Goal: Task Accomplishment & Management: Complete application form

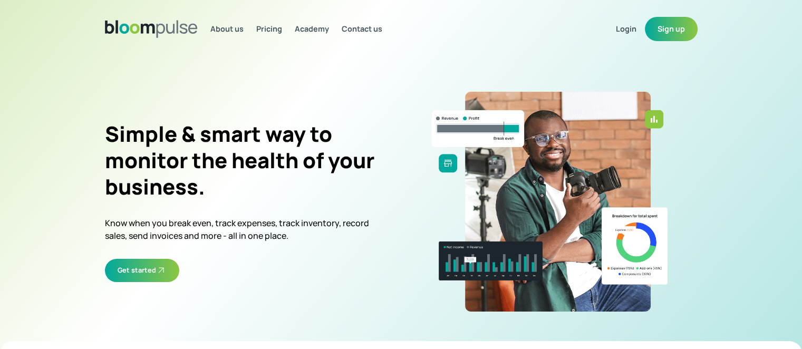
click at [683, 26] on button "Sign up" at bounding box center [671, 29] width 53 height 24
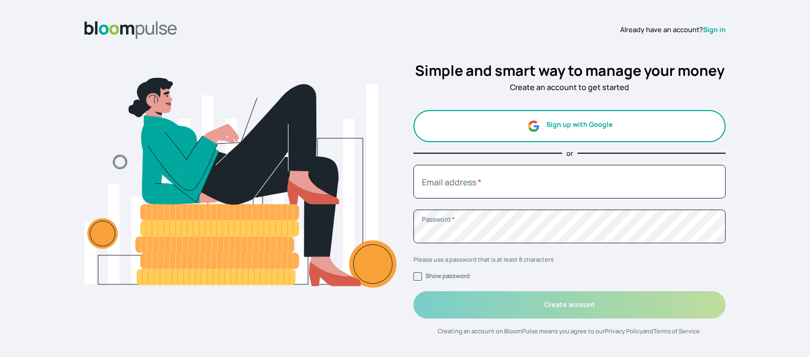
click at [555, 126] on button "Sign up with Google" at bounding box center [569, 126] width 312 height 32
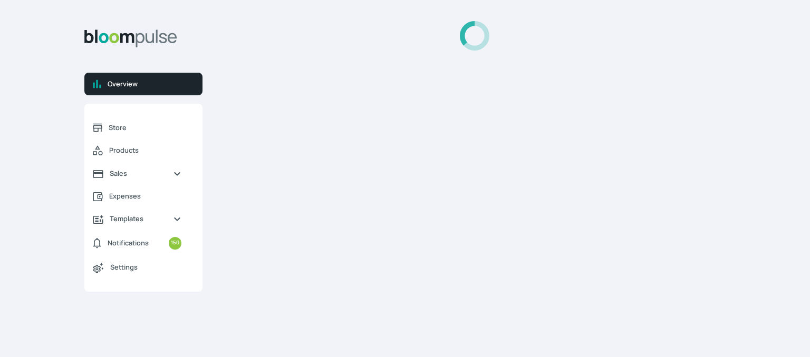
select select "2025"
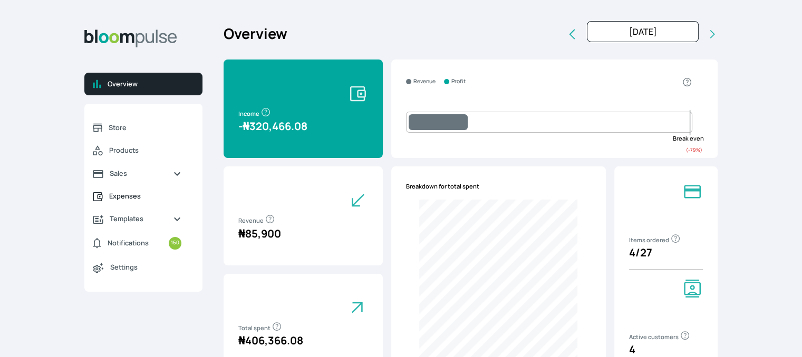
click at [126, 198] on span "Expenses" at bounding box center [145, 196] width 72 height 10
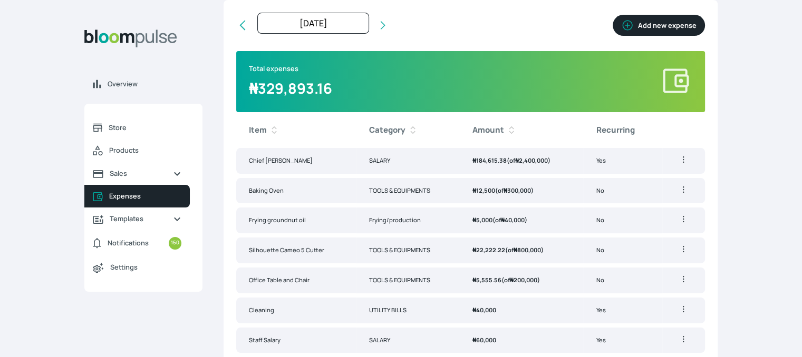
scroll to position [114, 0]
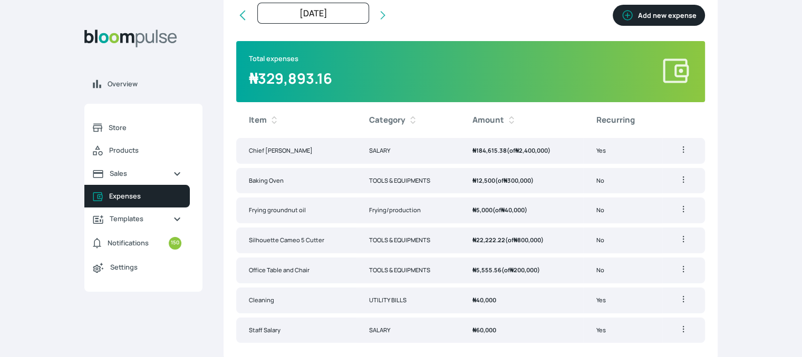
click at [650, 15] on button "Add new expense" at bounding box center [658, 15] width 92 height 21
select select "2025-09-01T00:00:00Z"
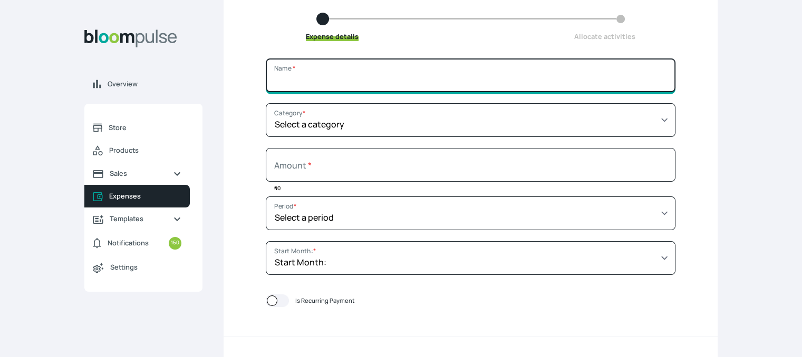
click at [456, 76] on input "Name *" at bounding box center [471, 76] width 410 height 34
type input "Rent"
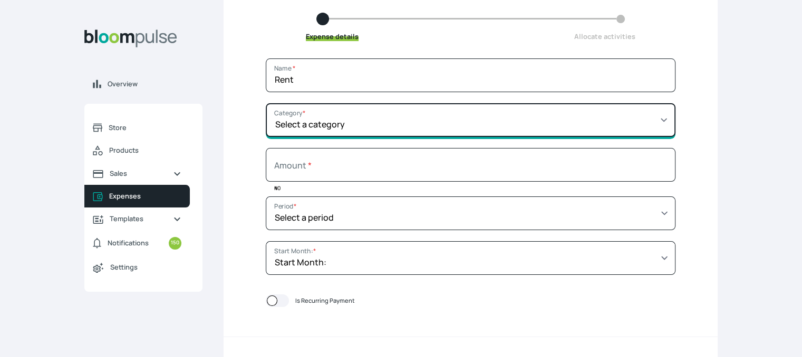
click at [438, 125] on select "Select a category SALARY RENT MARKETING TOOLS & EQUIPMENTS UTILITY BILLS OTHER" at bounding box center [471, 120] width 410 height 34
select select "RENT"
click at [308, 103] on select "Select a category SALARY RENT MARKETING TOOLS & EQUIPMENTS UTILITY BILLS OTHER" at bounding box center [471, 120] width 410 height 34
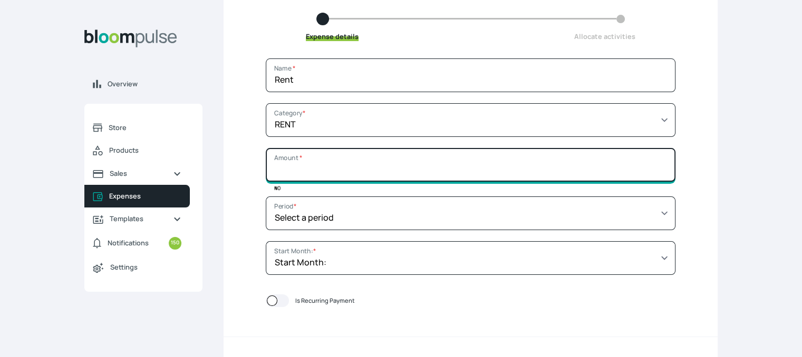
click at [375, 169] on input "Amount *" at bounding box center [471, 165] width 410 height 34
type input "400000"
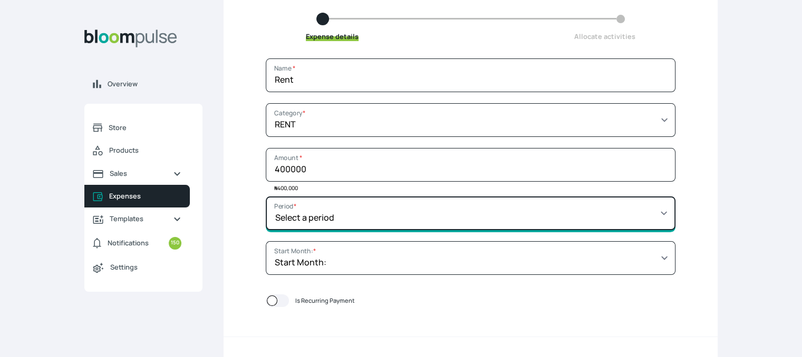
click at [384, 214] on select "Select a period 1 month 3 months 6 months 9 months 1 year 2 years 3 years 4 yea…" at bounding box center [471, 214] width 410 height 34
select select "YEAR"
click at [308, 197] on select "Select a period 1 month 3 months 6 months 9 months 1 year 2 years 3 years 4 yea…" at bounding box center [471, 214] width 410 height 34
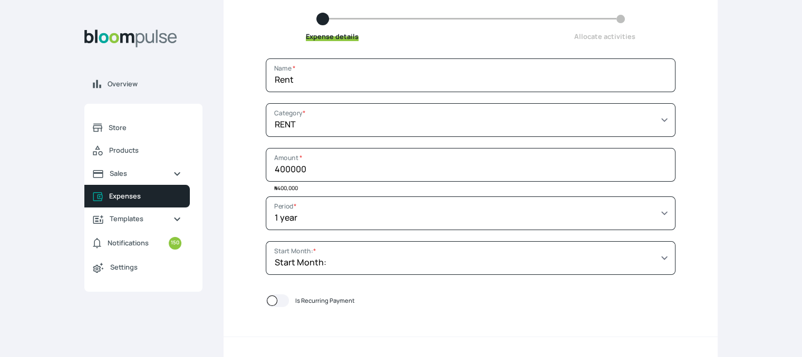
click at [289, 300] on div at bounding box center [277, 301] width 23 height 13
click at [266, 301] on input "Is Recurring Payment" at bounding box center [265, 301] width 1 height 1
checkbox input "true"
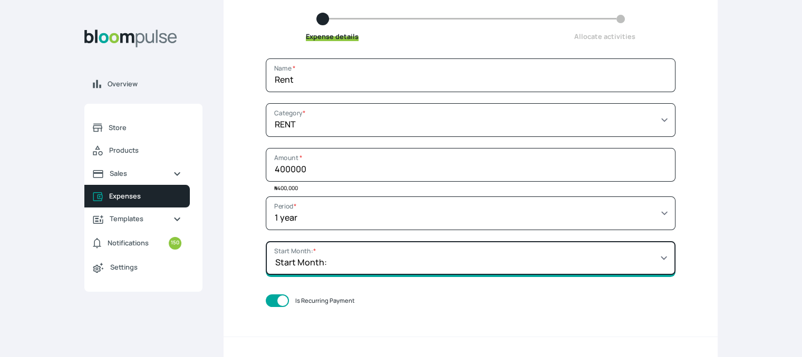
click at [618, 256] on select "Start Month: Jan 2021 Feb 2021 Mar 2021 Apr 2021 May 2021 Jun 2021 Jul 2021 Aug…" at bounding box center [471, 258] width 410 height 34
select select "2025-01-01T00:00:00Z"
click at [308, 241] on select "Start Month: Jan 2021 Feb 2021 Mar 2021 Apr 2021 May 2021 Jun 2021 Jul 2021 Aug…" at bounding box center [471, 258] width 410 height 34
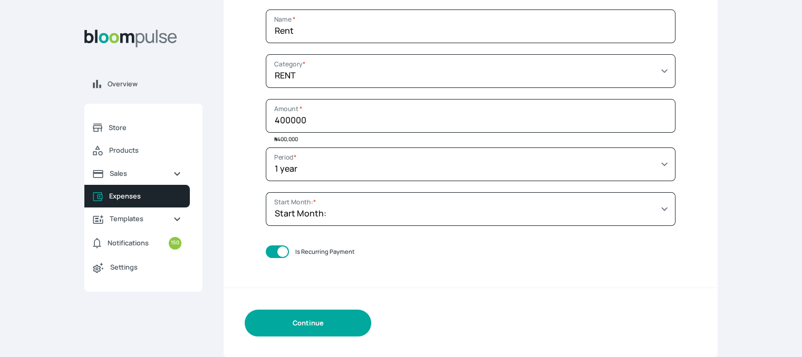
click at [307, 323] on button "Continue" at bounding box center [308, 323] width 126 height 27
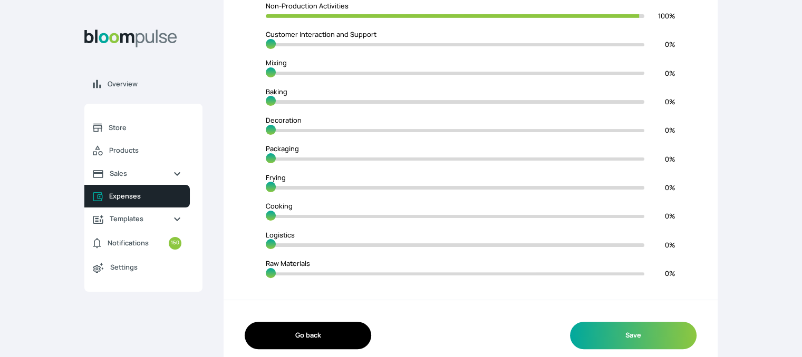
scroll to position [242, 0]
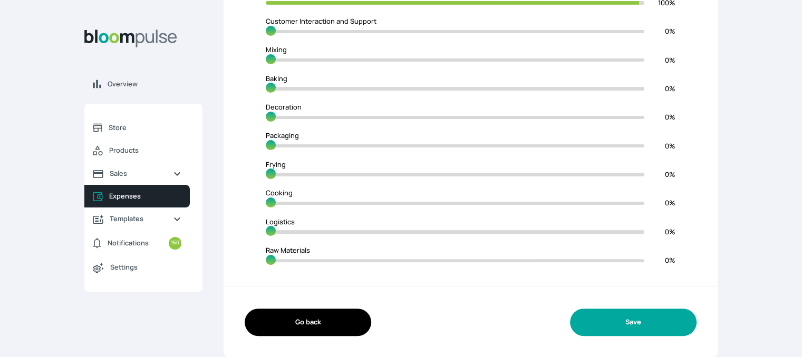
click at [635, 327] on button "Save" at bounding box center [633, 322] width 126 height 27
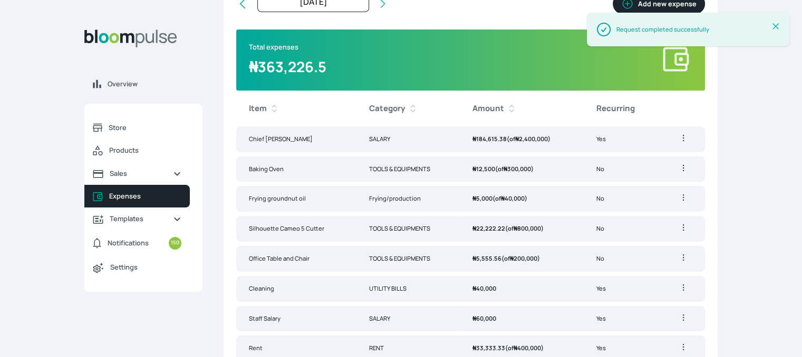
scroll to position [143, 0]
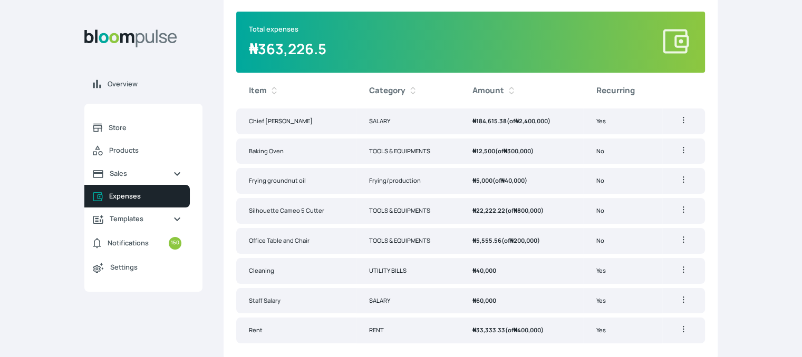
click at [679, 328] on icon "button" at bounding box center [683, 329] width 11 height 11
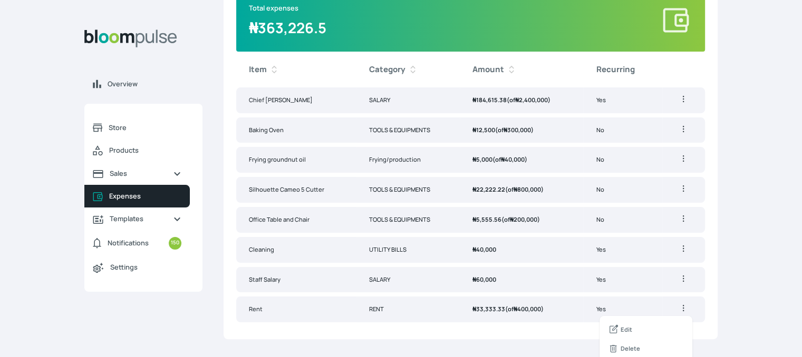
scroll to position [167, 0]
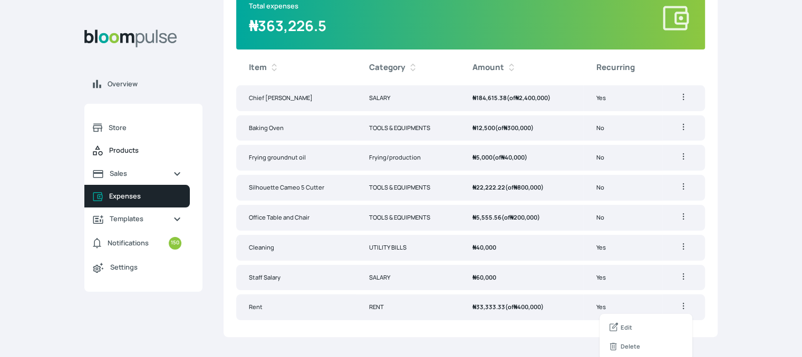
click at [126, 154] on span "Products" at bounding box center [145, 150] width 72 height 10
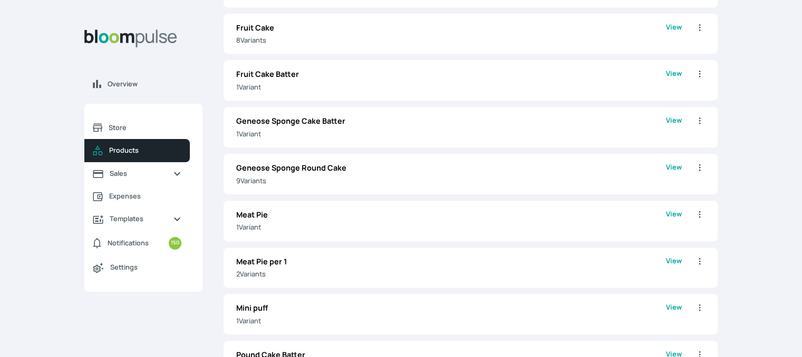
scroll to position [1227, 0]
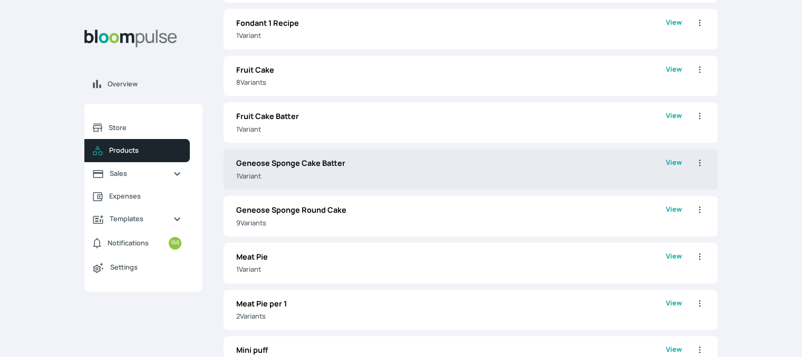
click at [350, 161] on p "Geneose Sponge Cake Batter" at bounding box center [451, 164] width 430 height 12
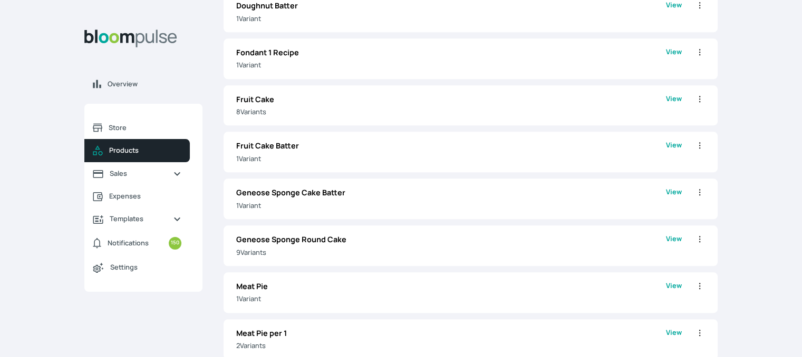
scroll to position [1187, 0]
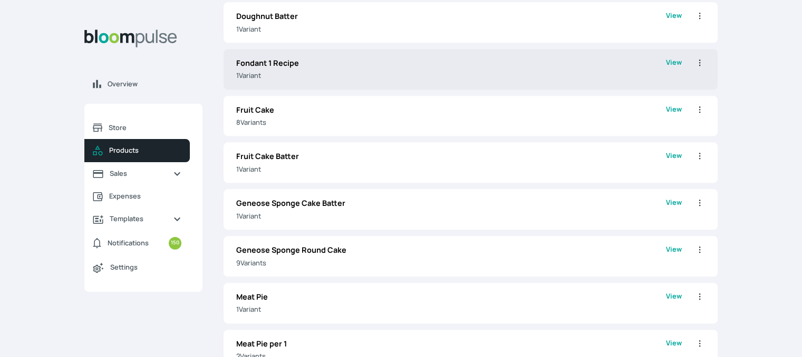
click at [434, 61] on p "Fondant 1 Recipe" at bounding box center [451, 63] width 430 height 12
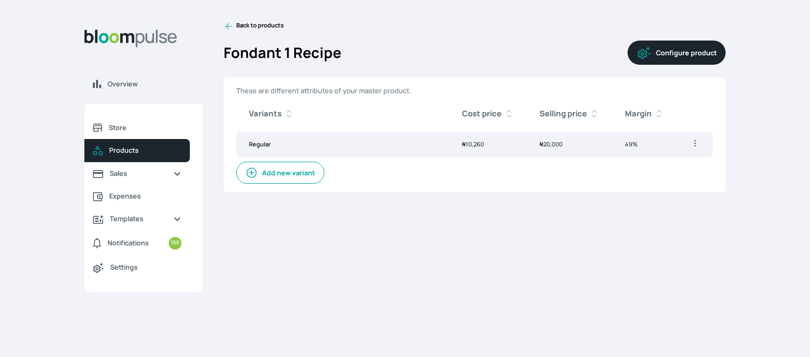
click at [677, 46] on button "Configure product" at bounding box center [676, 53] width 98 height 24
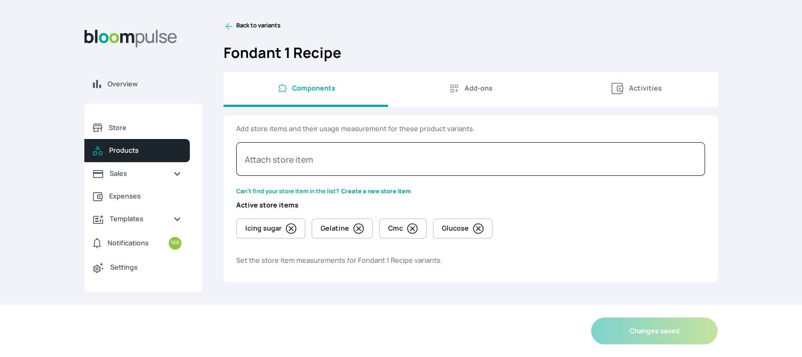
select select "GRAM"
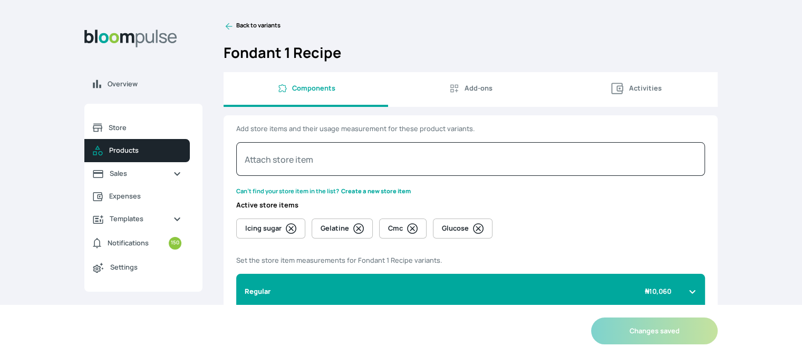
click at [636, 87] on span "Activities" at bounding box center [645, 88] width 33 height 10
select select "MINUTE"
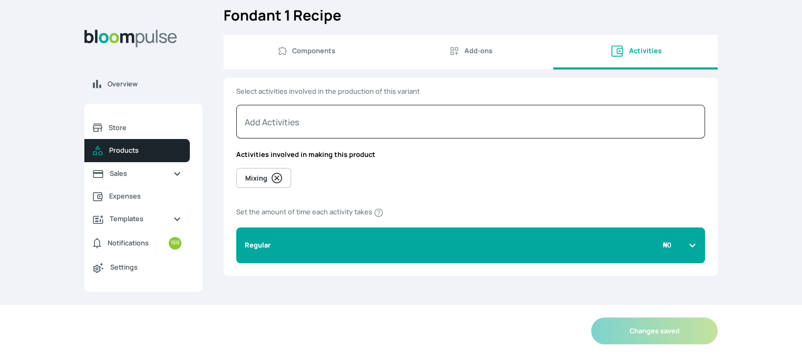
scroll to position [40, 0]
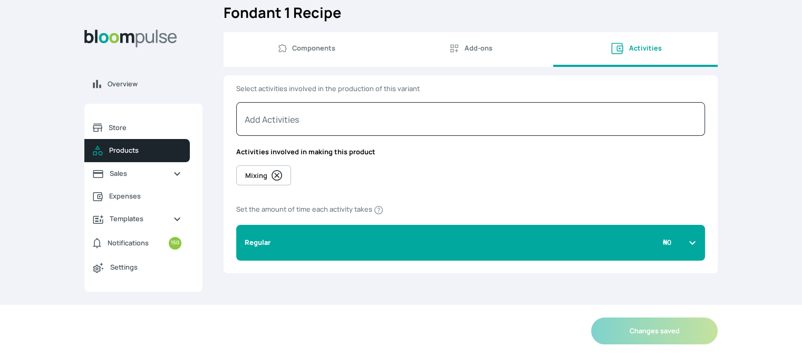
click at [659, 244] on div "Regular ₦ 0" at bounding box center [464, 243] width 439 height 10
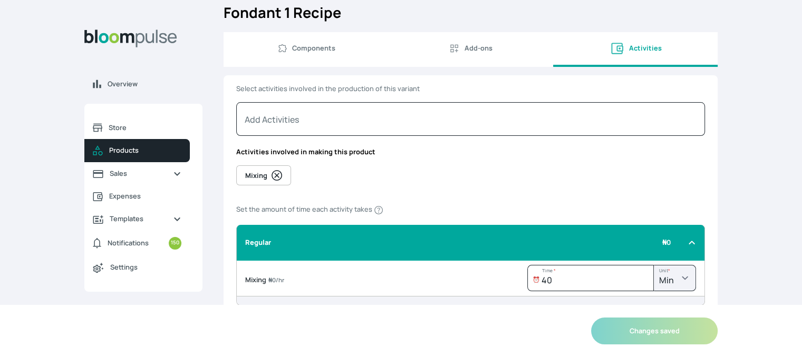
scroll to position [84, 0]
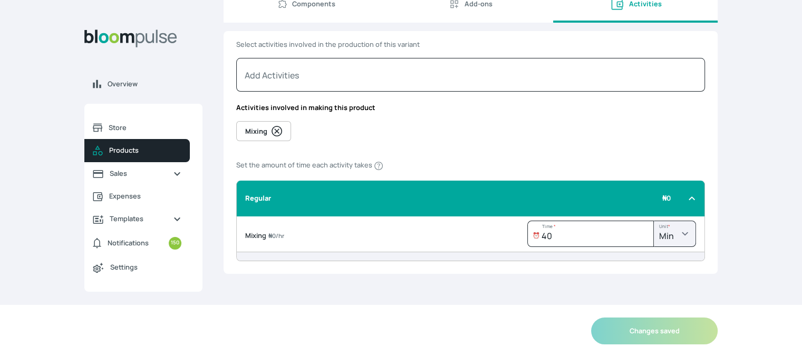
click at [470, 7] on span "Add-ons" at bounding box center [478, 4] width 28 height 10
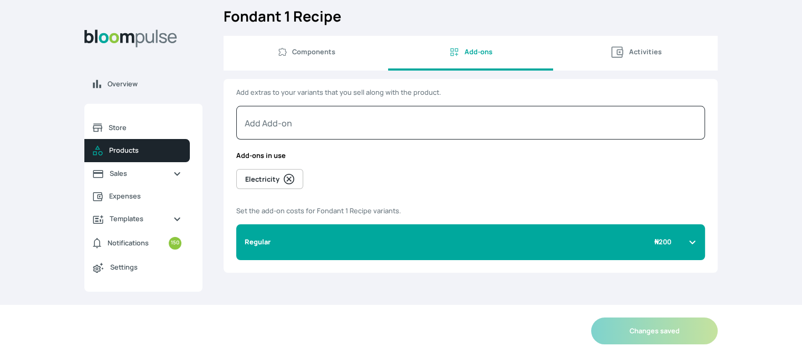
scroll to position [36, 0]
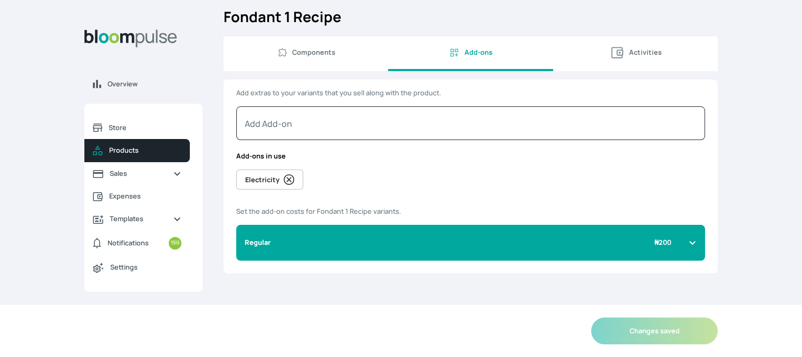
click at [635, 57] on span "Activities" at bounding box center [645, 52] width 33 height 10
select select "MINUTE"
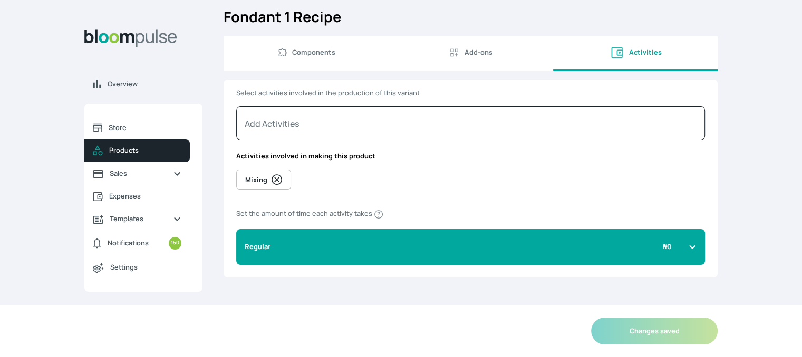
click at [594, 253] on div "Regular ₦ 0" at bounding box center [470, 246] width 469 height 35
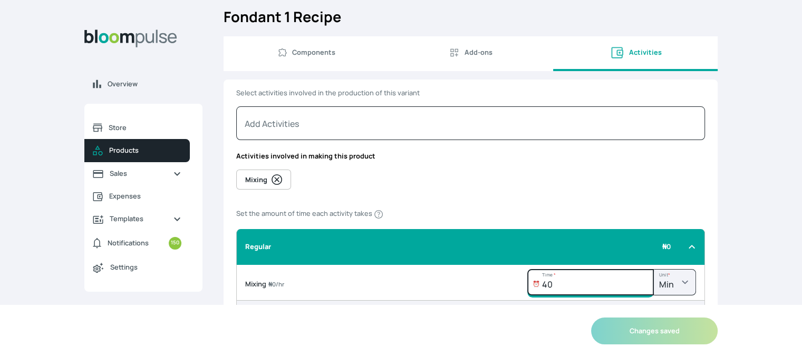
click at [572, 289] on input "40" at bounding box center [590, 282] width 126 height 26
type input "4"
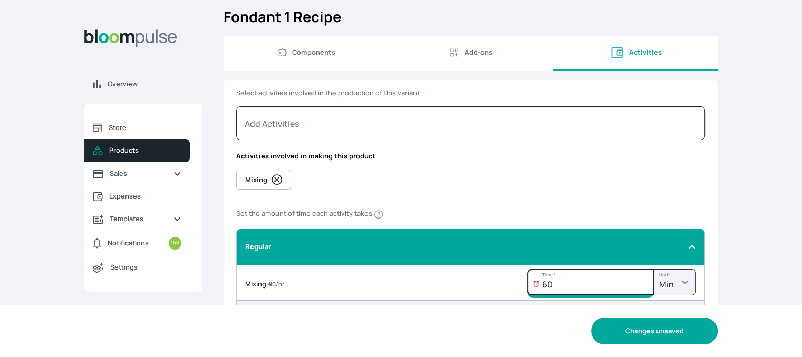
type input "60"
click at [644, 338] on button "Changes unsaved" at bounding box center [654, 331] width 126 height 27
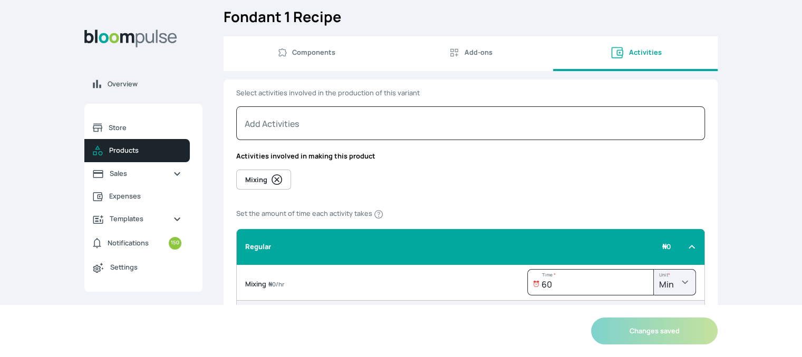
click at [325, 53] on span "Components" at bounding box center [313, 52] width 43 height 10
select select "GRAM"
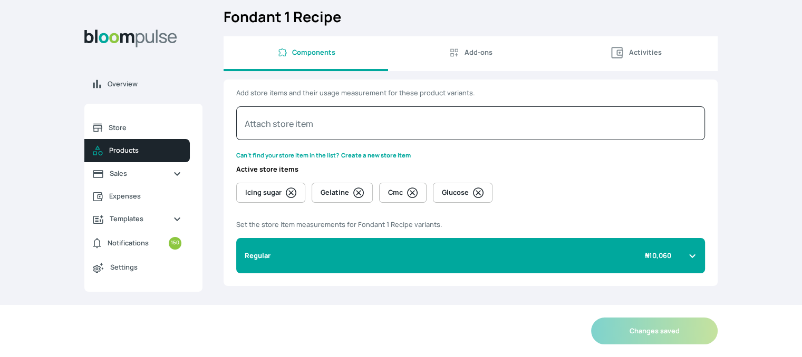
click at [488, 49] on span "Add-ons" at bounding box center [478, 52] width 28 height 10
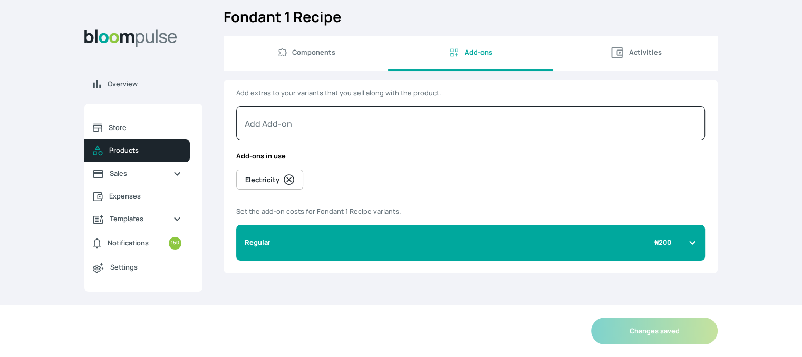
click at [689, 239] on icon at bounding box center [692, 243] width 8 height 8
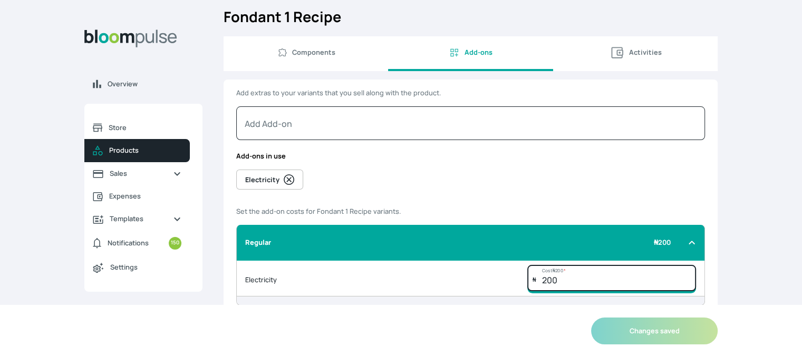
click at [578, 282] on input "200" at bounding box center [611, 278] width 169 height 26
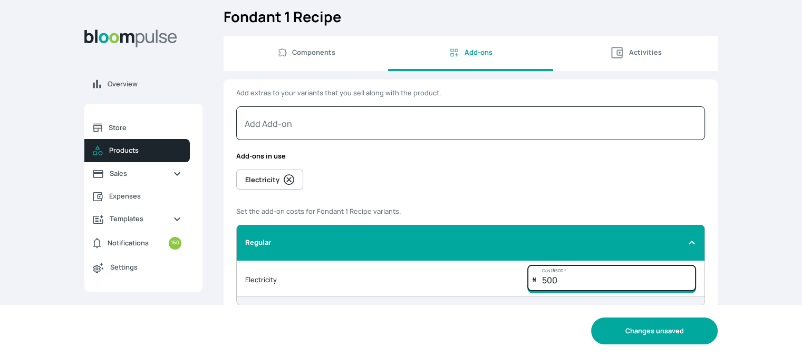
type input "500"
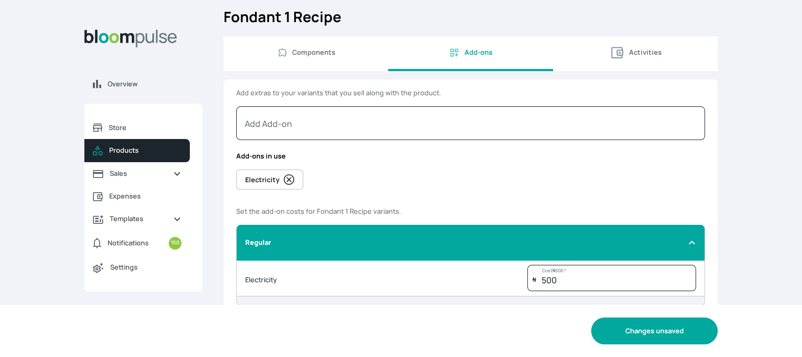
click at [651, 332] on button "Changes unsaved" at bounding box center [654, 331] width 126 height 27
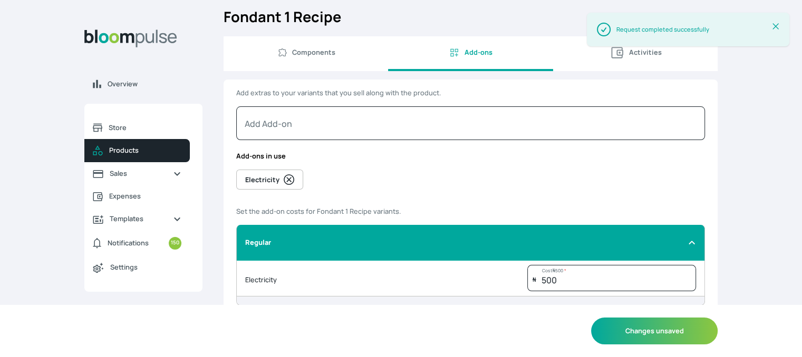
click at [293, 50] on span "Components" at bounding box center [313, 52] width 43 height 10
select select "GRAM"
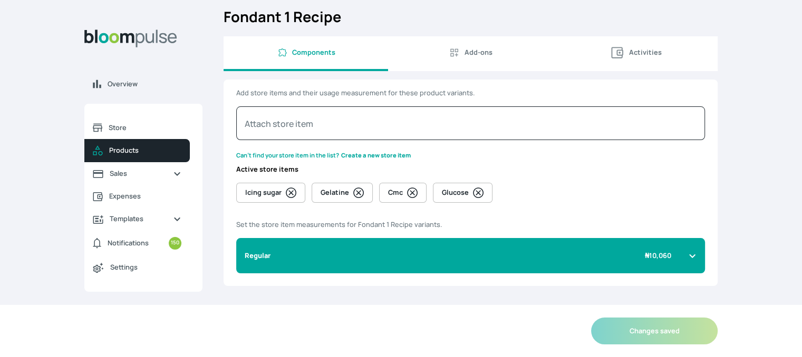
scroll to position [0, 0]
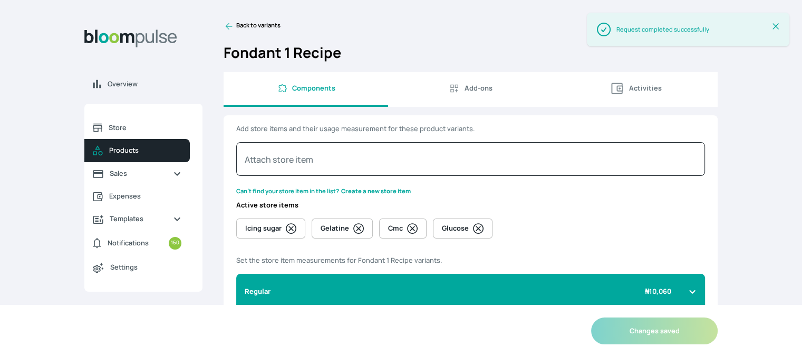
click at [230, 25] on icon at bounding box center [228, 26] width 11 height 11
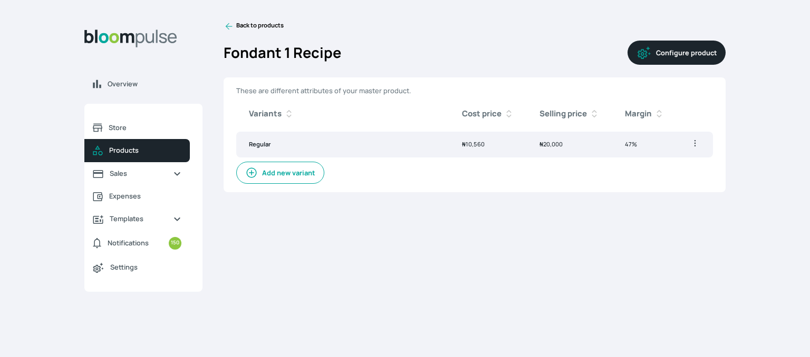
click at [553, 145] on span "₦ 20,000" at bounding box center [550, 144] width 23 height 8
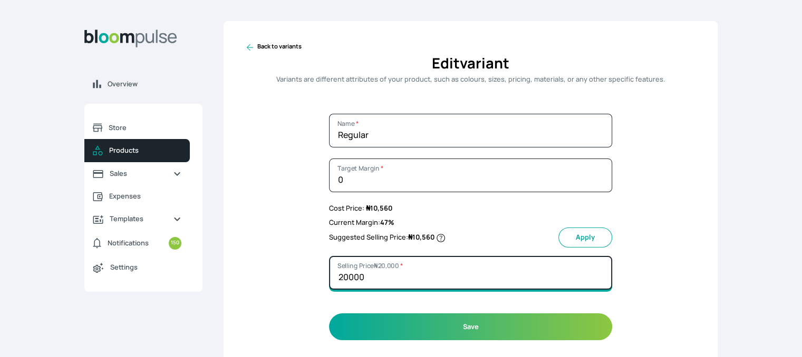
click at [375, 273] on input "20000" at bounding box center [470, 273] width 283 height 34
drag, startPoint x: 375, startPoint y: 273, endPoint x: 325, endPoint y: 276, distance: 50.7
click at [325, 276] on div "Back to variants Edit variant Variants are different attributes of your product…" at bounding box center [470, 191] width 494 height 340
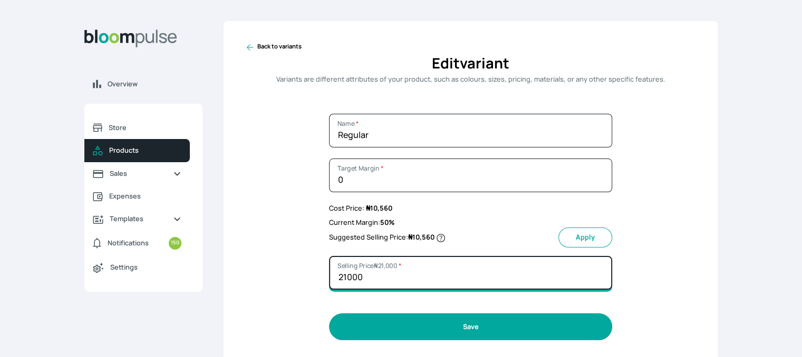
type input "21000"
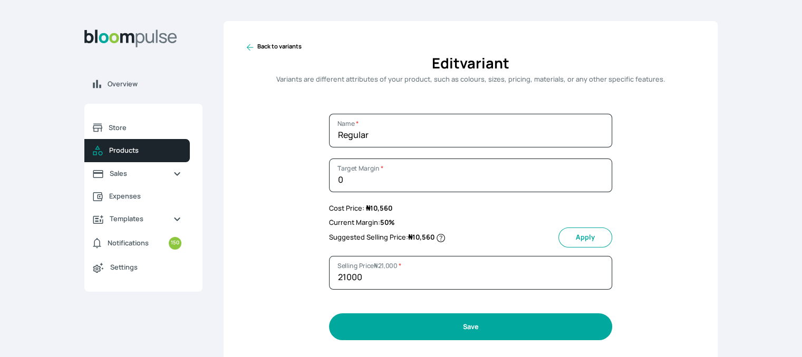
click at [477, 329] on button "Save" at bounding box center [470, 327] width 283 height 27
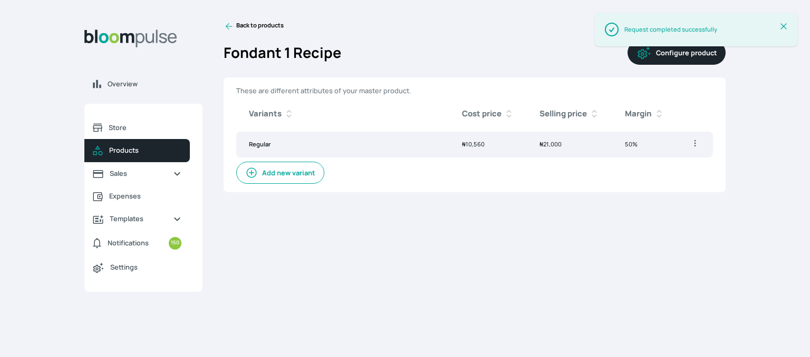
click at [229, 25] on icon at bounding box center [228, 26] width 11 height 11
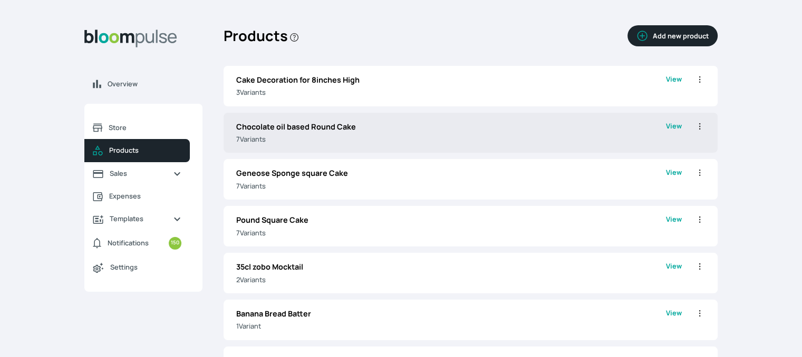
click at [295, 125] on p "Chocolate oil based Round Cake" at bounding box center [451, 127] width 430 height 12
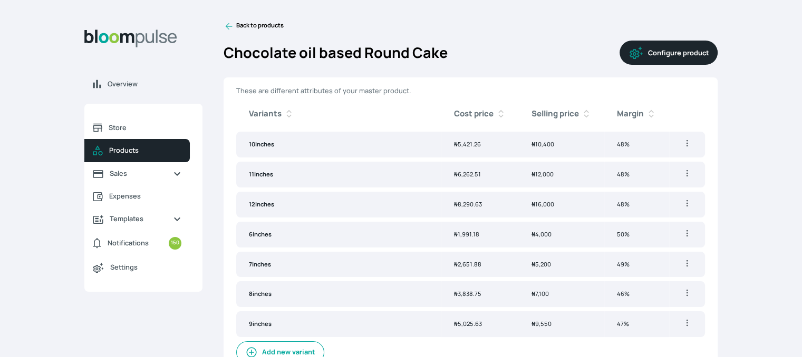
click at [630, 144] on td "48%" at bounding box center [636, 145] width 65 height 26
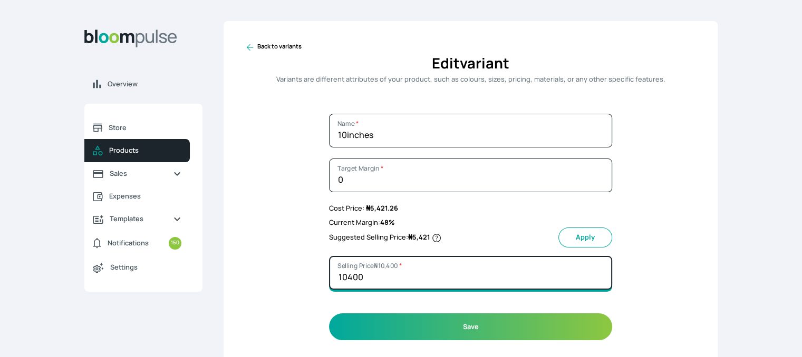
drag, startPoint x: 373, startPoint y: 279, endPoint x: 315, endPoint y: 268, distance: 59.4
click at [314, 268] on div "Back to variants Edit variant Variants are different attributes of your product…" at bounding box center [470, 191] width 494 height 340
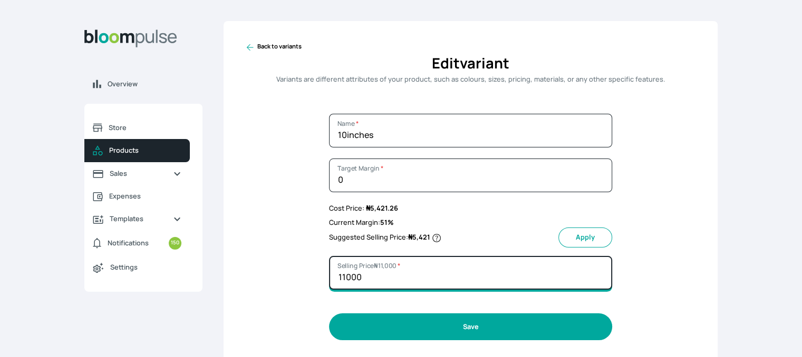
type input "11000"
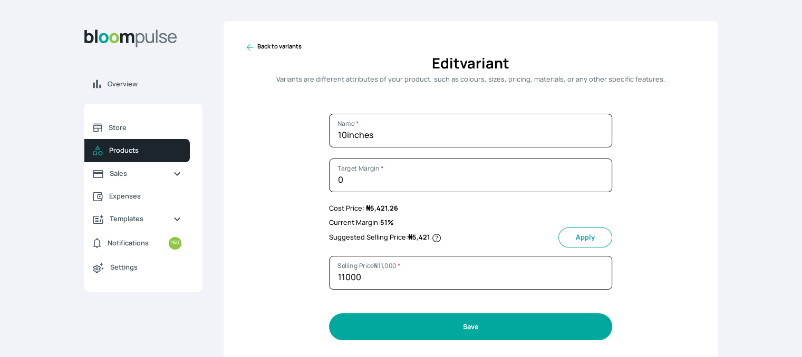
click at [475, 317] on button "Save" at bounding box center [470, 327] width 283 height 27
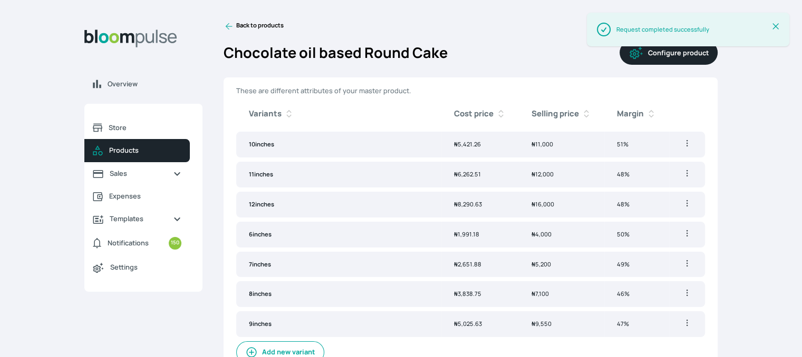
click at [624, 178] on span "48%" at bounding box center [623, 174] width 13 height 8
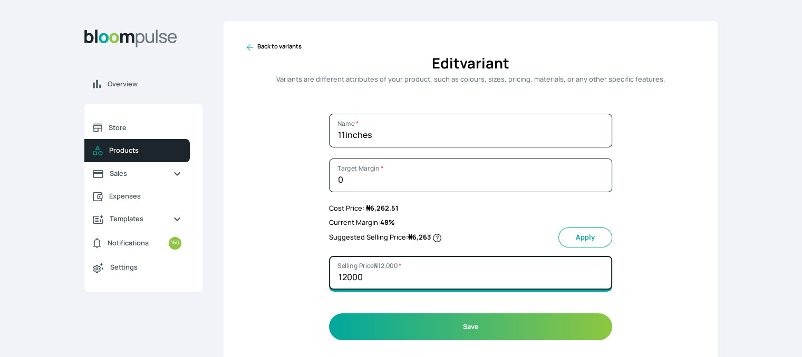
drag, startPoint x: 371, startPoint y: 277, endPoint x: 346, endPoint y: 272, distance: 25.7
click at [346, 272] on input "12000" at bounding box center [470, 273] width 283 height 34
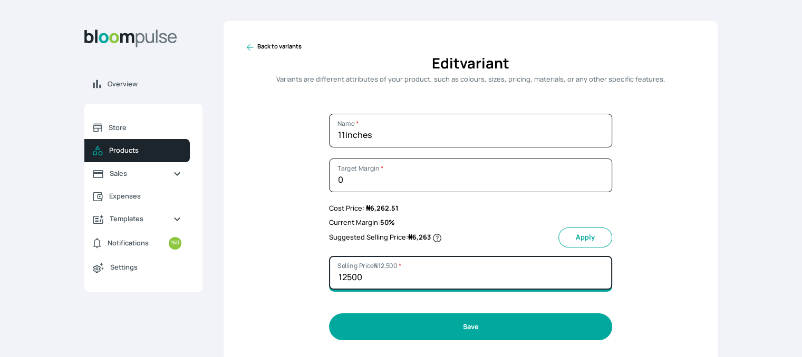
type input "12500"
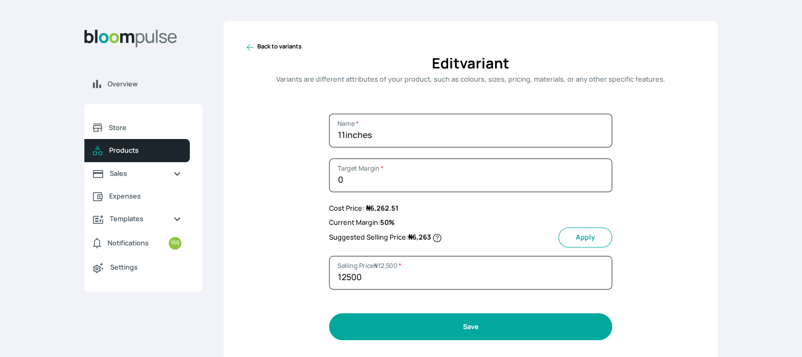
click at [474, 329] on button "Save" at bounding box center [470, 327] width 283 height 27
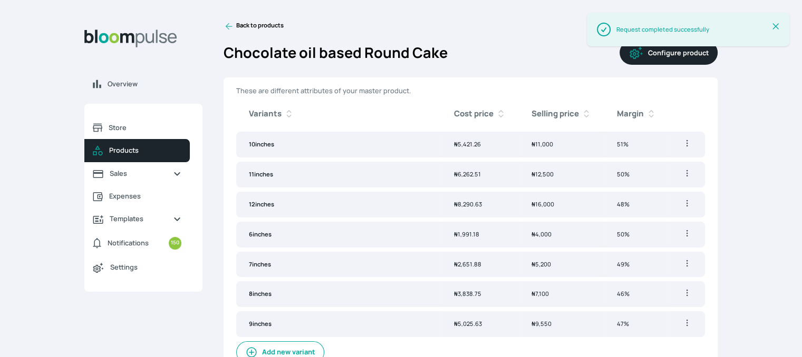
click at [622, 201] on span "48%" at bounding box center [623, 204] width 13 height 8
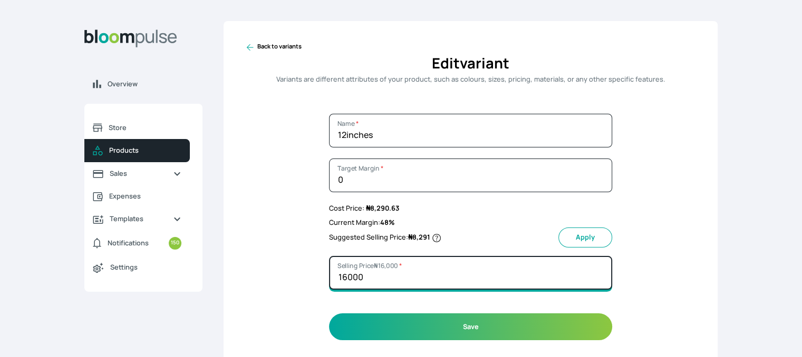
drag, startPoint x: 362, startPoint y: 281, endPoint x: 347, endPoint y: 275, distance: 16.1
click at [347, 275] on input "16000" at bounding box center [470, 273] width 283 height 34
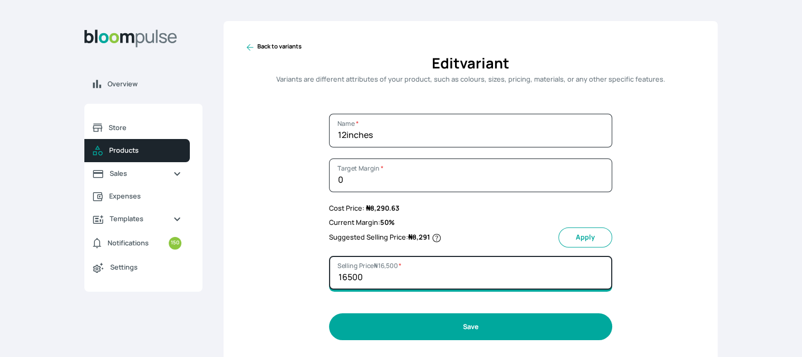
type input "16500"
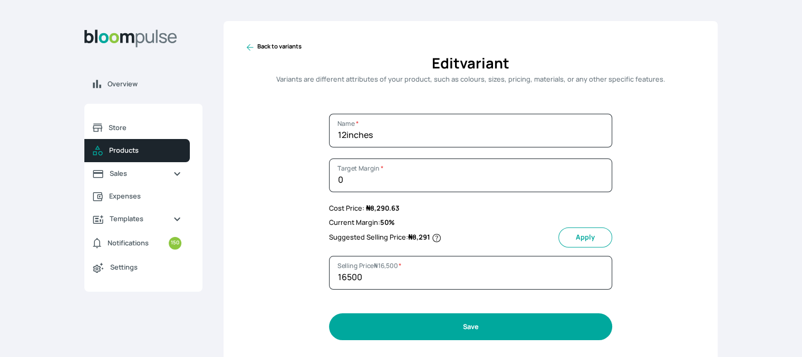
click at [487, 330] on button "Save" at bounding box center [470, 327] width 283 height 27
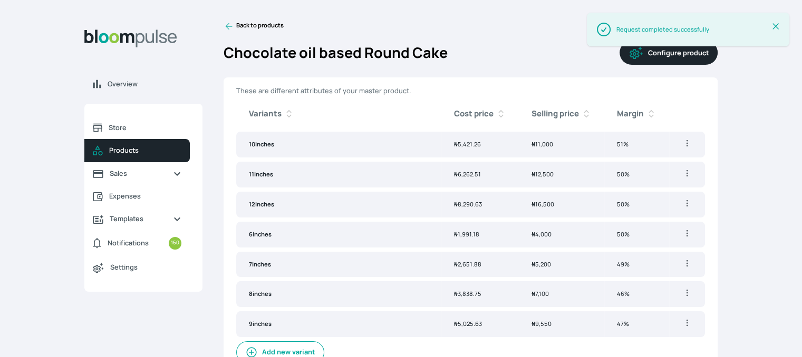
scroll to position [12, 0]
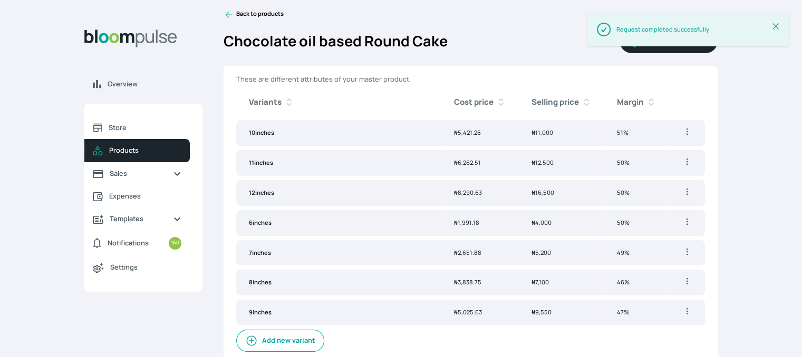
click at [618, 249] on span "49%" at bounding box center [623, 253] width 13 height 8
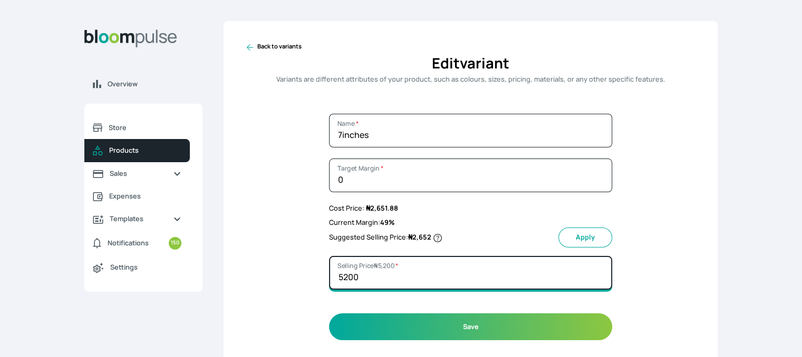
drag, startPoint x: 361, startPoint y: 271, endPoint x: 343, endPoint y: 275, distance: 18.8
click at [343, 275] on input "5200" at bounding box center [470, 273] width 283 height 34
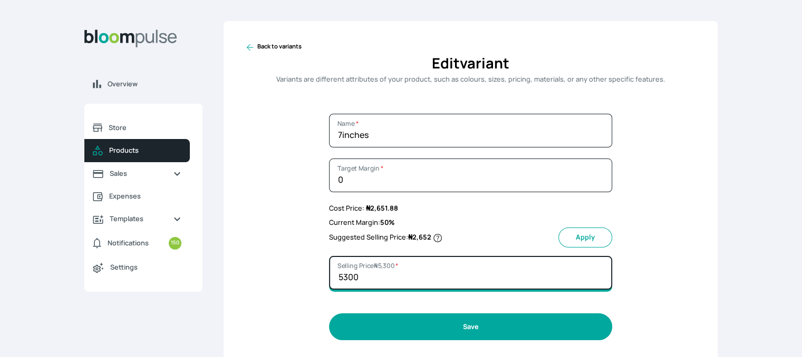
type input "5300"
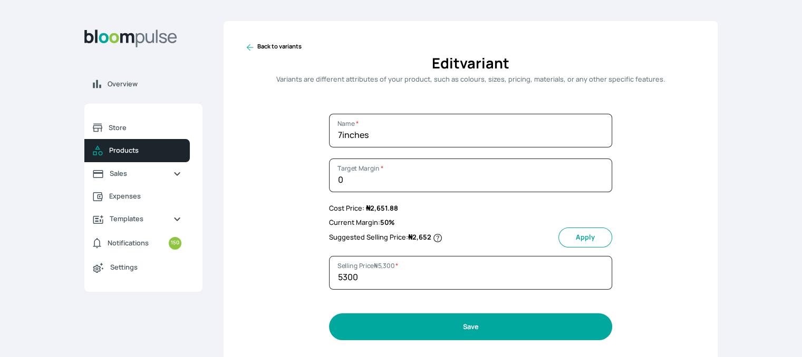
click at [542, 329] on button "Save" at bounding box center [470, 327] width 283 height 27
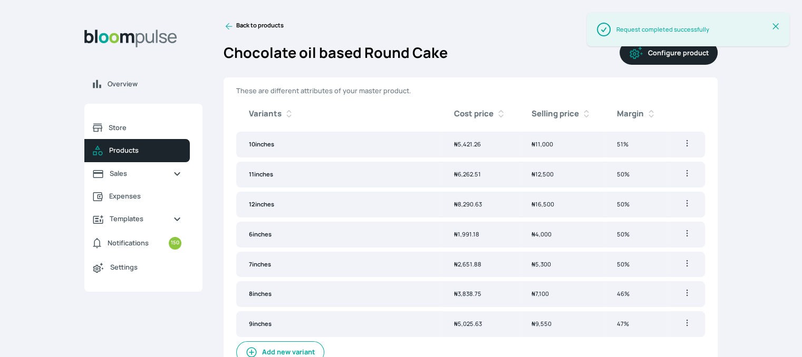
click at [621, 291] on span "46%" at bounding box center [623, 294] width 13 height 8
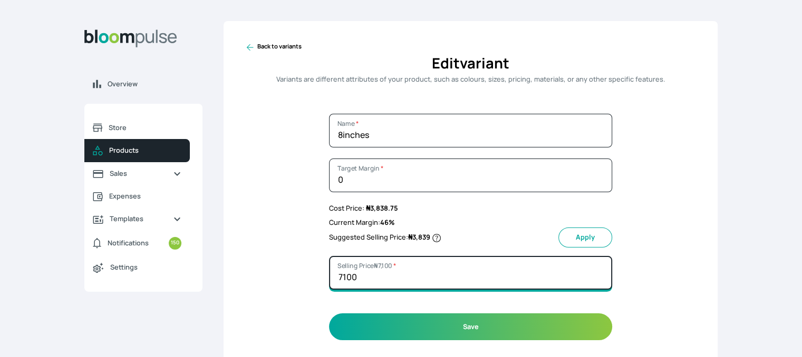
click at [390, 274] on input "7100" at bounding box center [470, 273] width 283 height 34
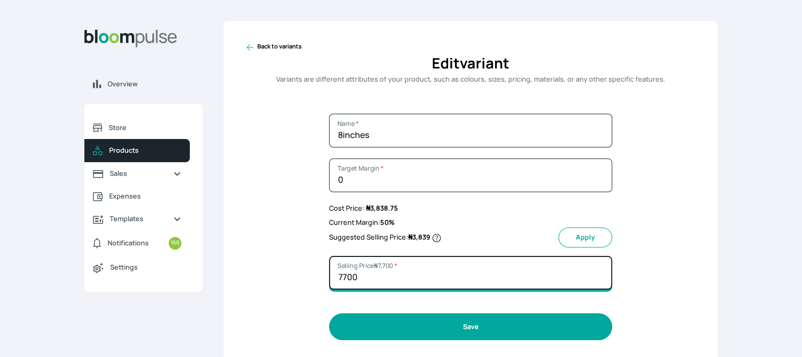
type input "7700"
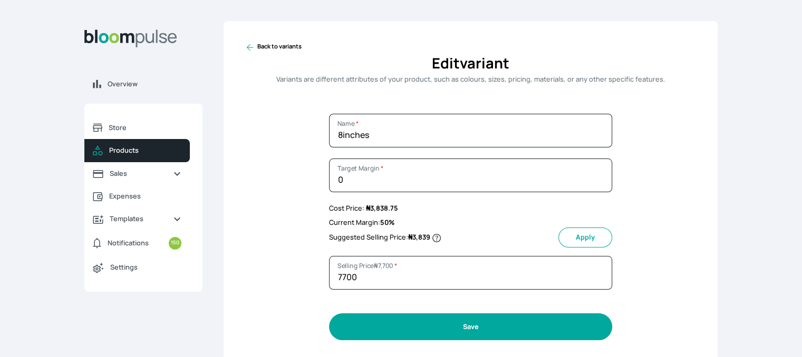
click at [493, 325] on button "Save" at bounding box center [470, 327] width 283 height 27
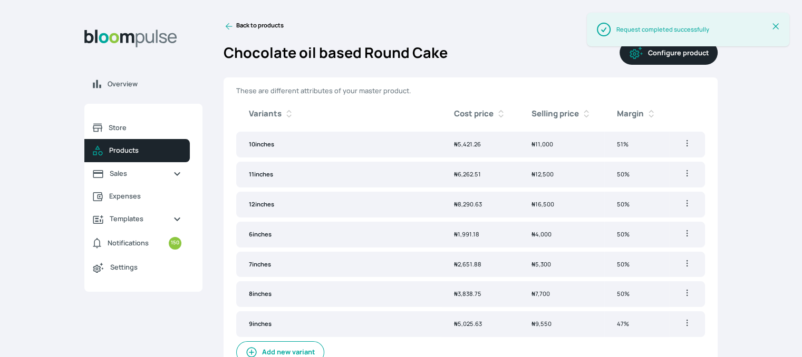
click at [544, 320] on span "₦ 9,550" at bounding box center [541, 324] width 20 height 8
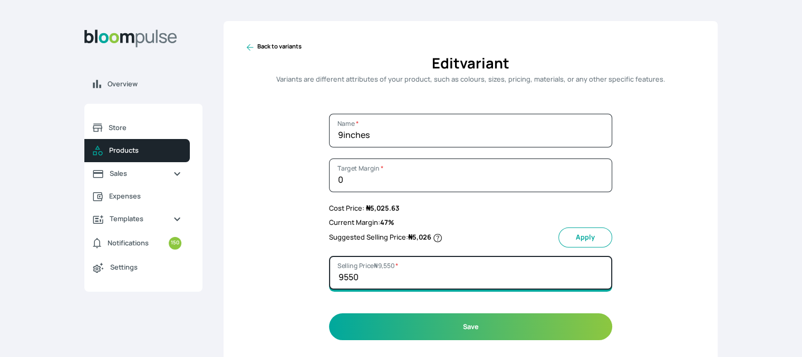
click at [362, 278] on input "9550" at bounding box center [470, 273] width 283 height 34
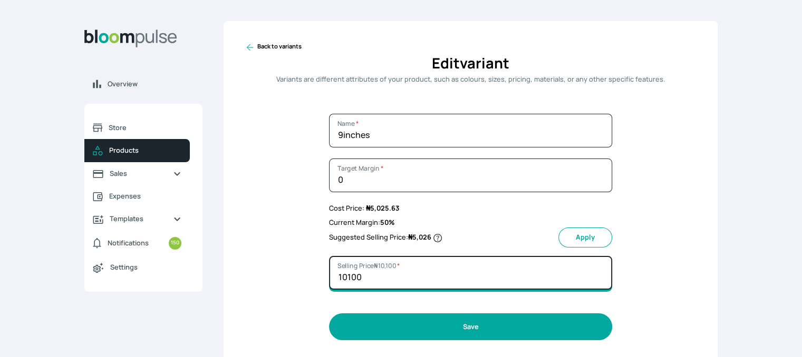
type input "10100"
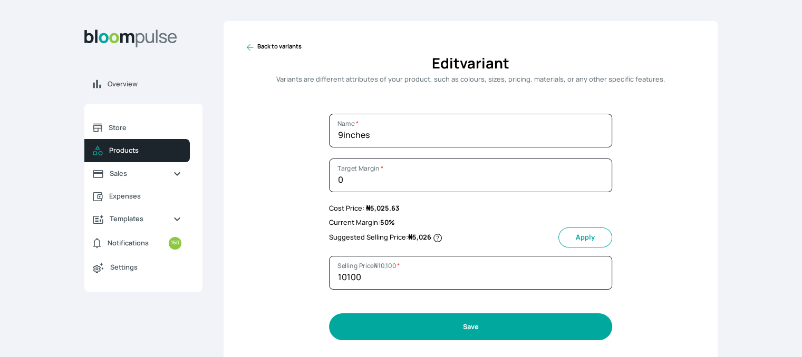
click at [468, 321] on button "Save" at bounding box center [470, 327] width 283 height 27
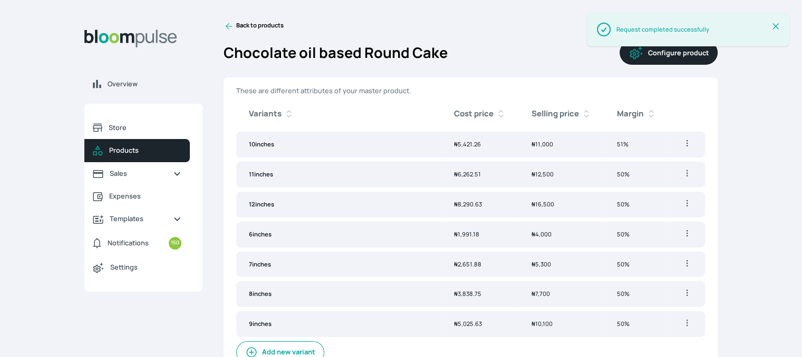
click at [230, 28] on icon at bounding box center [228, 26] width 11 height 11
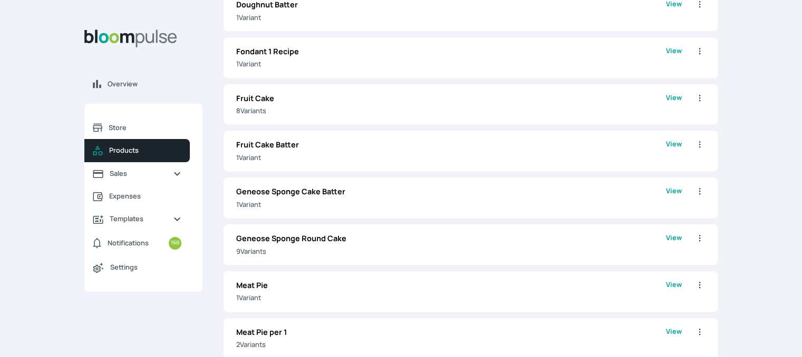
scroll to position [1202, 0]
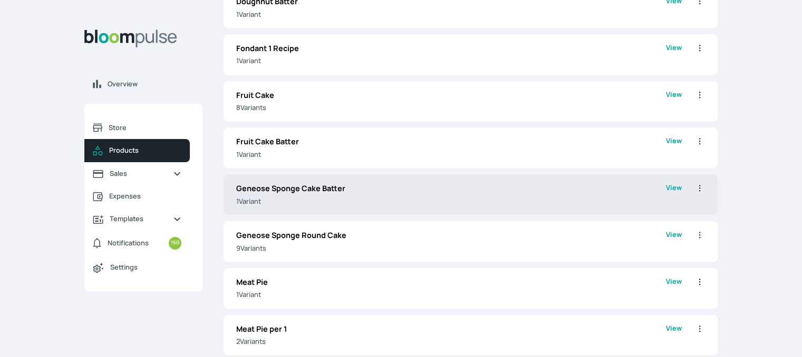
click at [410, 205] on p "1 Variant" at bounding box center [451, 202] width 430 height 10
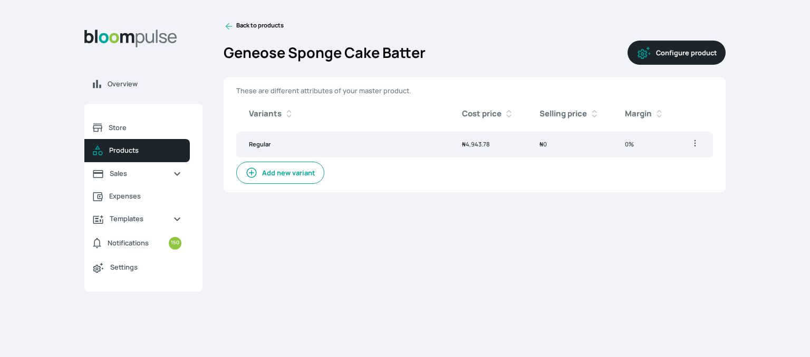
click at [671, 51] on button "Configure product" at bounding box center [676, 53] width 98 height 24
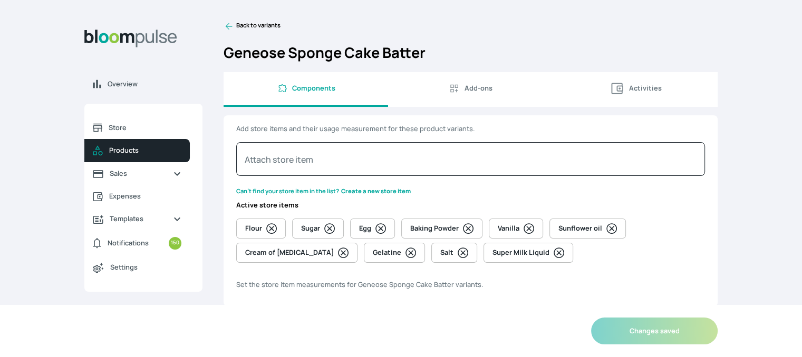
select select "GRAM"
select select "PIECE"
select select "GRAM"
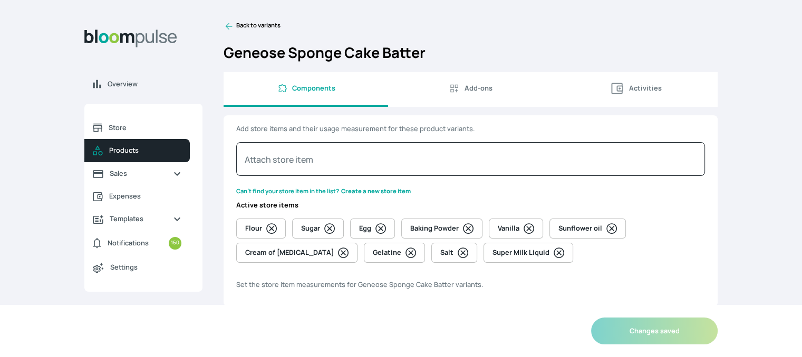
select select "GRAM"
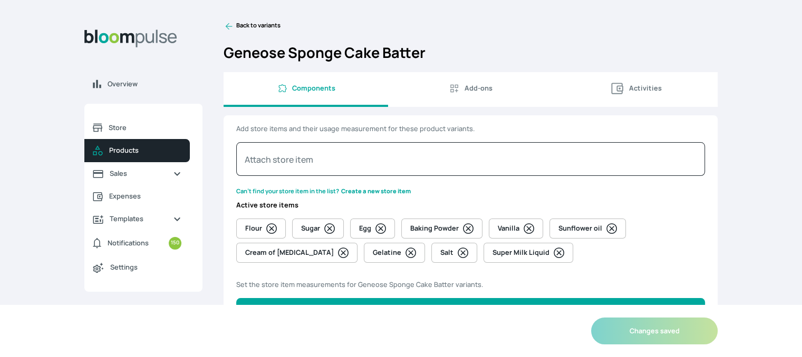
click at [651, 92] on span "Activities" at bounding box center [635, 89] width 148 height 16
select select "MINUTE"
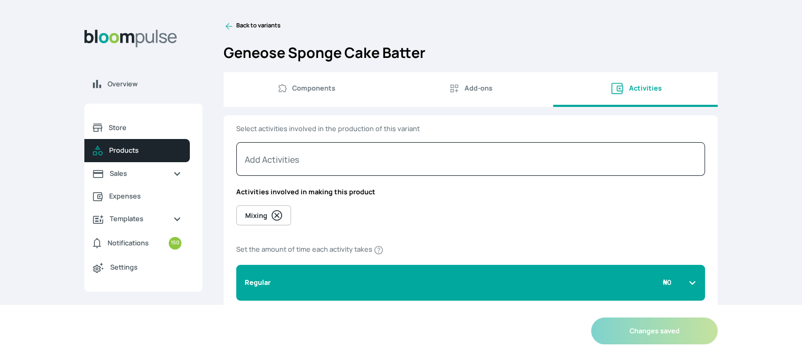
click at [320, 91] on span "Components" at bounding box center [313, 88] width 43 height 10
select select "GRAM"
select select "PIECE"
select select "GRAM"
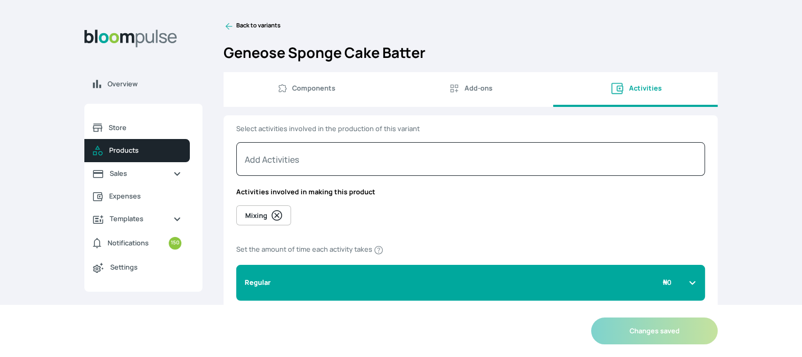
select select "GRAM"
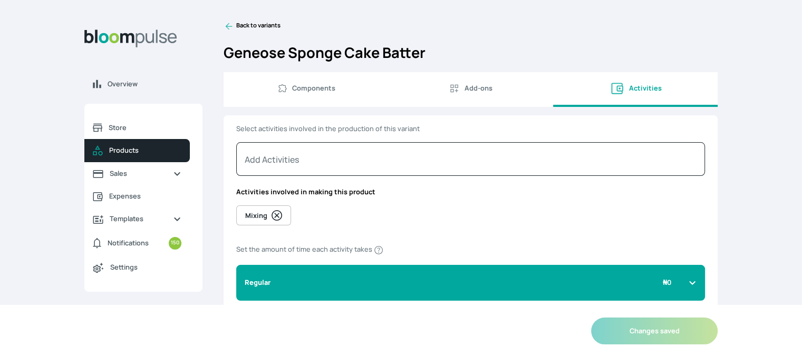
select select "GRAM"
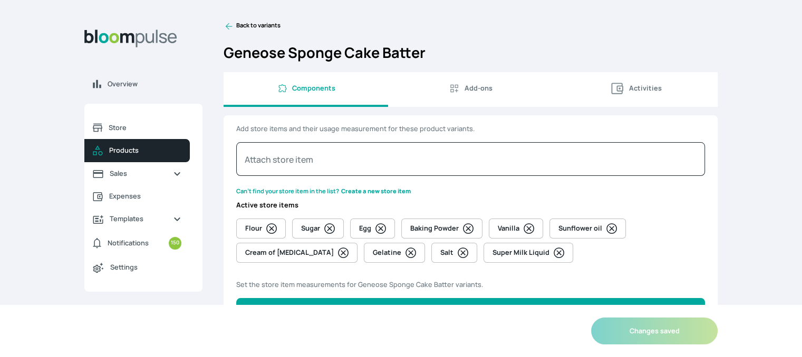
click at [233, 27] on icon at bounding box center [228, 26] width 11 height 11
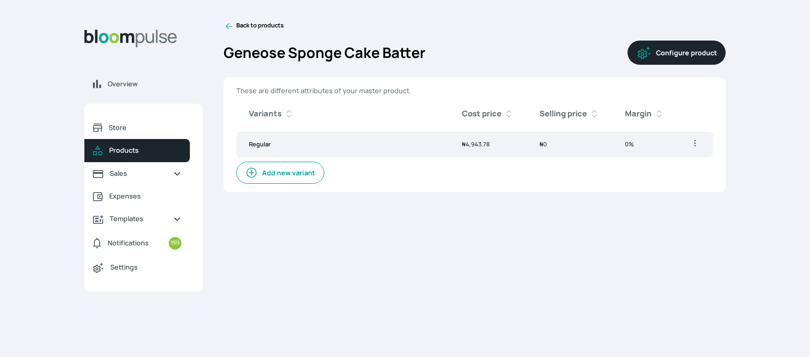
click at [242, 26] on link "Back to products" at bounding box center [253, 26] width 60 height 11
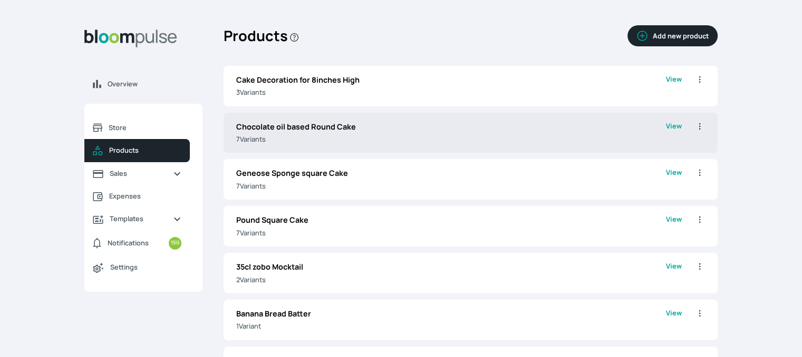
click at [556, 148] on div "Chocolate oil based Round Cake 7 Variant s View Edit Clone Delete" at bounding box center [470, 133] width 494 height 41
click at [616, 132] on link "Chocolate oil based Round Cake 7 Variant s" at bounding box center [451, 133] width 430 height 24
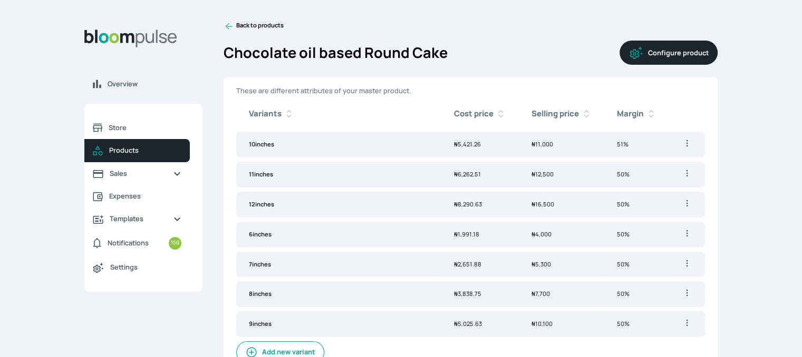
scroll to position [12, 0]
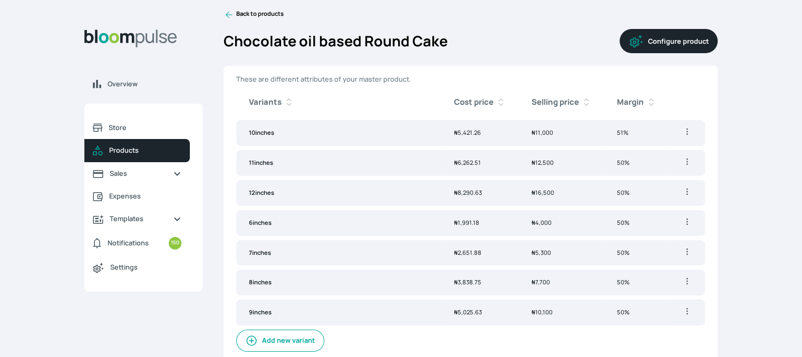
click at [229, 11] on icon at bounding box center [228, 14] width 11 height 11
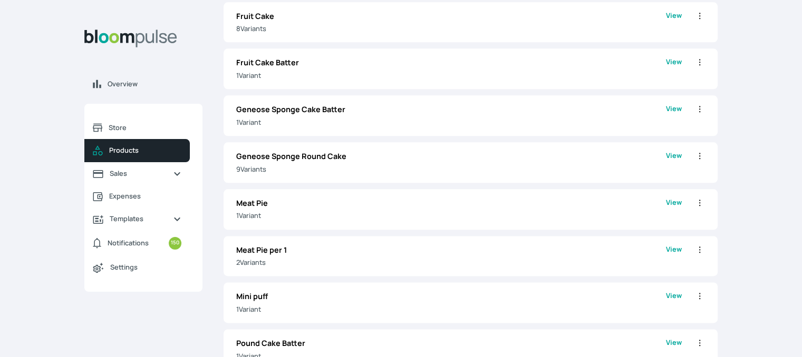
scroll to position [1303, 0]
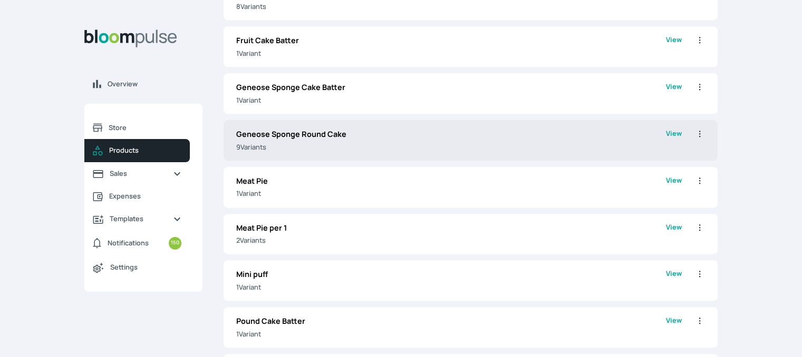
click at [420, 131] on p "Geneose Sponge Round Cake" at bounding box center [451, 135] width 430 height 12
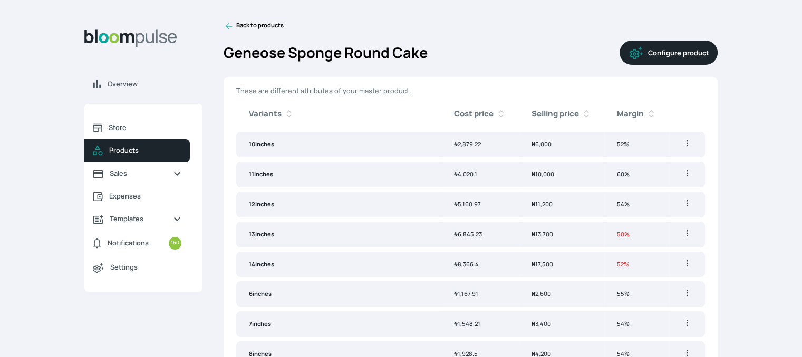
click at [625, 235] on span "50%" at bounding box center [623, 234] width 13 height 8
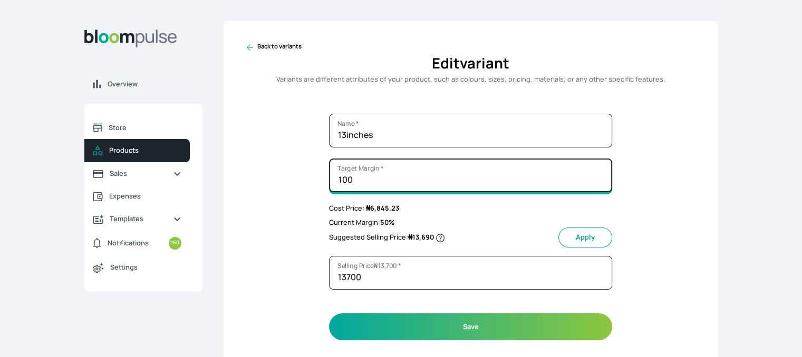
drag, startPoint x: 379, startPoint y: 186, endPoint x: 320, endPoint y: 181, distance: 59.2
click at [320, 181] on div "Back to variants Edit variant Variants are different attributes of your product…" at bounding box center [470, 191] width 494 height 340
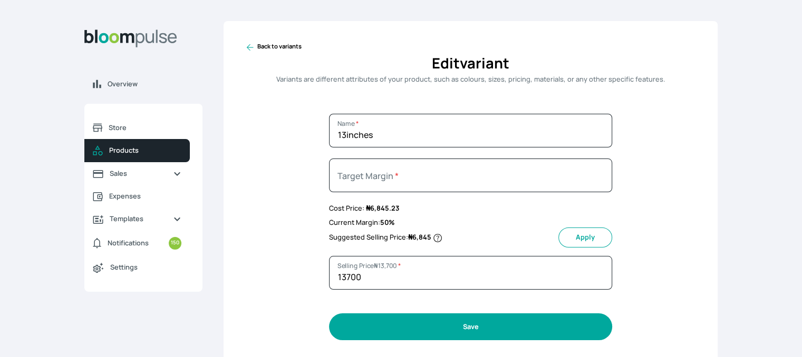
type input "0"
click at [451, 327] on button "Save" at bounding box center [470, 327] width 283 height 27
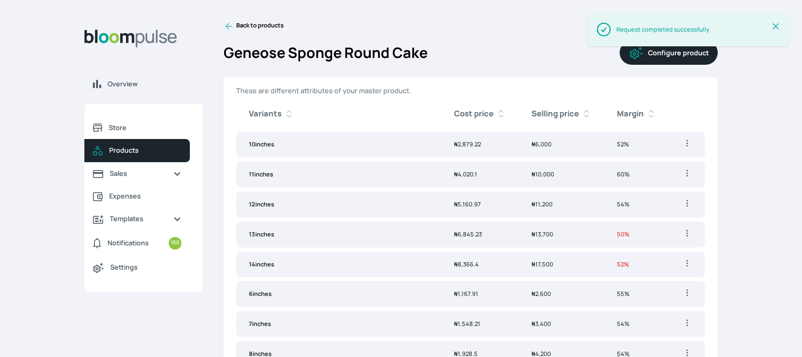
click at [564, 266] on td "₦ 17,500" at bounding box center [561, 265] width 85 height 26
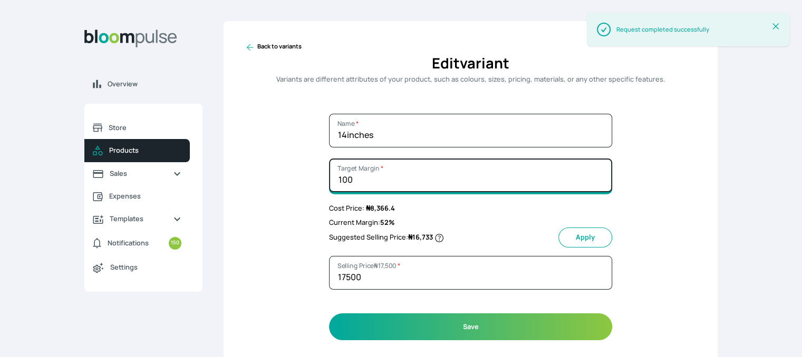
drag, startPoint x: 356, startPoint y: 181, endPoint x: 299, endPoint y: 174, distance: 57.9
click at [299, 174] on div "Back to variants Edit variant Variants are different attributes of your product…" at bounding box center [470, 191] width 494 height 340
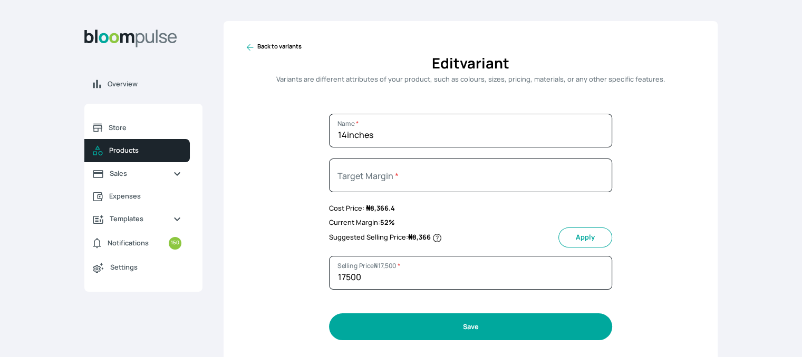
type input "0"
click at [474, 327] on button "Save" at bounding box center [470, 327] width 283 height 27
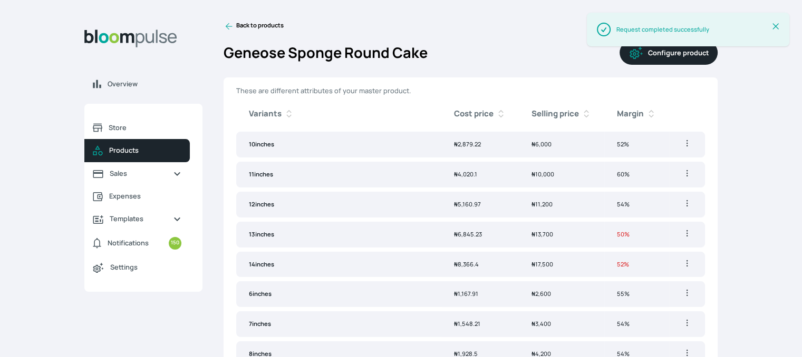
click at [610, 232] on td "50%" at bounding box center [636, 235] width 65 height 26
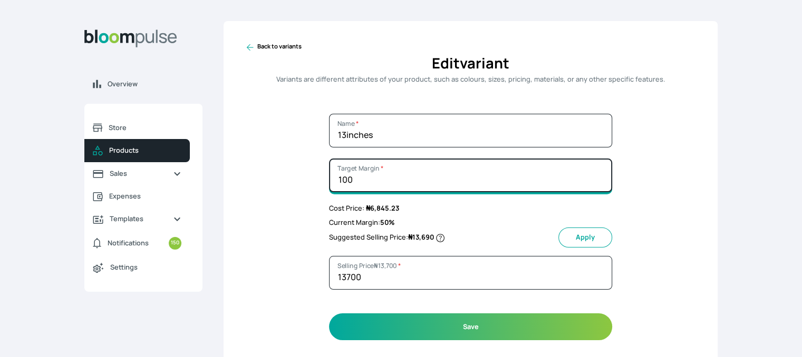
drag, startPoint x: 352, startPoint y: 179, endPoint x: 308, endPoint y: 186, distance: 44.9
click at [308, 186] on div "Back to variants Edit variant Variants are different attributes of your product…" at bounding box center [470, 191] width 494 height 340
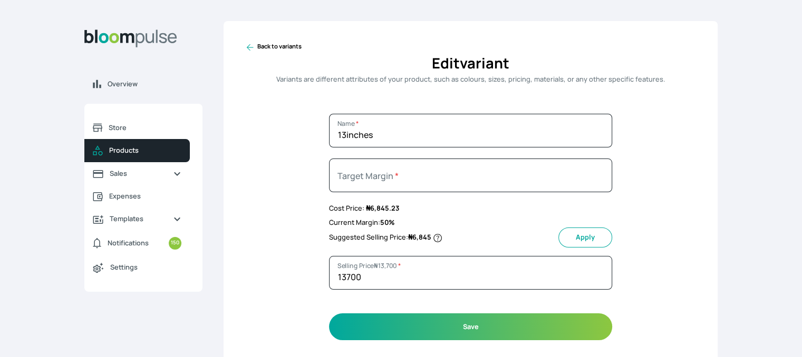
type input "0"
click at [578, 236] on button "Apply" at bounding box center [585, 238] width 54 height 20
type input "6845"
click at [249, 45] on icon at bounding box center [250, 47] width 7 height 7
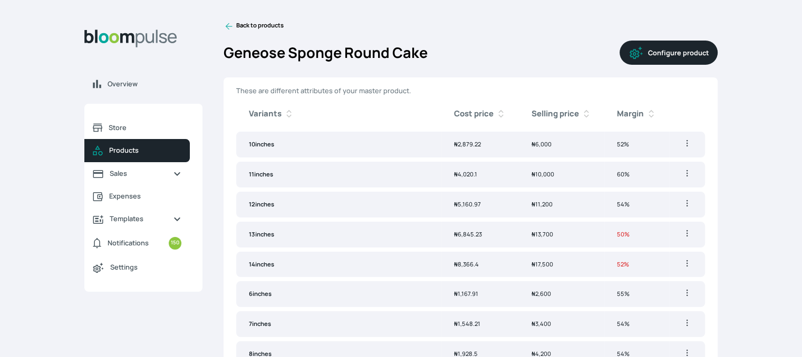
click at [544, 261] on span "₦ 17,500" at bounding box center [542, 264] width 22 height 8
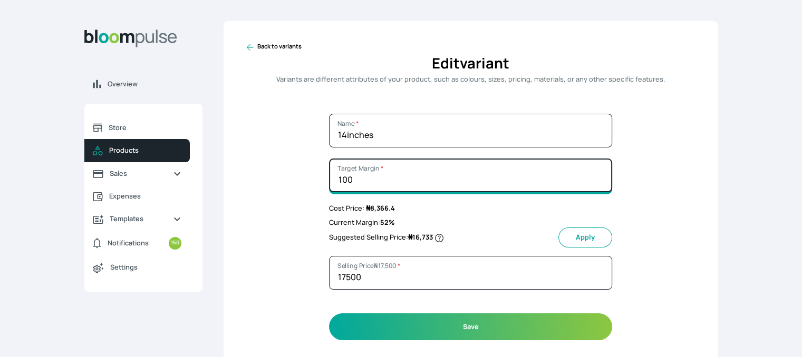
drag, startPoint x: 358, startPoint y: 184, endPoint x: 320, endPoint y: 182, distance: 38.0
click at [320, 182] on div "Back to variants Edit variant Variants are different attributes of your product…" at bounding box center [470, 191] width 494 height 340
type input "5"
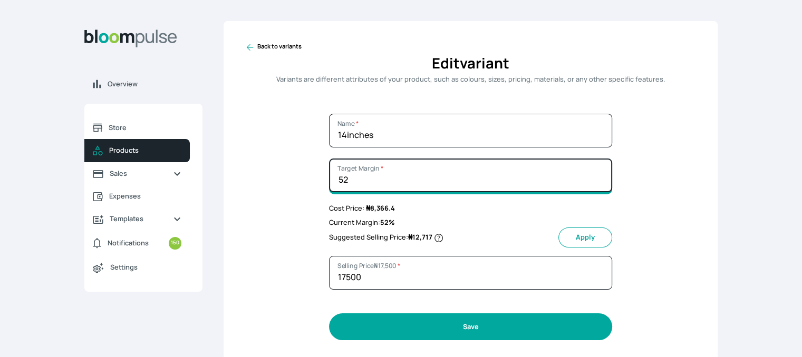
type input "52"
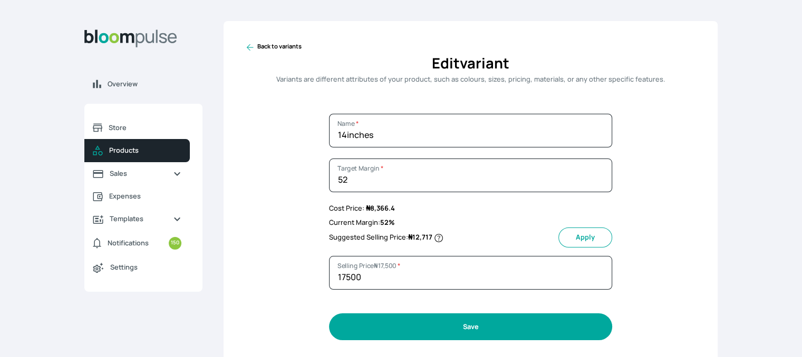
click at [466, 332] on button "Save" at bounding box center [470, 327] width 283 height 27
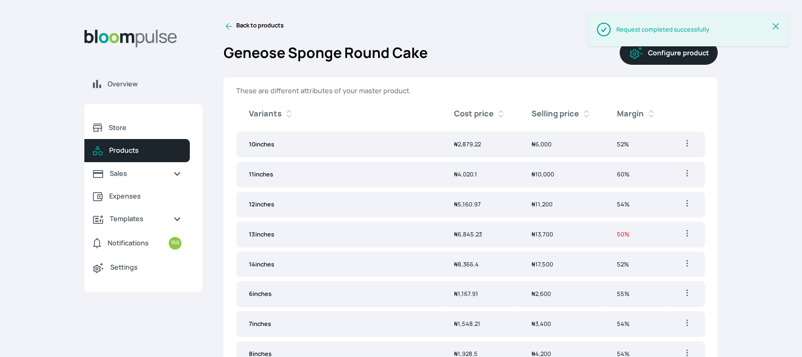
click at [622, 240] on td "50%" at bounding box center [636, 235] width 65 height 26
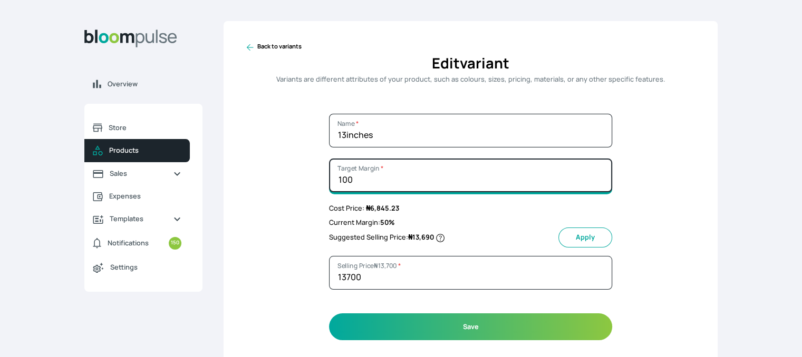
click at [359, 179] on input "100" at bounding box center [470, 176] width 283 height 34
type input "50"
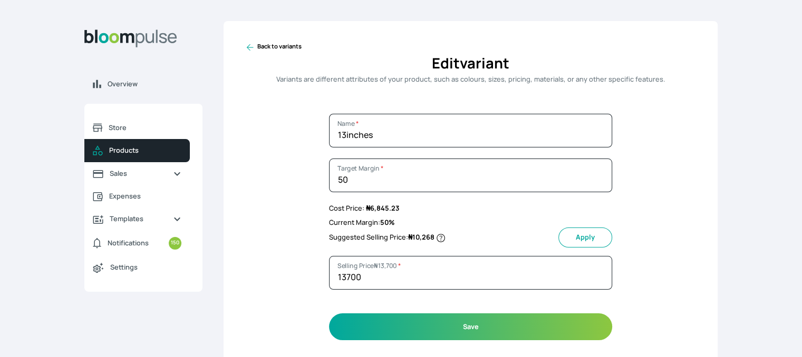
click at [580, 236] on button "Apply" at bounding box center [585, 238] width 54 height 20
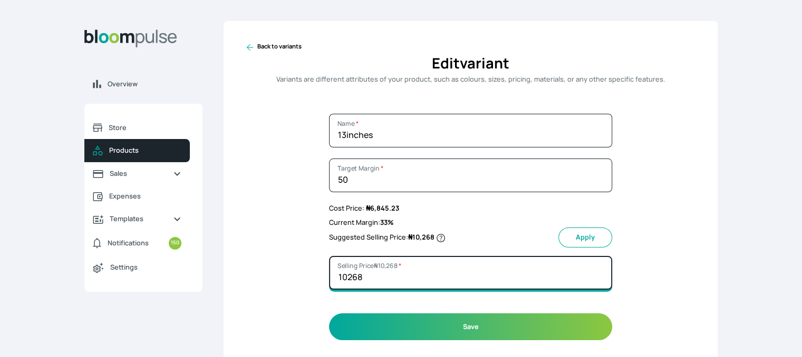
drag, startPoint x: 365, startPoint y: 279, endPoint x: 316, endPoint y: 288, distance: 49.7
click at [316, 288] on div "Back to variants Edit variant Variants are different attributes of your product…" at bounding box center [470, 191] width 494 height 340
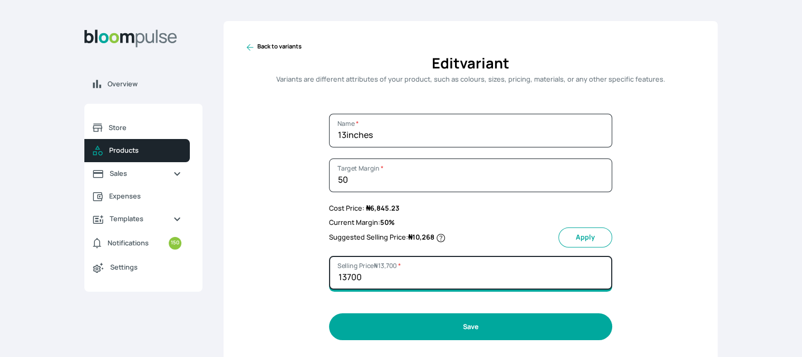
type input "13700"
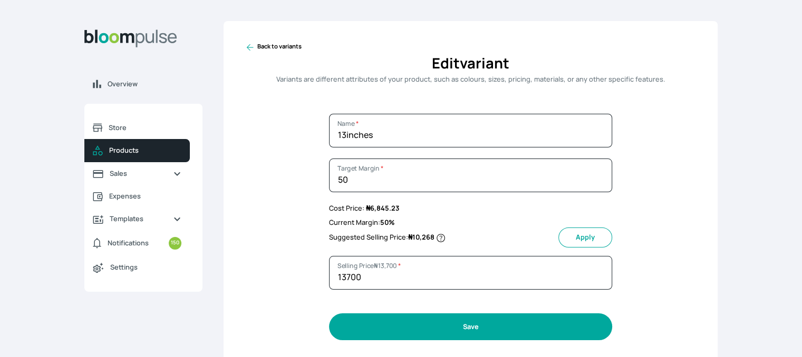
click at [440, 329] on button "Save" at bounding box center [470, 327] width 283 height 27
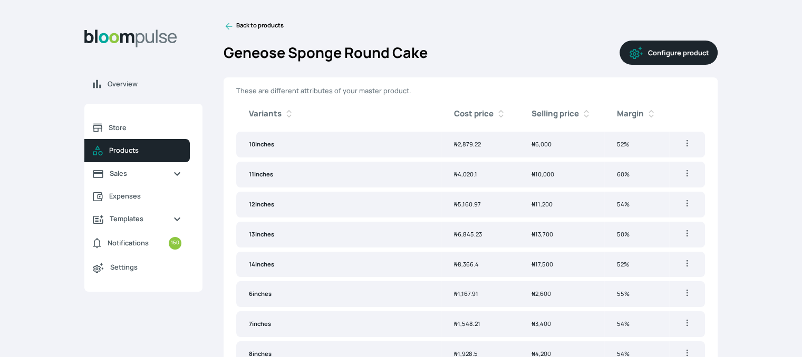
click at [227, 25] on icon at bounding box center [229, 26] width 7 height 7
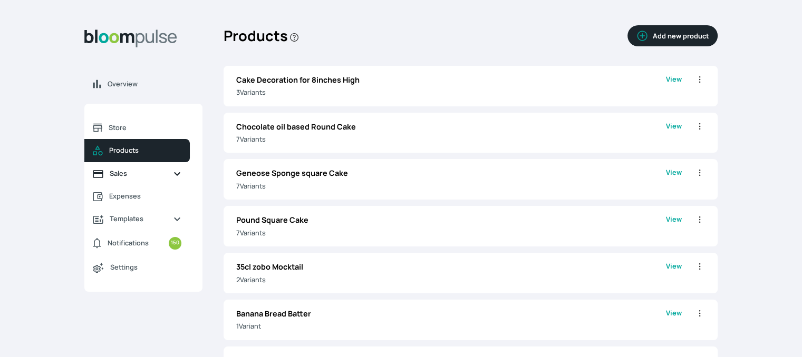
click at [124, 175] on span "Sales" at bounding box center [137, 174] width 55 height 10
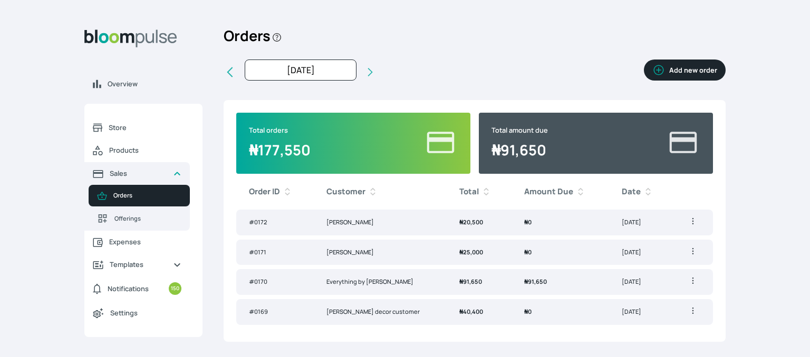
click at [681, 76] on button "Add new order" at bounding box center [685, 70] width 82 height 21
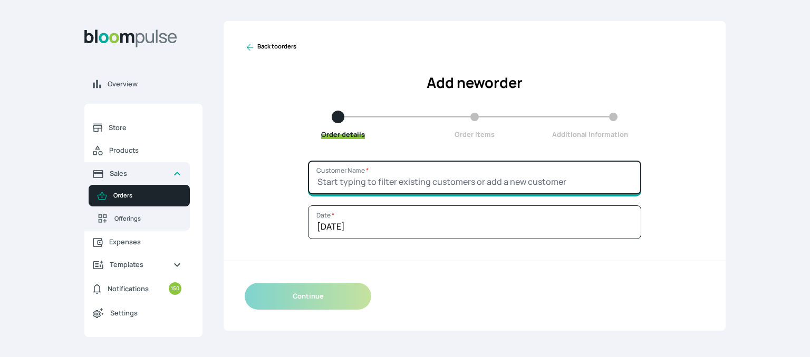
click at [447, 184] on input "Customer Name *" at bounding box center [474, 178] width 333 height 34
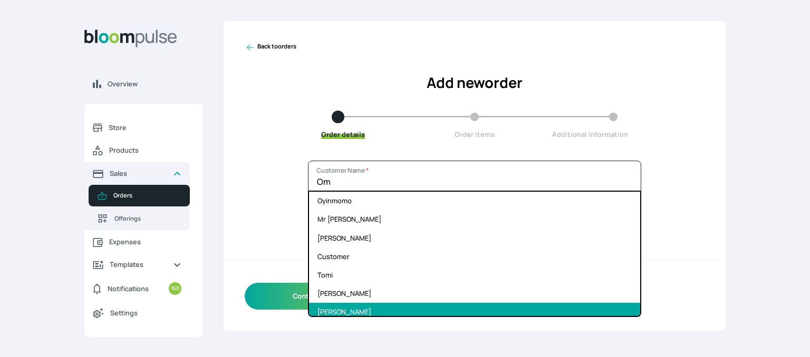
click at [392, 310] on li "Omotoyosi Martins" at bounding box center [474, 312] width 331 height 18
type input "Omotoyosi Martins"
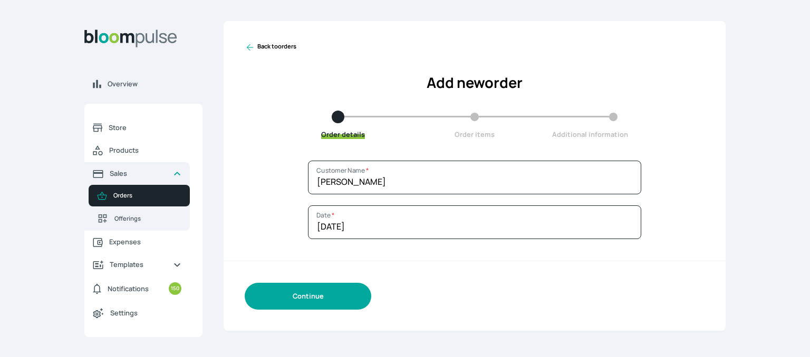
click at [311, 297] on button "Continue" at bounding box center [308, 296] width 126 height 27
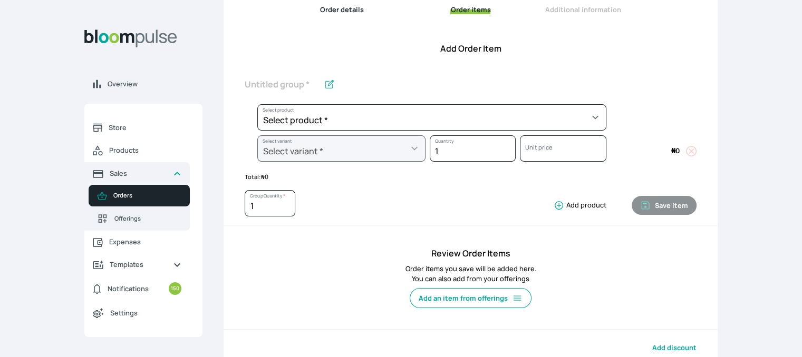
scroll to position [119, 0]
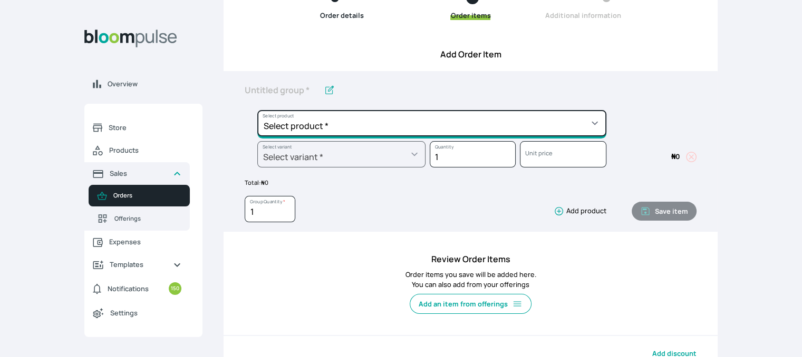
click at [569, 128] on select "Select product * Cake Decoration for 8inches High Chocolate oil based Round Cak…" at bounding box center [431, 123] width 349 height 26
select select "b24192d5-2956-4cb8-b200-2f46c78a7fcf"
click at [257, 110] on select "Select product * Cake Decoration for 8inches High Chocolate oil based Round Cak…" at bounding box center [431, 123] width 349 height 26
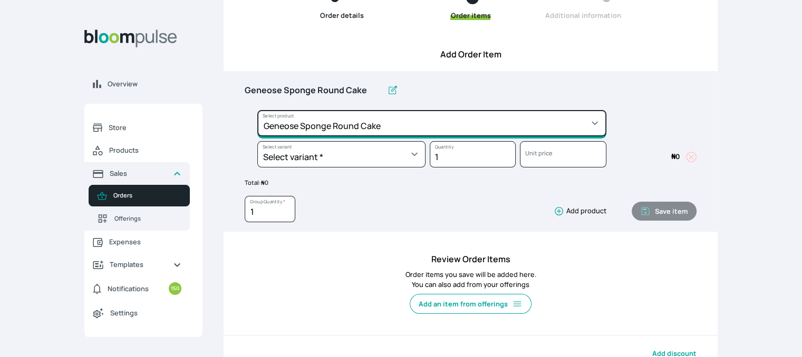
type input "Geneose Sponge Round Cake"
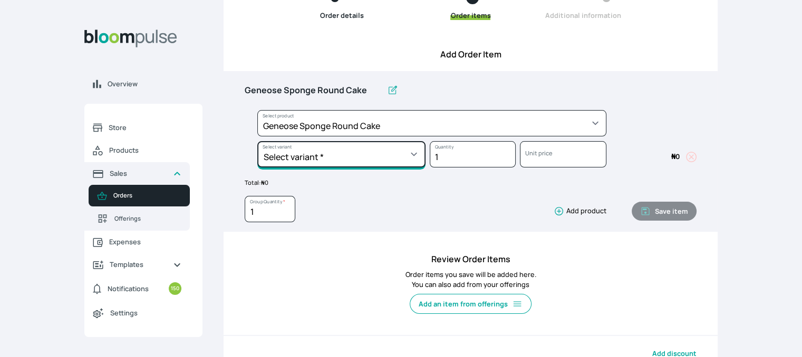
click at [407, 153] on select "Select variant * 10inches 11inches 12inches 13inches 14inches 6inches 7inches 8…" at bounding box center [341, 154] width 168 height 26
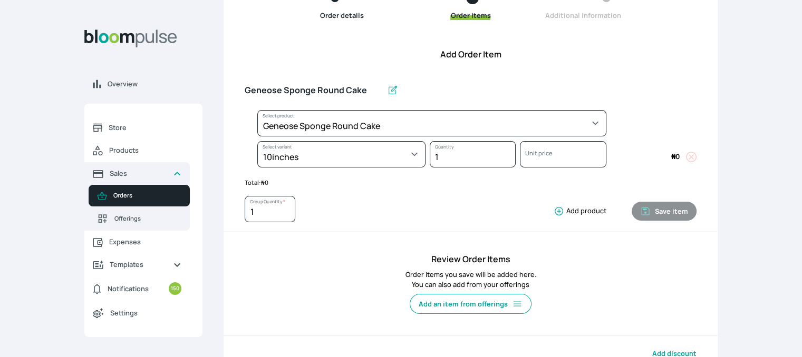
select select "b24192d5-2956-4cb8-b200-2f46c78a7fcf"
select select "2b79f67d-c68a-46d8-a464-e13fe95aabcc"
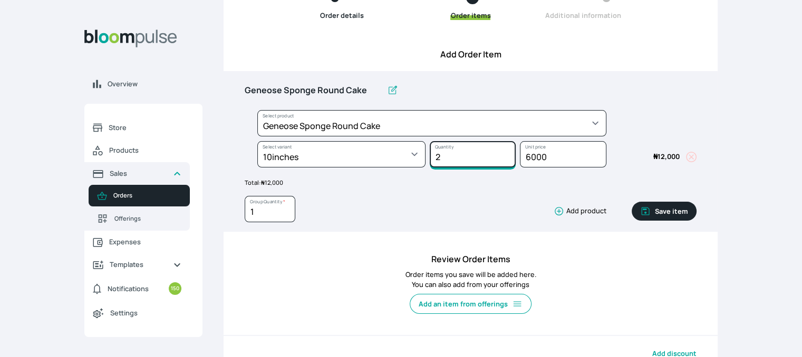
click at [508, 154] on input "2" at bounding box center [473, 154] width 86 height 26
click at [508, 154] on input "3" at bounding box center [473, 154] width 86 height 26
click at [506, 162] on input "3" at bounding box center [473, 154] width 86 height 26
click at [506, 158] on input "2" at bounding box center [473, 154] width 86 height 26
type input "1"
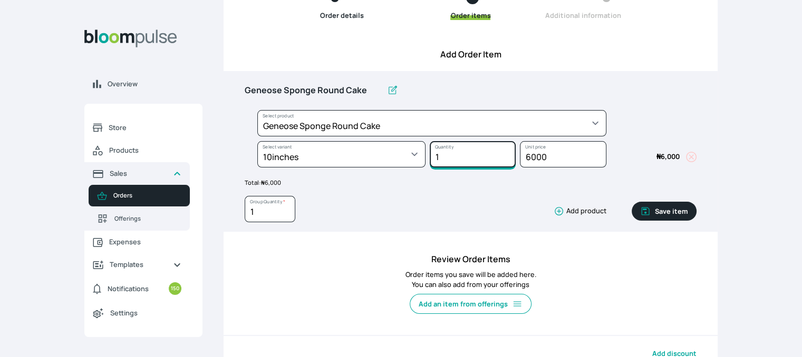
click at [506, 158] on input "1" at bounding box center [473, 154] width 86 height 26
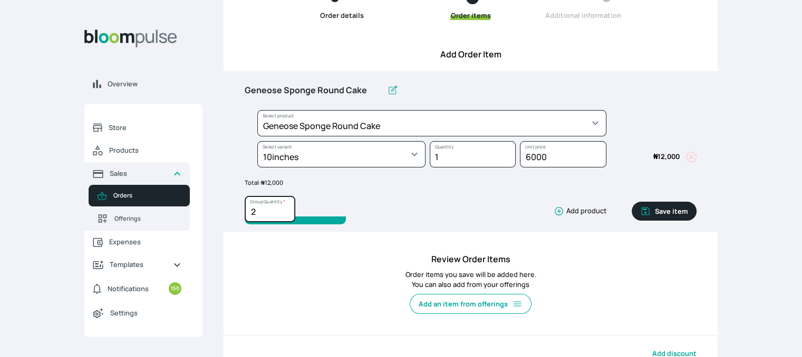
click at [286, 207] on input "2" at bounding box center [270, 209] width 51 height 26
click at [286, 207] on input "3" at bounding box center [270, 209] width 51 height 26
type input "2"
click at [285, 215] on input "2" at bounding box center [270, 209] width 51 height 26
click at [677, 211] on button "Save item" at bounding box center [663, 211] width 65 height 19
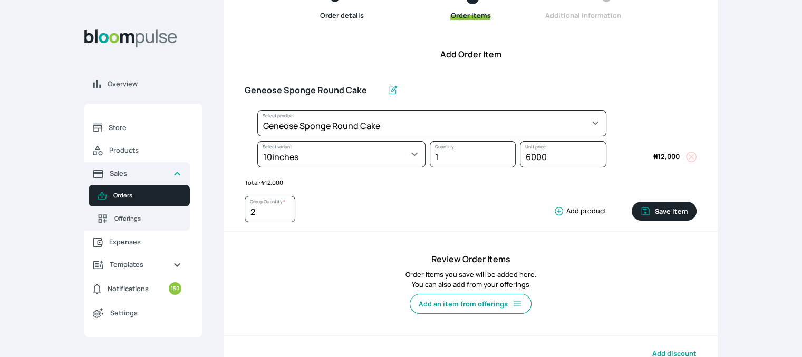
type input "1"
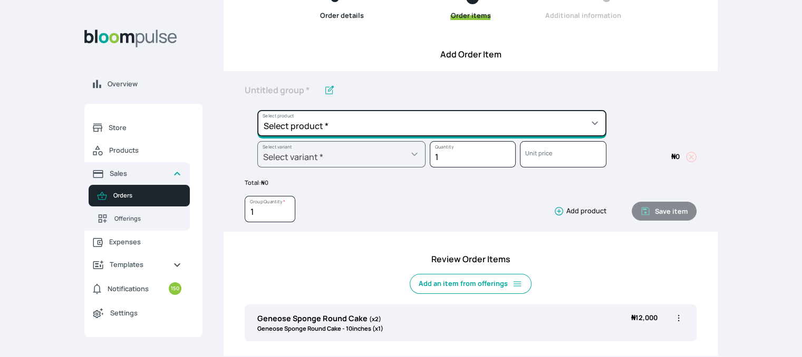
click at [545, 125] on select "Select product * Cake Decoration for 8inches High Chocolate oil based Round Cak…" at bounding box center [431, 123] width 349 height 26
select select "b24192d5-2956-4cb8-b200-2f46c78a7fcf"
click at [257, 110] on select "Select product * Cake Decoration for 8inches High Chocolate oil based Round Cak…" at bounding box center [431, 123] width 349 height 26
type input "Geneose Sponge Round Cake"
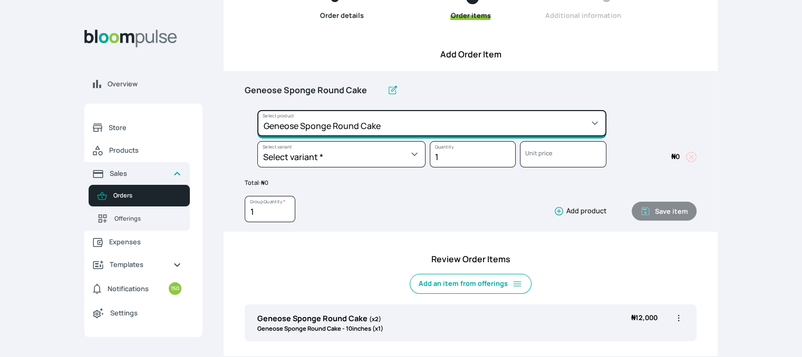
click at [509, 118] on select "Select product * Cake Decoration for 8inches High Chocolate oil based Round Cak…" at bounding box center [431, 123] width 349 height 26
select select "0a3636f1-4902-403d-89c1-f5465b9229a0"
click at [257, 110] on select "Select product * Cake Decoration for 8inches High Chocolate oil based Round Cak…" at bounding box center [431, 123] width 349 height 26
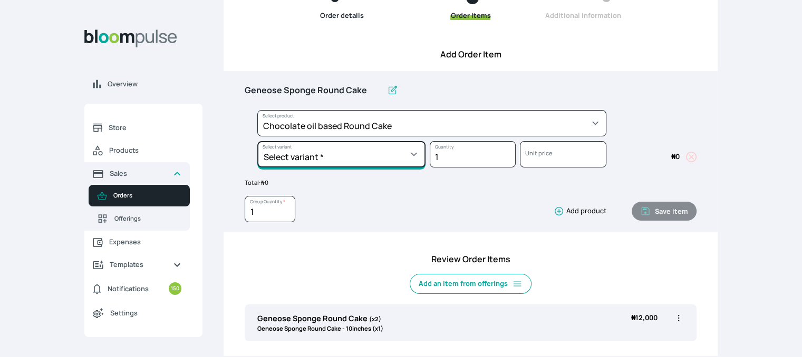
drag, startPoint x: 413, startPoint y: 142, endPoint x: 408, endPoint y: 151, distance: 9.7
click at [408, 151] on select "Select variant * 10inches 11inches 12inches 6inches 7inches 8inches 9inches" at bounding box center [341, 154] width 168 height 26
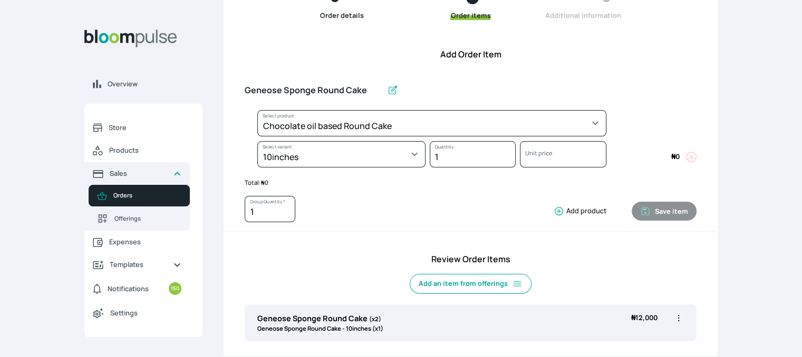
select select "0a3636f1-4902-403d-89c1-f5465b9229a0"
select select "03f20fb0-9fb1-4039-ae0e-3c73a4428fa0"
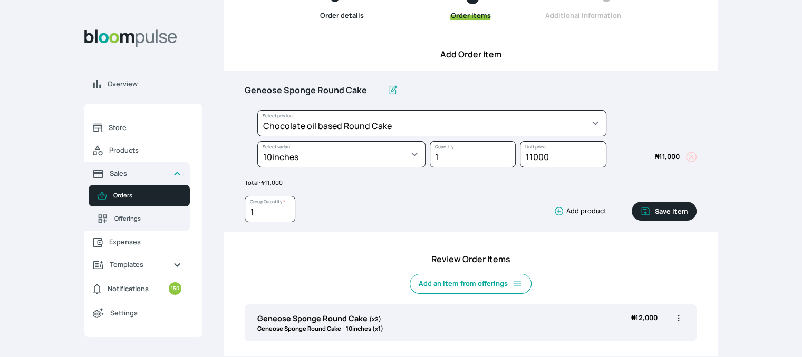
click at [669, 210] on button "Save item" at bounding box center [663, 211] width 65 height 19
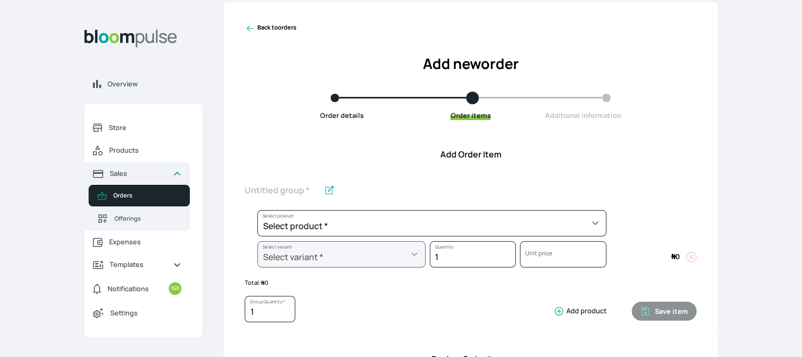
scroll to position [11, 0]
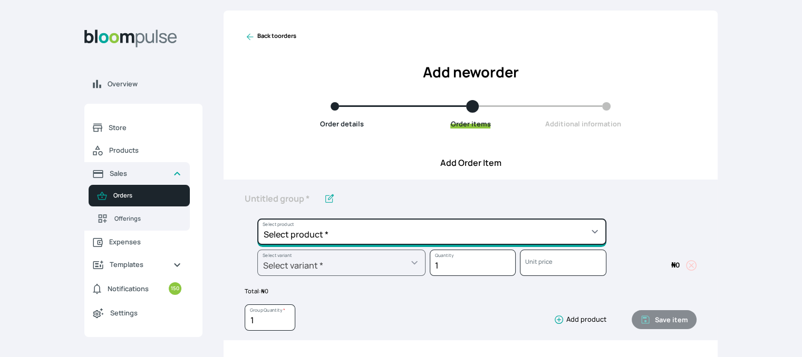
click at [578, 224] on select "Select product * Cake Decoration for 8inches High Chocolate oil based Round Cak…" at bounding box center [431, 232] width 349 height 26
select select "83f82b0c-44eb-4ac8-bd97-27faddcd7e30"
click at [257, 219] on select "Select product * Cake Decoration for 8inches High Chocolate oil based Round Cak…" at bounding box center [431, 232] width 349 height 26
type input "Whipped Cream Frosting"
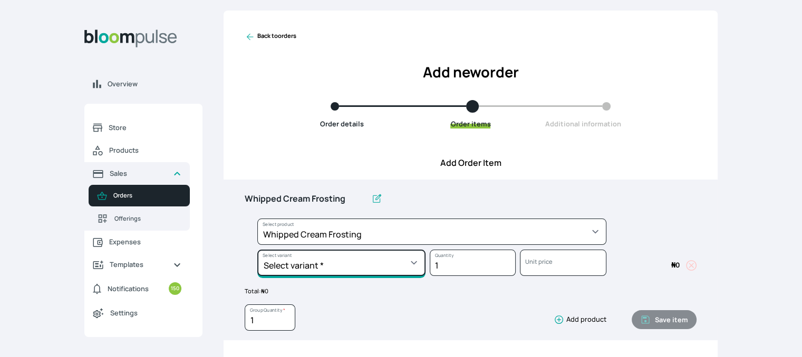
click at [405, 272] on select "Select variant * 1 cup 2 cups 3 cups 4 cups" at bounding box center [341, 263] width 168 height 26
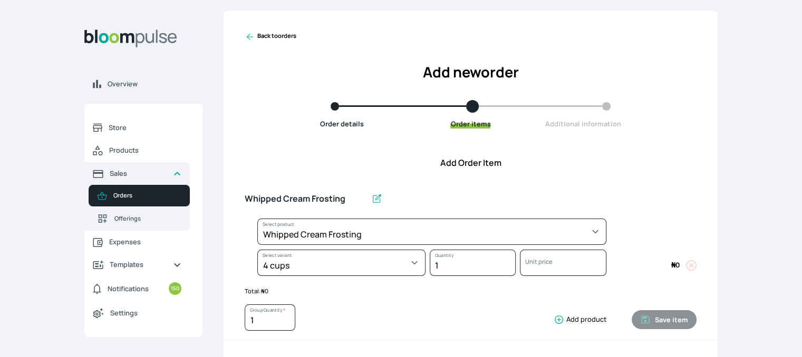
select select "83f82b0c-44eb-4ac8-bd97-27faddcd7e30"
select select "a6a87a49-a89a-4312-9700-585b22abcdb1"
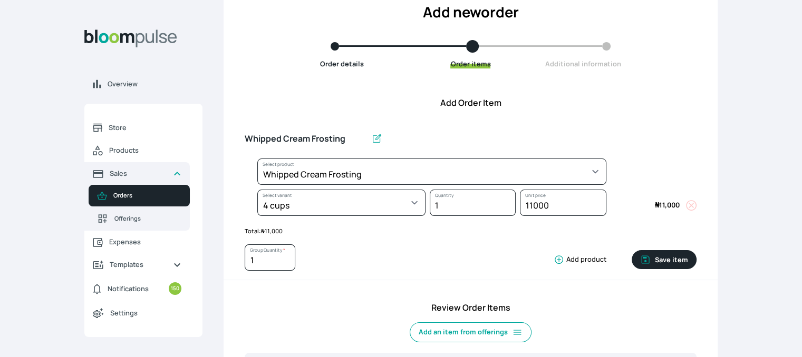
scroll to position [131, 0]
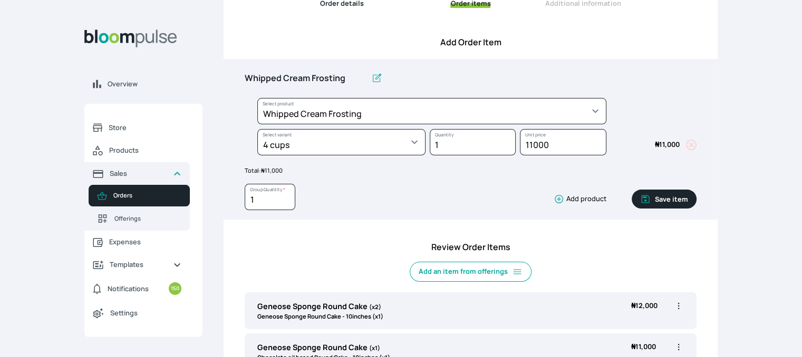
click at [671, 199] on button "Save item" at bounding box center [663, 199] width 65 height 19
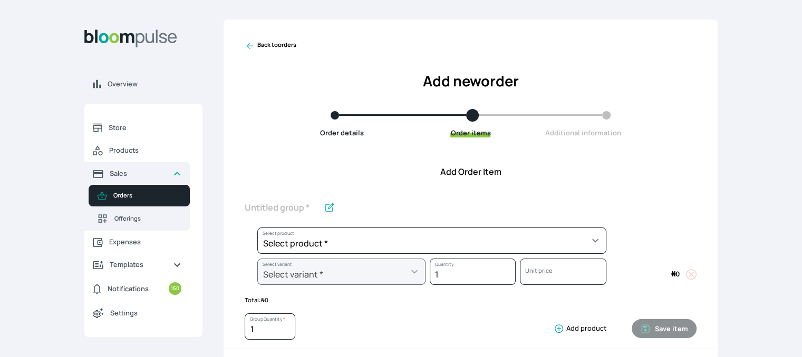
scroll to position [0, 0]
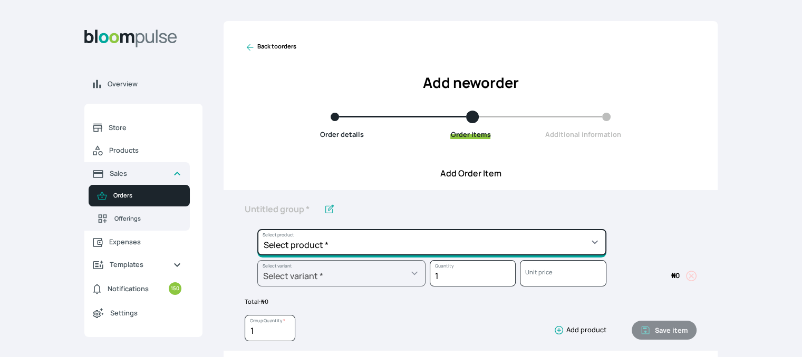
click at [547, 249] on select "Select product * Cake Decoration for 8inches High Chocolate oil based Round Cak…" at bounding box center [431, 242] width 349 height 26
select select "023b730d-bc46-477e-b7f7-d3522e7f455b"
click at [257, 229] on select "Select product * Cake Decoration for 8inches High Chocolate oil based Round Cak…" at bounding box center [431, 242] width 349 height 26
type input "Cake Decoration for 8inches High"
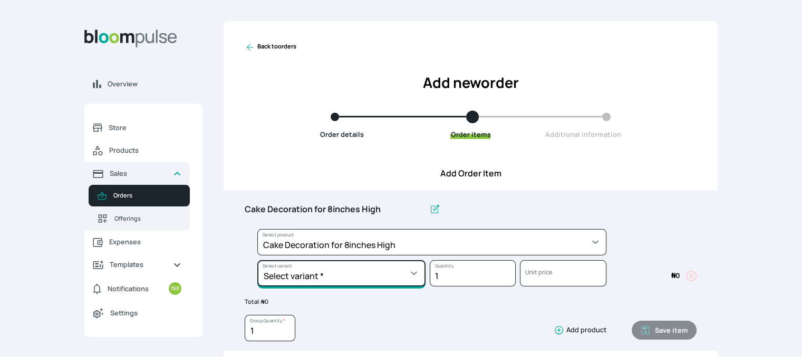
click at [404, 276] on select "Select variant * Basic Complex Regular" at bounding box center [341, 273] width 168 height 26
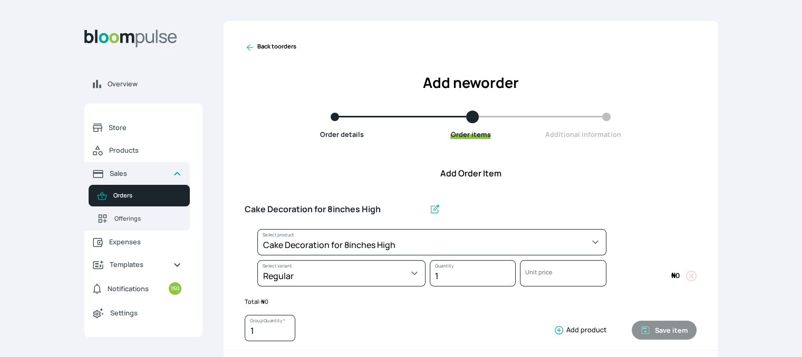
select select "023b730d-bc46-477e-b7f7-d3522e7f455b"
select select "13dbb06e-f851-45db-a0d6-3609ea7c0f11"
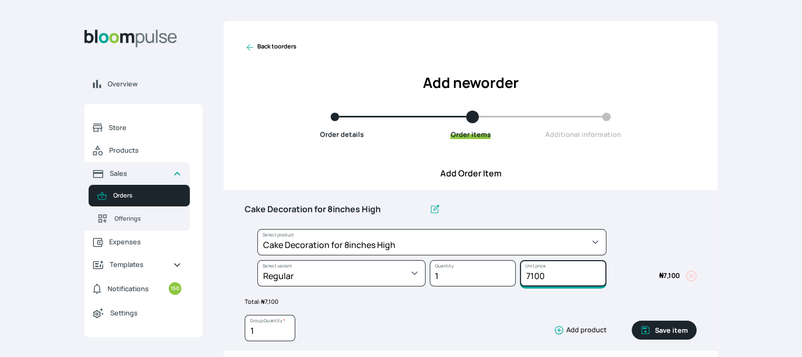
drag, startPoint x: 552, startPoint y: 273, endPoint x: 503, endPoint y: 272, distance: 49.5
click at [503, 272] on div "Select product * Cake Decoration for 8inches High Chocolate oil based Round Cak…" at bounding box center [471, 260] width 452 height 62
type input "1"
type input "7100"
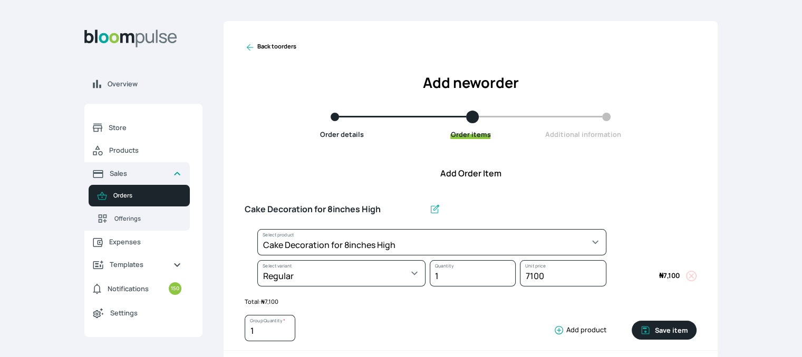
click at [676, 319] on div "Save item" at bounding box center [651, 330] width 90 height 31
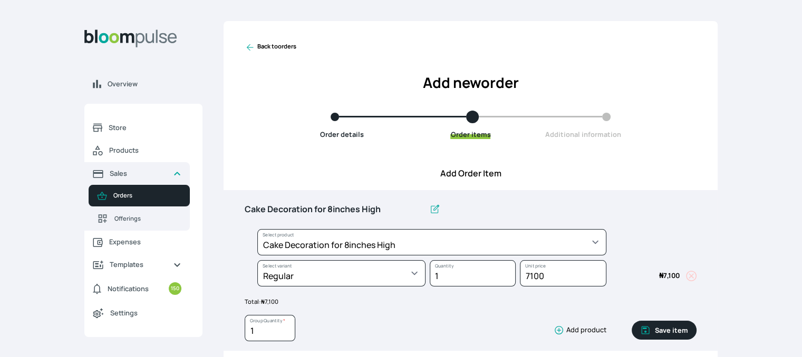
click at [672, 329] on button "Save item" at bounding box center [663, 330] width 65 height 19
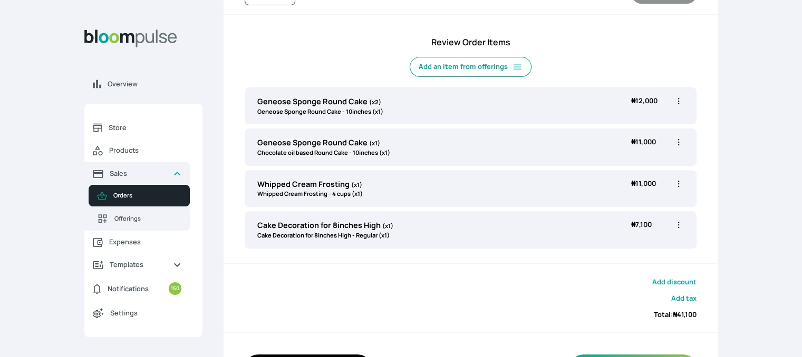
scroll to position [334, 0]
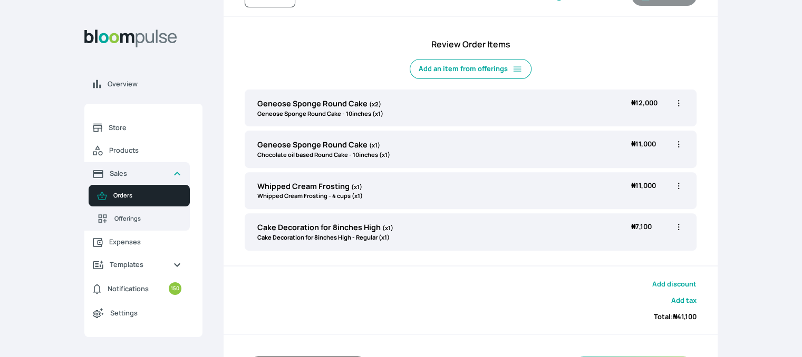
click at [677, 226] on icon "button" at bounding box center [678, 227] width 11 height 11
click at [639, 246] on span "Edit" at bounding box center [637, 248] width 76 height 11
type input "Cake Decoration for 8inches High"
select select "023b730d-bc46-477e-b7f7-d3522e7f455b"
select select "13dbb06e-f851-45db-a0d6-3609ea7c0f11"
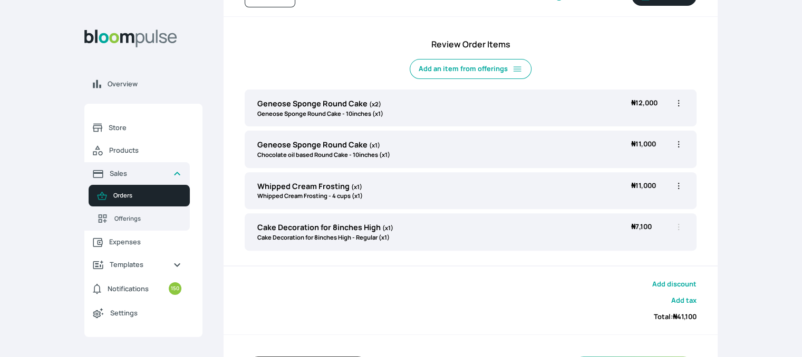
scroll to position [0, 0]
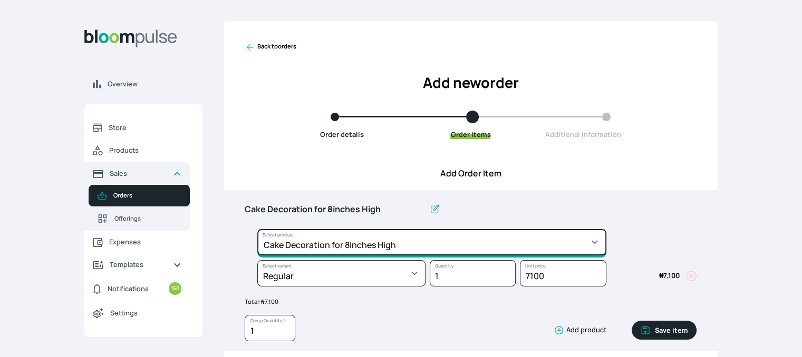
click at [346, 245] on select "Select product * Cake Decoration for 8inches High Chocolate oil based Round Cak…" at bounding box center [431, 242] width 349 height 26
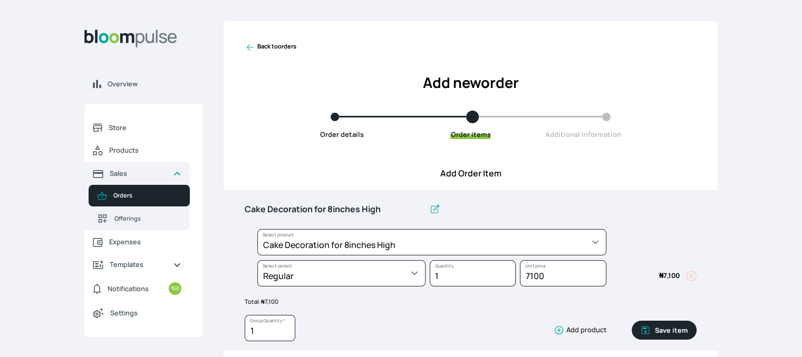
click at [659, 327] on button "Save item" at bounding box center [663, 330] width 65 height 19
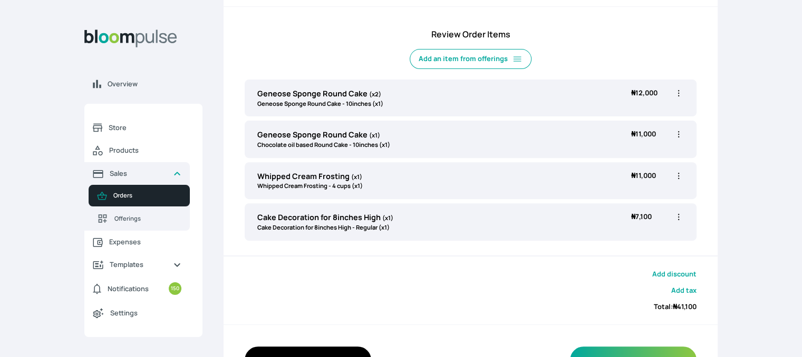
scroll to position [32, 0]
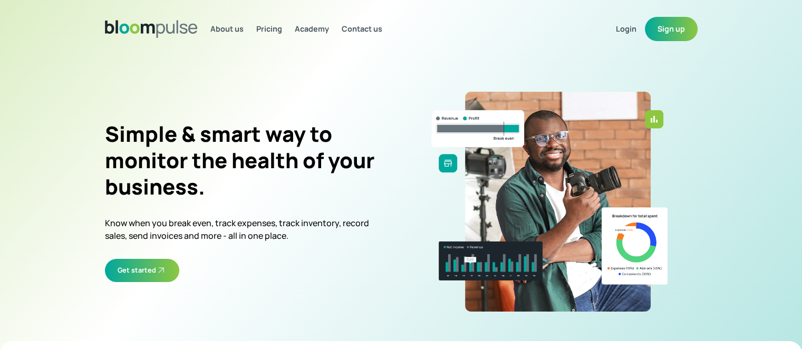
click at [658, 24] on button "Sign up" at bounding box center [671, 29] width 53 height 24
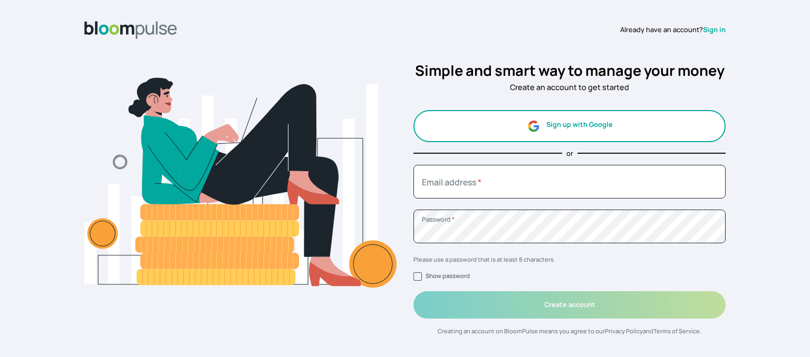
click at [557, 134] on button "Sign up with Google" at bounding box center [569, 126] width 312 height 32
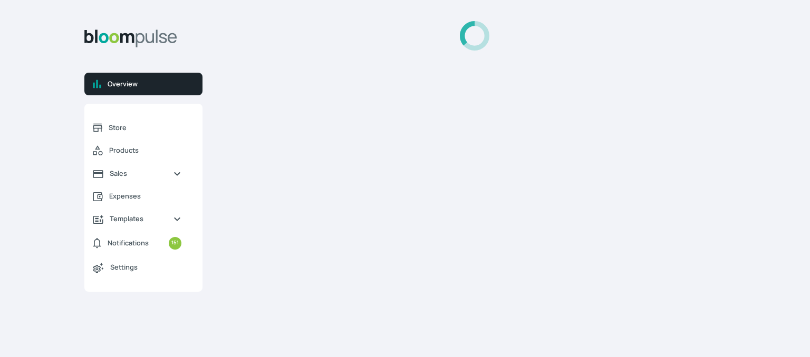
select select "2025"
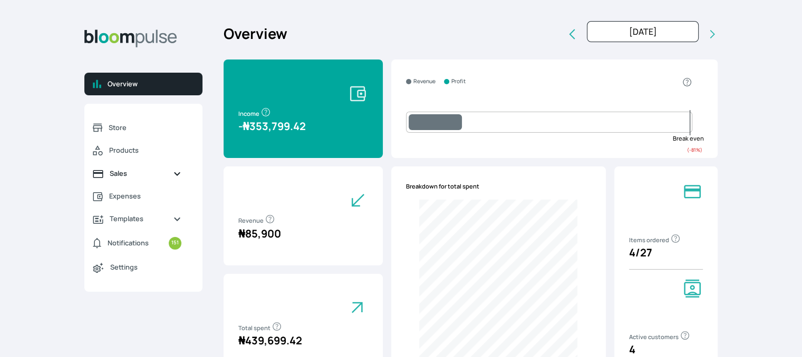
click at [137, 173] on span "Sales" at bounding box center [137, 174] width 55 height 10
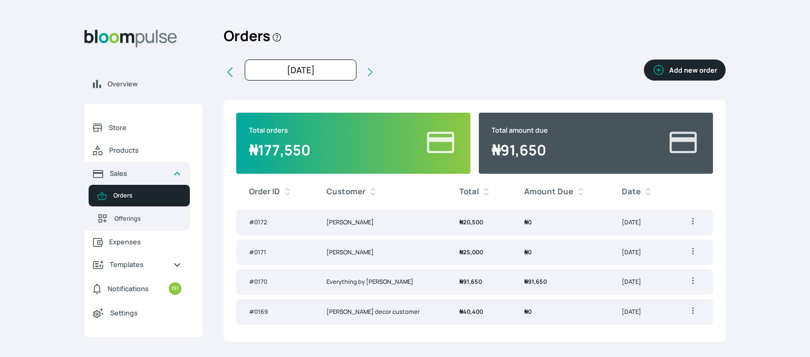
click at [124, 198] on span "Orders" at bounding box center [147, 195] width 68 height 9
click at [672, 72] on button "Add new order" at bounding box center [685, 70] width 82 height 21
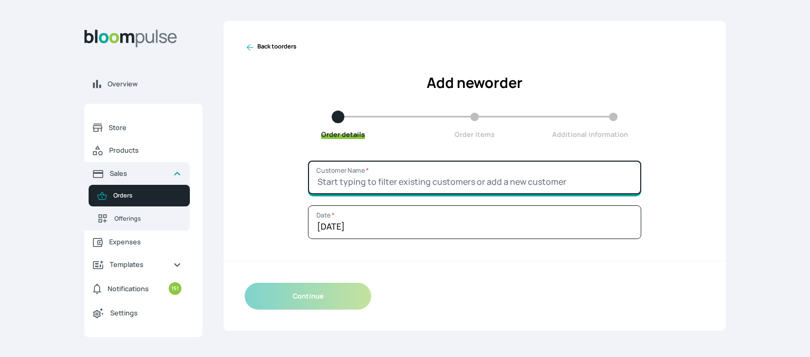
click at [349, 175] on input "Customer Name *" at bounding box center [474, 178] width 333 height 34
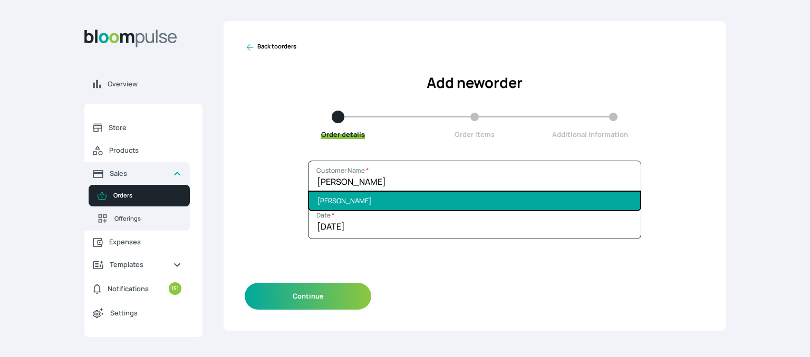
click at [367, 207] on li "[PERSON_NAME]" at bounding box center [474, 201] width 331 height 18
type input "[PERSON_NAME]"
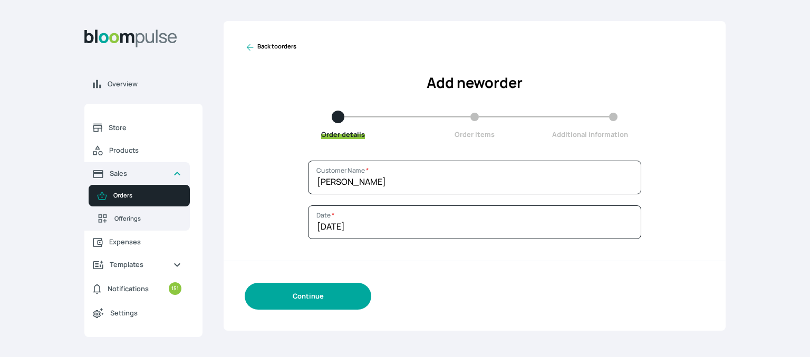
click at [312, 299] on button "Continue" at bounding box center [308, 296] width 126 height 27
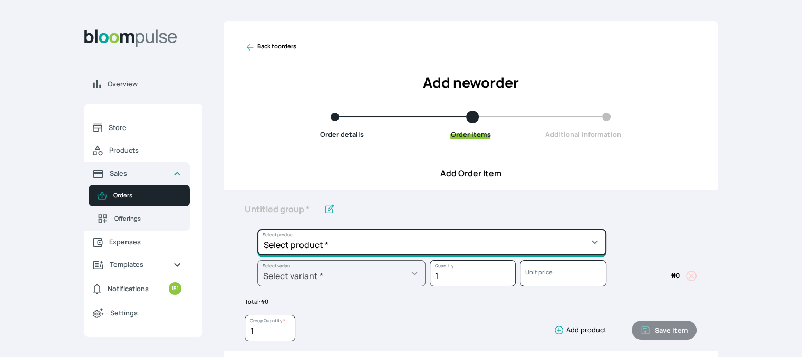
click at [312, 241] on select "Select product * Cake Decoration for 8inches High Chocolate oil based Round Cak…" at bounding box center [431, 242] width 349 height 26
select select "a288c6ae-7a33-4d48-9e4d-feb53a4d1c56"
click at [257, 229] on select "Select product * Cake Decoration for 8inches High Chocolate oil based Round Cak…" at bounding box center [431, 242] width 349 height 26
type input "Pound Round Cake"
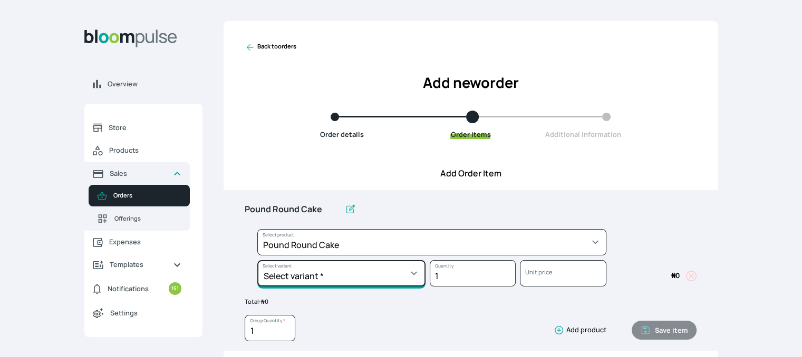
click at [342, 270] on select "Select variant * 10inches 11inches 12inches 13inches 14inches 6inches 7inches 8…" at bounding box center [341, 273] width 168 height 26
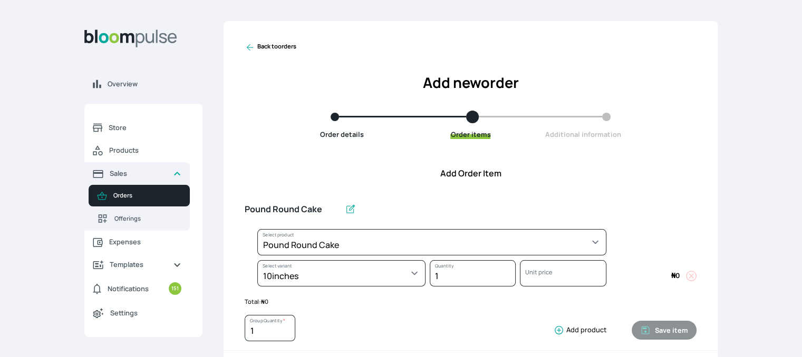
select select "a288c6ae-7a33-4d48-9e4d-feb53a4d1c56"
select select "1d68d43b-64fb-4d2e-bce6-df5c9a383ff4"
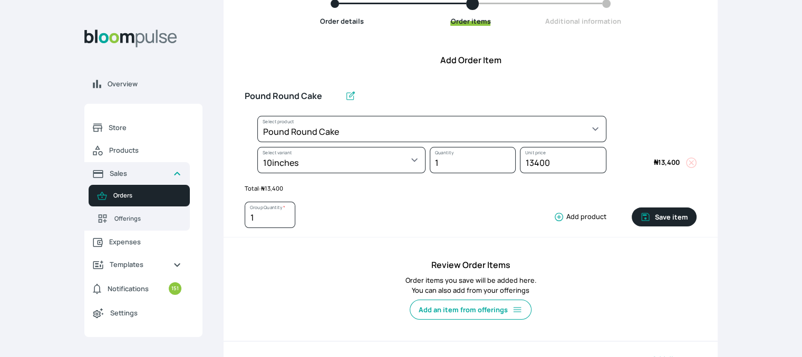
scroll to position [119, 0]
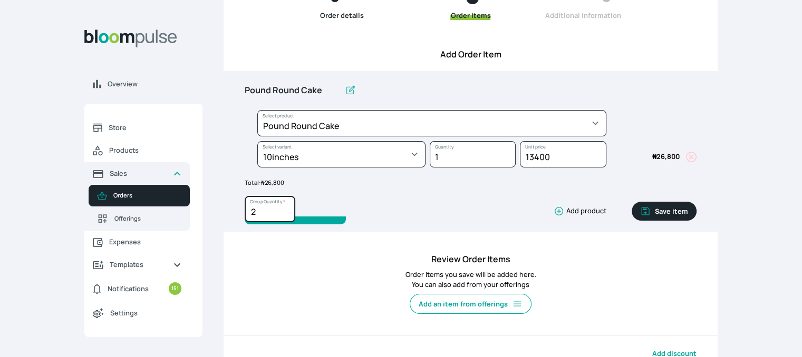
type input "2"
click at [286, 208] on input "2" at bounding box center [270, 209] width 51 height 26
click at [666, 212] on button "Save item" at bounding box center [663, 211] width 65 height 19
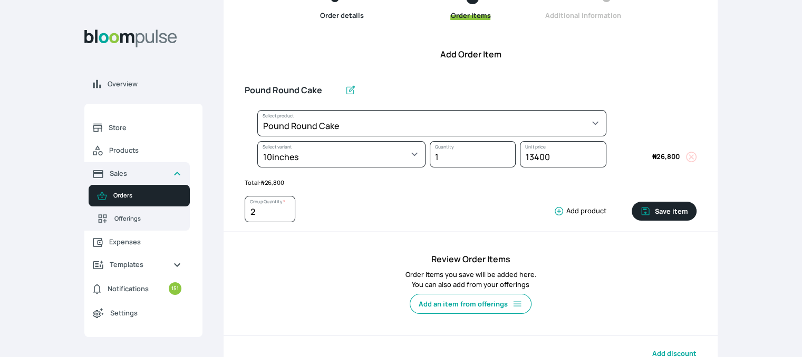
type input "1"
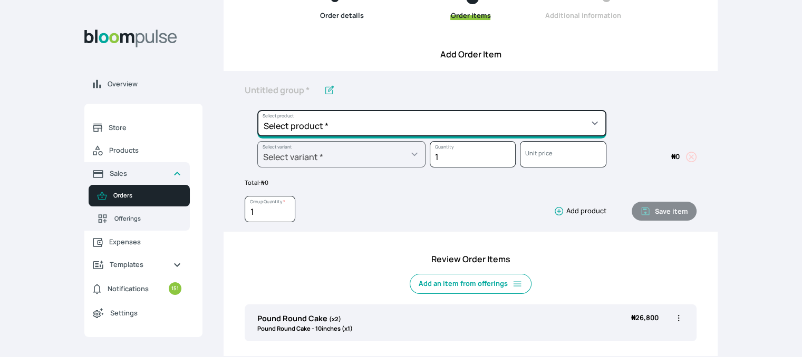
click at [535, 123] on select "Select product * Cake Decoration for 8inches High Chocolate oil based Round Cak…" at bounding box center [431, 123] width 349 height 26
select select "be455cf8-7bfd-466e-9032-5e752029ab19"
click at [257, 110] on select "Select product * Cake Decoration for 8inches High Chocolate oil based Round Cak…" at bounding box center [431, 123] width 349 height 26
type input "Chocolate Round Cake"
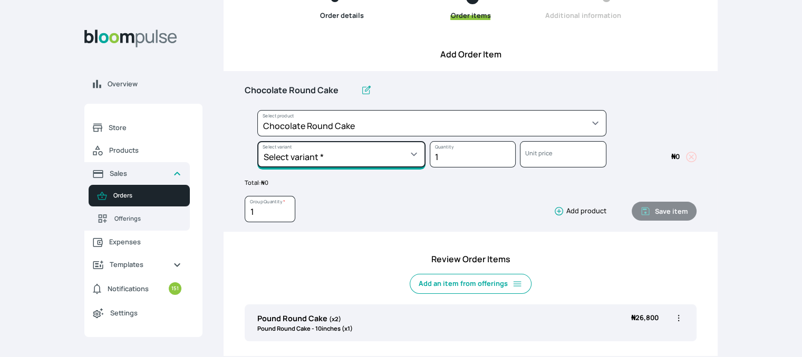
click at [391, 146] on select "Select variant * 10inches 11inches 12inches 13inches 14inches 6inches 7inches 8…" at bounding box center [341, 154] width 168 height 26
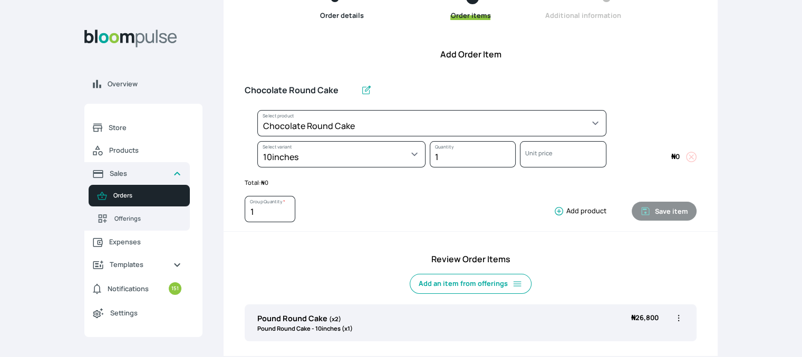
select select "be455cf8-7bfd-466e-9032-5e752029ab19"
select select "7dbb950f-9762-457b-b6d9-cc300bb02d15"
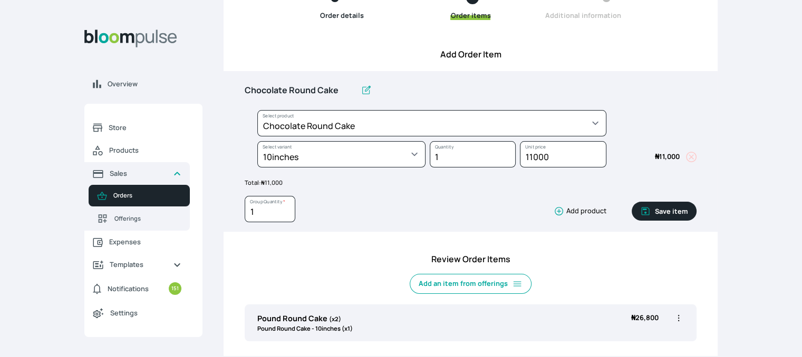
click at [669, 207] on button "Save item" at bounding box center [663, 211] width 65 height 19
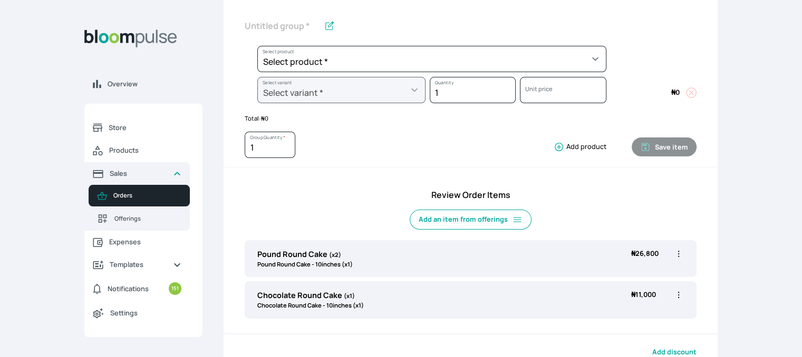
scroll to position [176, 0]
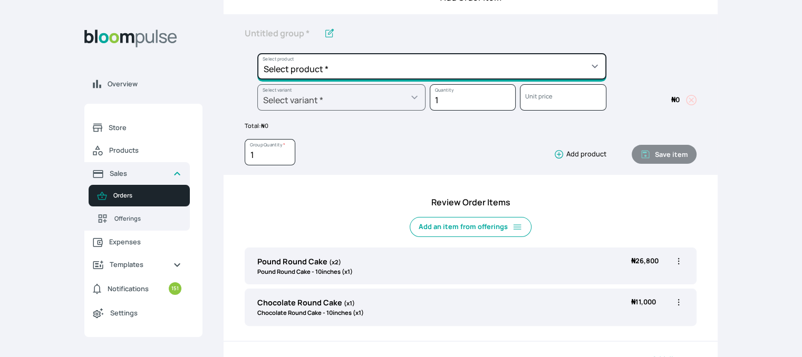
click at [582, 69] on select "Select product * Cake Decoration for 8inches High Chocolate oil based Round Cak…" at bounding box center [431, 66] width 349 height 26
select select "645c6260-b6bb-4351-a585-2a2a1086c83c"
click at [257, 53] on select "Select product * Cake Decoration for 8inches High Chocolate oil based Round Cak…" at bounding box center [431, 66] width 349 height 26
type input "Swiss Meringue Buttercream"
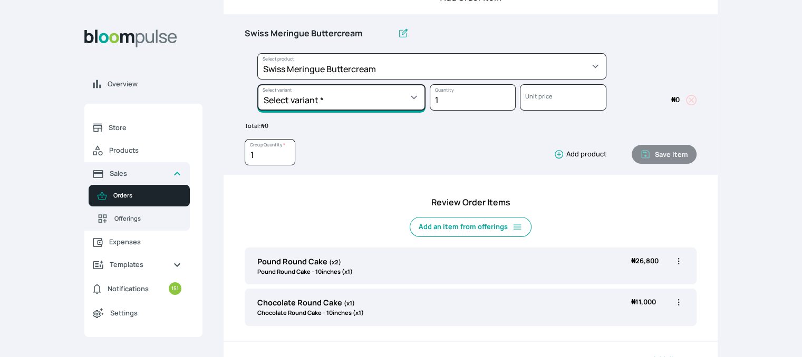
click at [406, 98] on select "Select variant * 1 batch Half batch" at bounding box center [341, 97] width 168 height 26
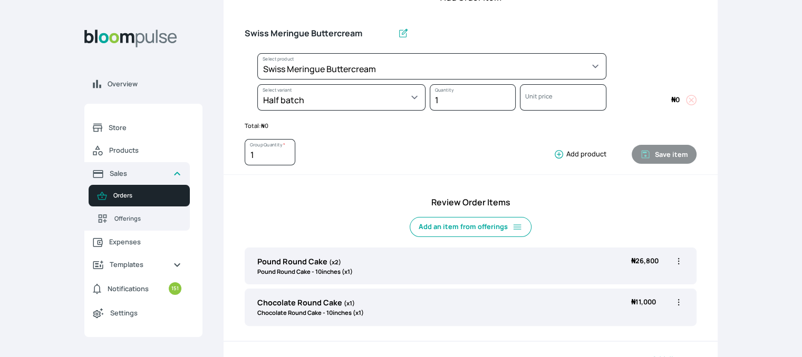
select select "645c6260-b6bb-4351-a585-2a2a1086c83c"
select select "fc7654b8-93b9-411b-9412-103ccf3fe3bb"
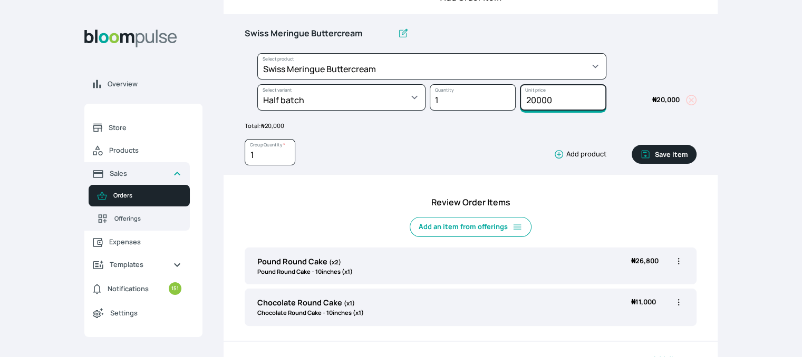
drag, startPoint x: 560, startPoint y: 100, endPoint x: 509, endPoint y: 96, distance: 51.3
click at [509, 96] on div "Select product * Cake Decoration for 8inches High Chocolate oil based Round Cak…" at bounding box center [471, 84] width 452 height 62
type input "10000"
click at [666, 157] on button "Save item" at bounding box center [663, 154] width 65 height 19
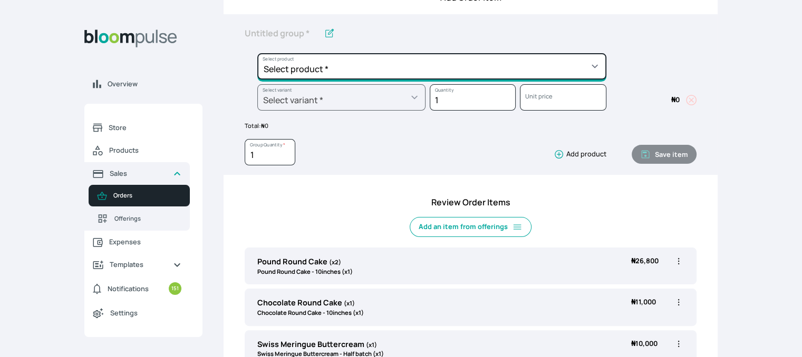
click at [539, 66] on select "Select product * Cake Decoration for 8inches High Chocolate oil based Round Cak…" at bounding box center [431, 66] width 349 height 26
select select "8010db02-07cd-44bd-8936-1cca38eae19c"
click at [257, 53] on select "Select product * Cake Decoration for 8inches High Chocolate oil based Round Cak…" at bounding box center [431, 66] width 349 height 26
type input "Fondant 1 Recipe"
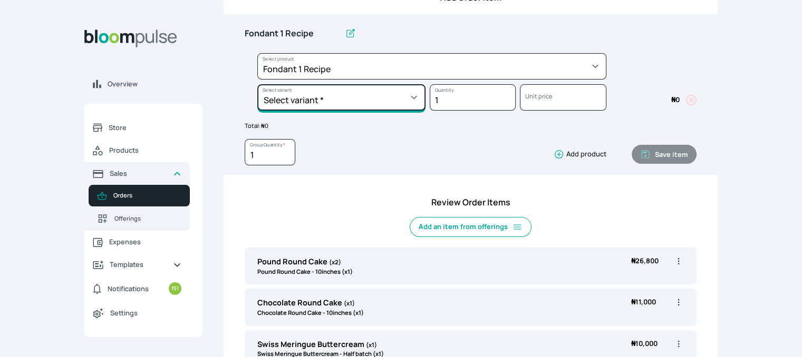
click at [415, 90] on select "Select variant * Regular" at bounding box center [341, 97] width 168 height 26
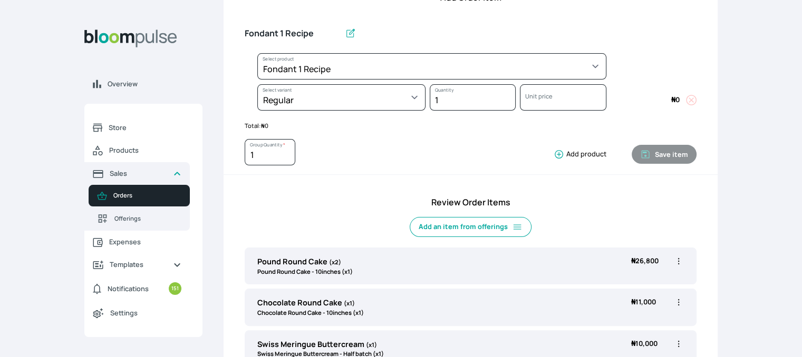
select select "8010db02-07cd-44bd-8936-1cca38eae19c"
select select "42ad62f1-0410-4207-9b65-65b7136d5369"
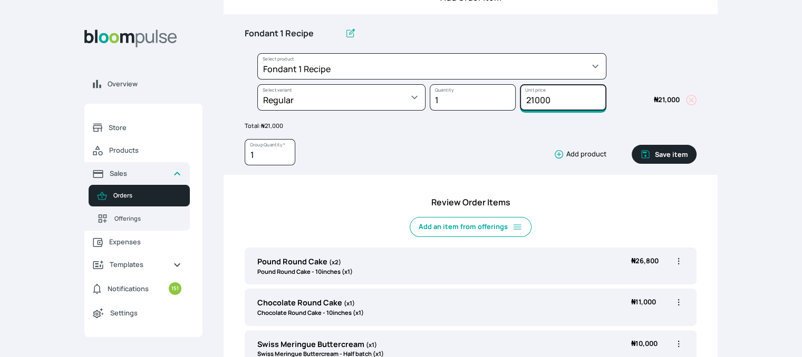
drag, startPoint x: 560, startPoint y: 100, endPoint x: 516, endPoint y: 105, distance: 44.6
click at [516, 105] on div "21000 Unit price" at bounding box center [560, 99] width 90 height 31
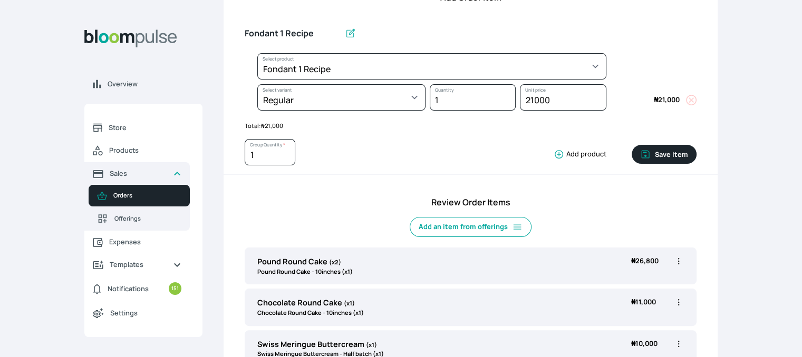
click at [516, 105] on div "21000 Unit price" at bounding box center [560, 99] width 90 height 31
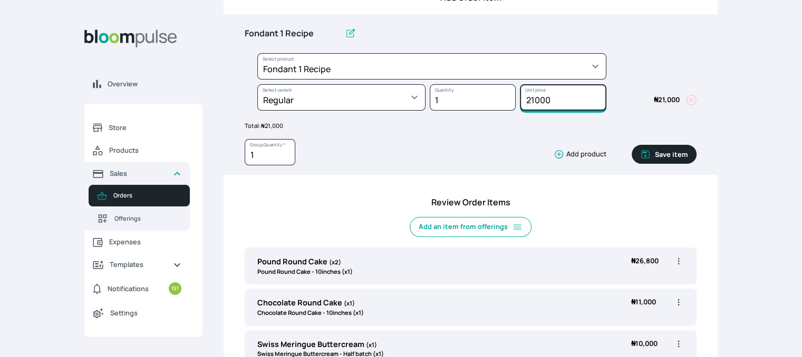
drag, startPoint x: 552, startPoint y: 100, endPoint x: 503, endPoint y: 102, distance: 49.1
click at [503, 102] on div "Select product * Cake Decoration for 8inches High Chocolate oil based Round Cak…" at bounding box center [471, 84] width 452 height 62
type input "10000"
click at [635, 156] on button "Save item" at bounding box center [663, 154] width 65 height 19
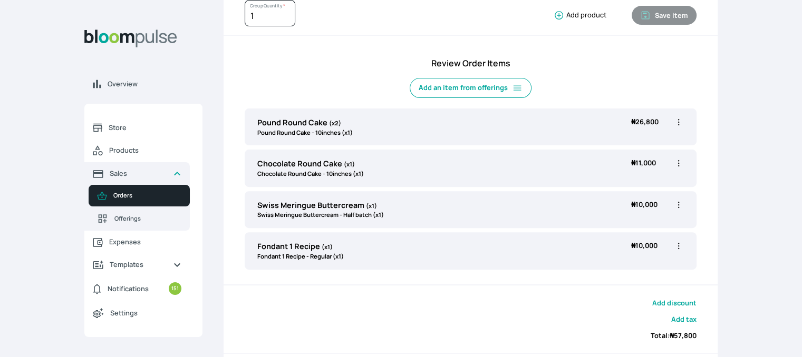
scroll to position [317, 0]
click at [676, 242] on icon "button" at bounding box center [678, 244] width 11 height 11
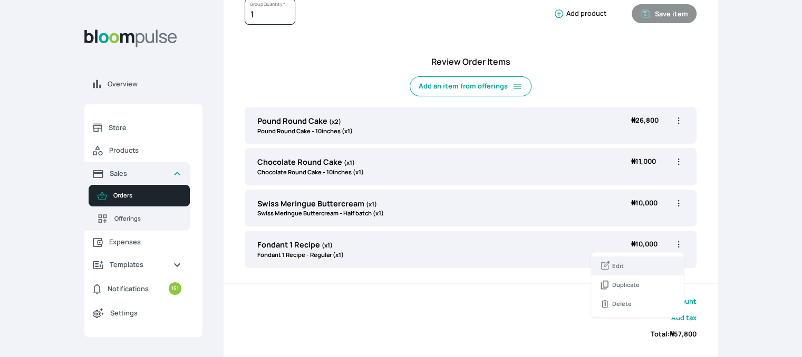
click at [638, 262] on span "Edit" at bounding box center [637, 266] width 76 height 11
type input "Fondant 1 Recipe"
select select "8010db02-07cd-44bd-8936-1cca38eae19c"
select select "42ad62f1-0410-4207-9b65-65b7136d5369"
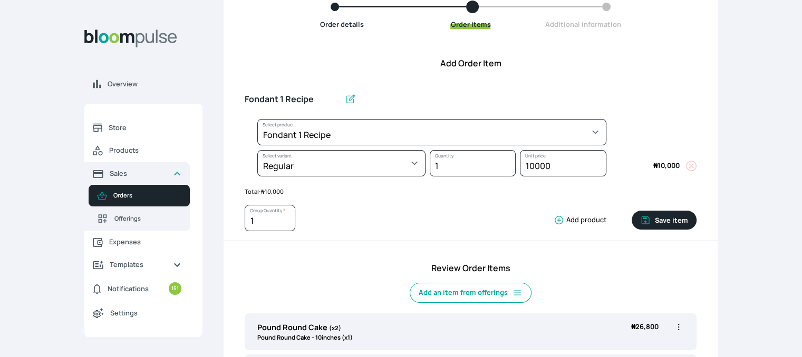
scroll to position [57, 0]
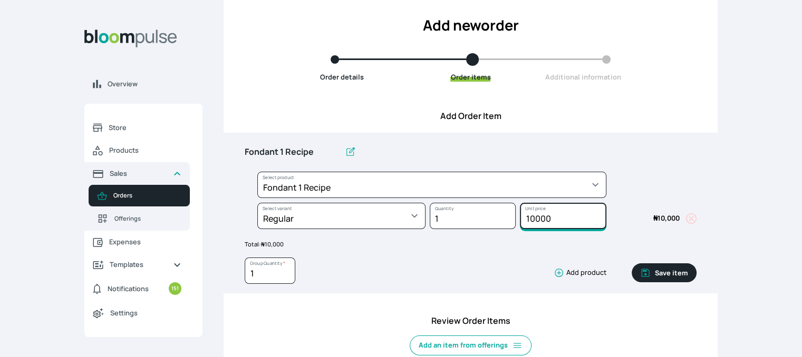
drag, startPoint x: 553, startPoint y: 217, endPoint x: 537, endPoint y: 213, distance: 17.2
click at [537, 213] on input "10000" at bounding box center [563, 216] width 86 height 26
type input "10050"
click at [658, 275] on button "Save item" at bounding box center [663, 273] width 65 height 19
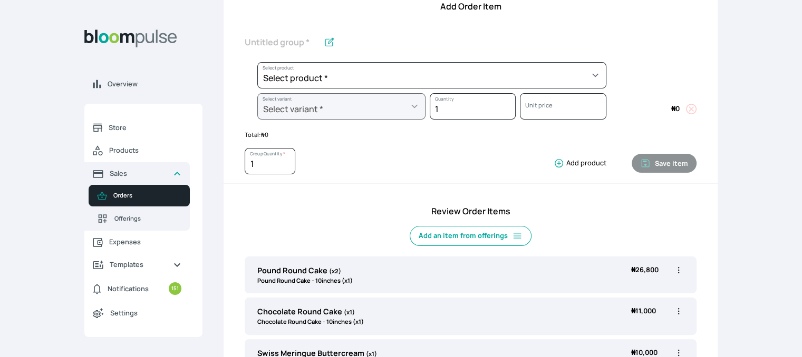
scroll to position [162, 0]
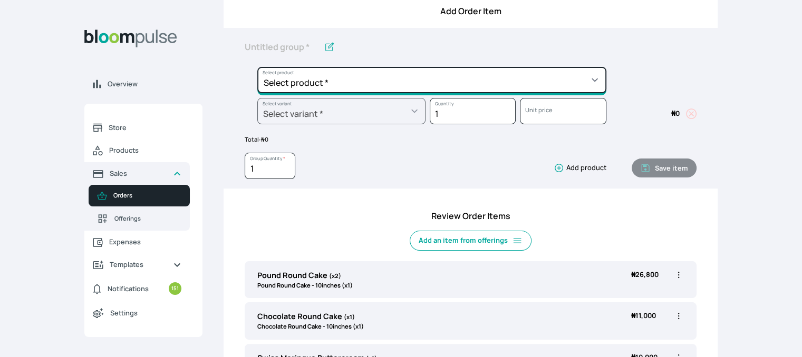
click at [535, 85] on select "Select product * Cake Decoration for 8inches High Chocolate oil based Round Cak…" at bounding box center [431, 80] width 349 height 26
select select "023b730d-bc46-477e-b7f7-d3522e7f455b"
click at [257, 67] on select "Select product * Cake Decoration for 8inches High Chocolate oil based Round Cak…" at bounding box center [431, 80] width 349 height 26
type input "Cake Decoration for 8inches High"
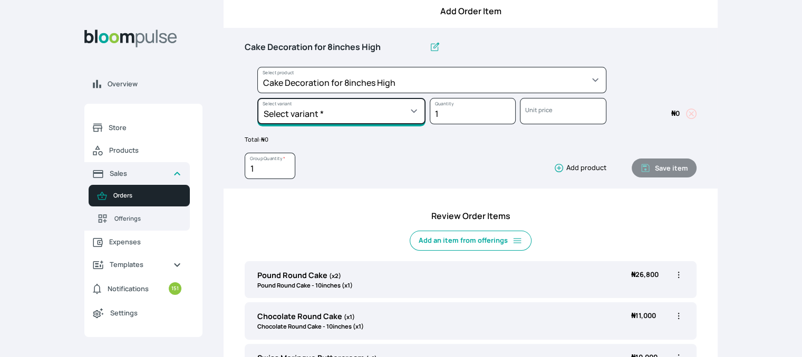
click at [394, 109] on select "Select variant * Basic Complex Regular" at bounding box center [341, 111] width 168 height 26
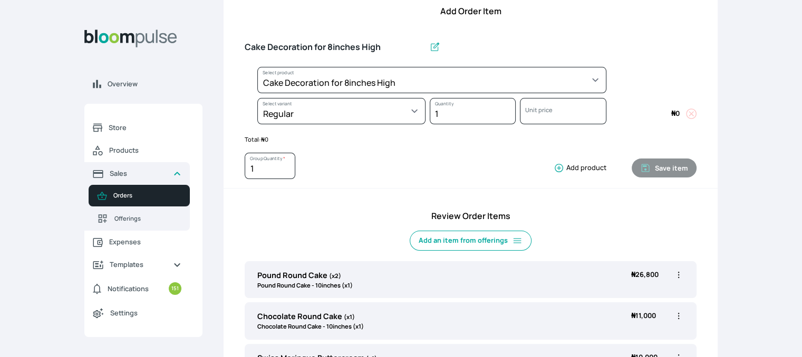
select select "023b730d-bc46-477e-b7f7-d3522e7f455b"
select select "13dbb06e-f851-45db-a0d6-3609ea7c0f11"
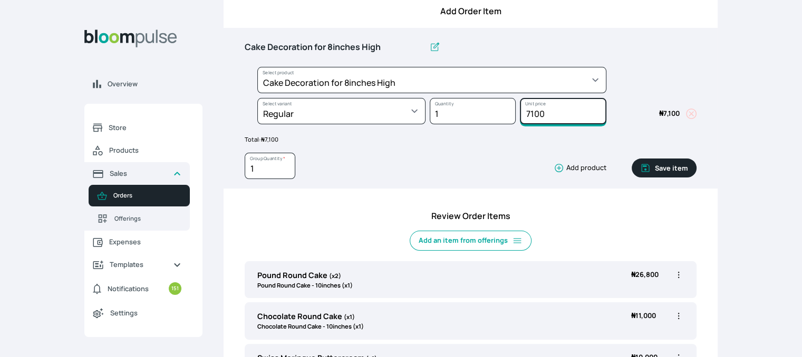
drag, startPoint x: 569, startPoint y: 114, endPoint x: 504, endPoint y: 108, distance: 65.1
click at [504, 108] on div "Select product * Cake Decoration for 8inches High Chocolate oil based Round Cak…" at bounding box center [471, 98] width 452 height 62
type input "15000"
click at [661, 168] on button "Save item" at bounding box center [663, 168] width 65 height 19
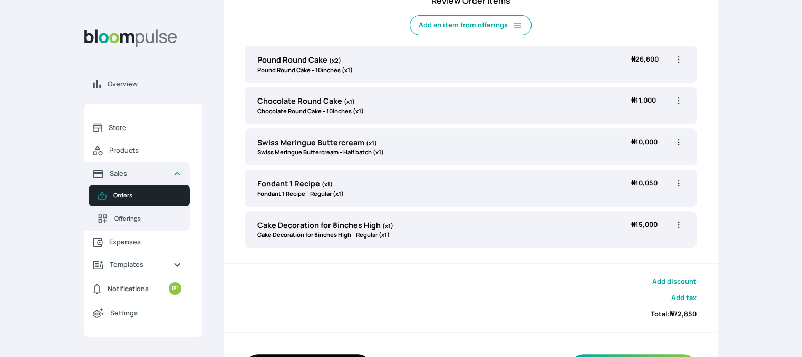
scroll to position [65, 0]
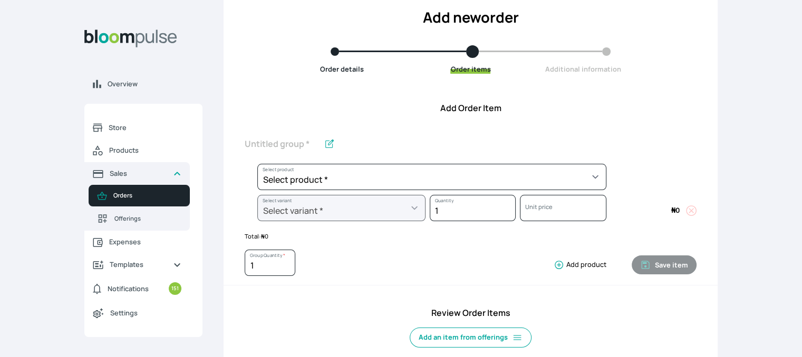
click at [124, 196] on span "Orders" at bounding box center [147, 195] width 68 height 9
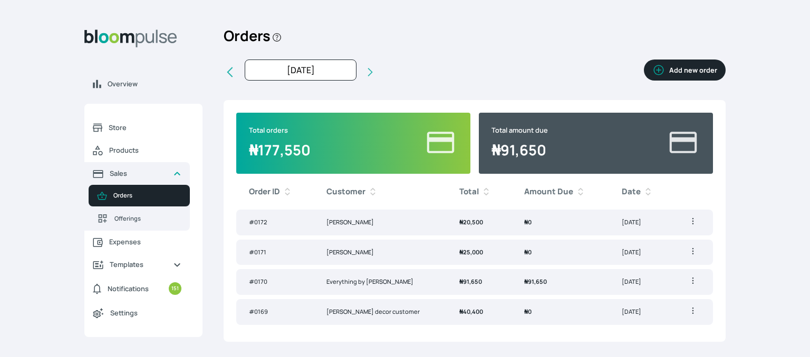
click at [683, 68] on button "Add new order" at bounding box center [685, 70] width 82 height 21
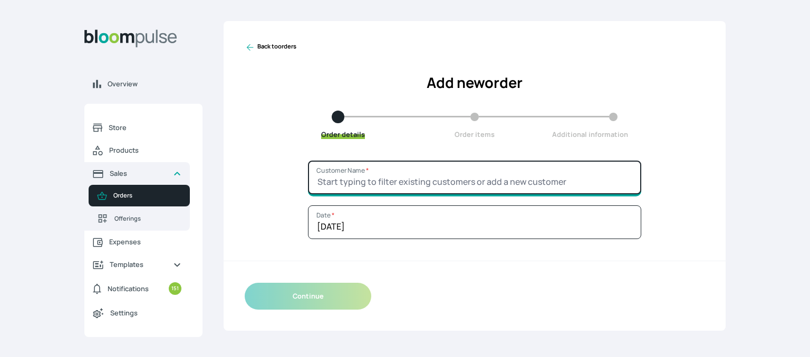
click at [382, 171] on input "Customer Name *" at bounding box center [474, 178] width 333 height 34
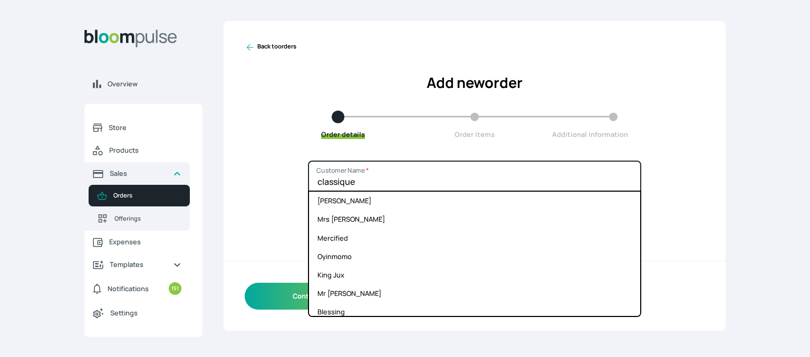
type input "classique"
click at [278, 235] on div "classique Customer Name * Adams Seun Mrs Ojogbo Mercified Oyinmomo King Jux Mr …" at bounding box center [474, 246] width 502 height 170
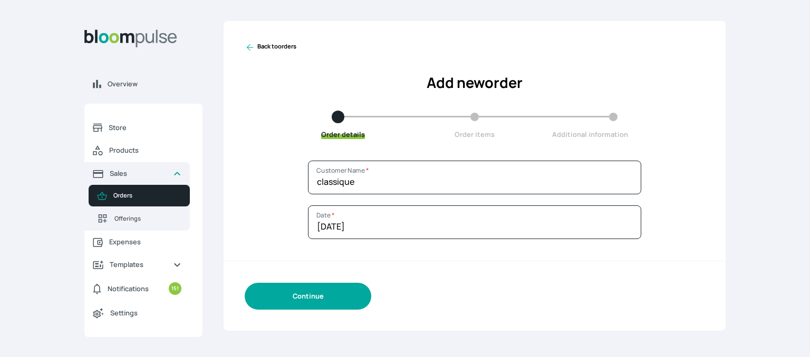
click at [324, 298] on button "Continue" at bounding box center [308, 296] width 126 height 27
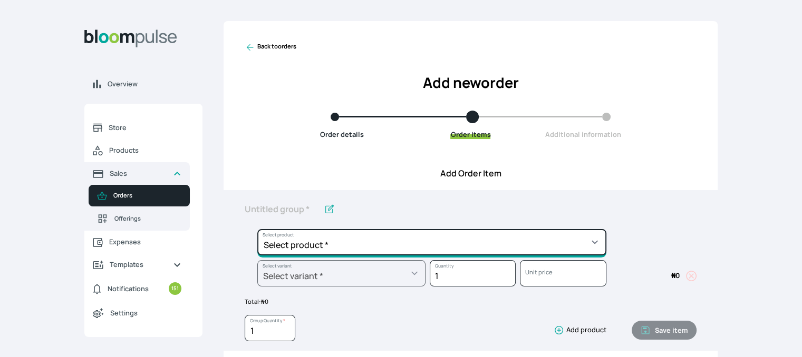
click at [385, 241] on select "Select product * Cake Decoration for 8inches High Chocolate oil based Round Cak…" at bounding box center [431, 242] width 349 height 26
select select "49426e7e-6d78-4aff-80b2-0dfc408de078"
click at [257, 229] on select "Select product * Cake Decoration for 8inches High Chocolate oil based Round Cak…" at bounding box center [431, 242] width 349 height 26
type input "Vanilla oil based Round Cake"
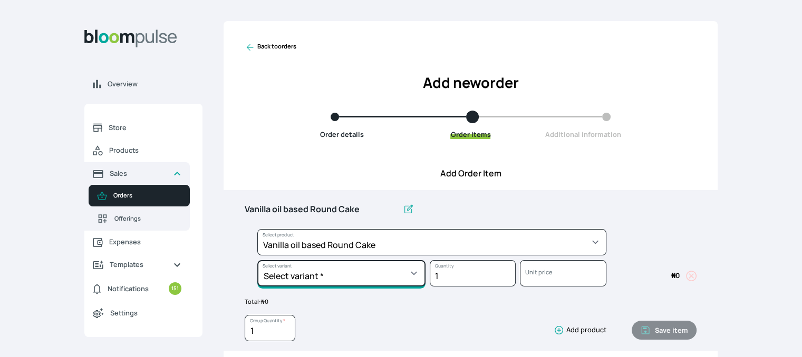
click at [358, 285] on select "Select variant * 10inches 11inches 12inches 6inches 7inches 8inches 9inches" at bounding box center [341, 273] width 168 height 26
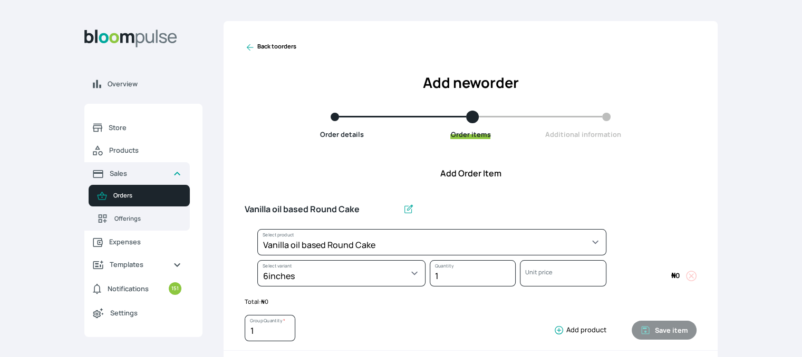
select select "49426e7e-6d78-4aff-80b2-0dfc408de078"
select select "99749d96-3b79-40b0-9bc8-fa882aa5ad00"
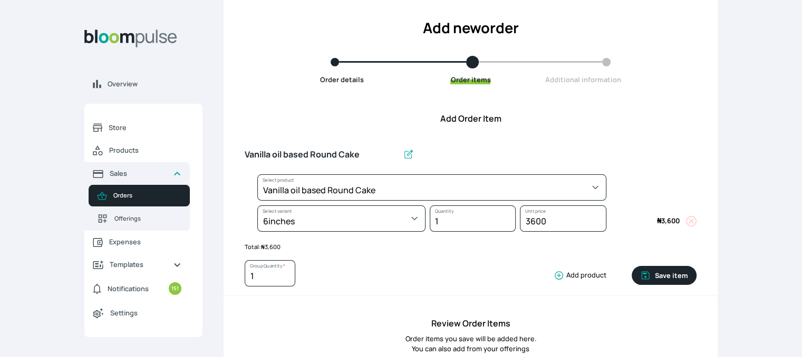
scroll to position [61, 0]
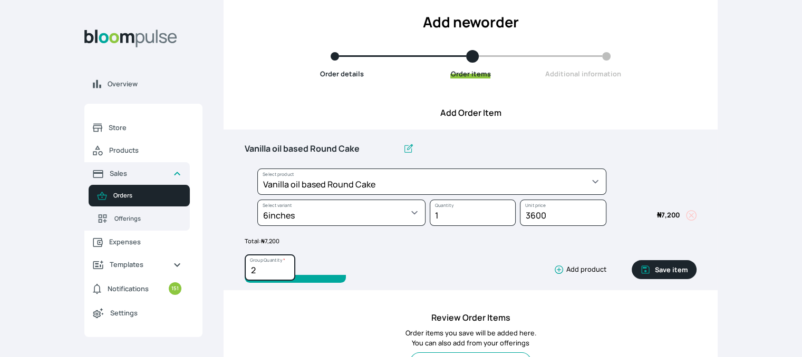
type input "2"
click at [285, 267] on input "2" at bounding box center [270, 268] width 51 height 26
click at [653, 265] on button "Save item" at bounding box center [663, 269] width 65 height 19
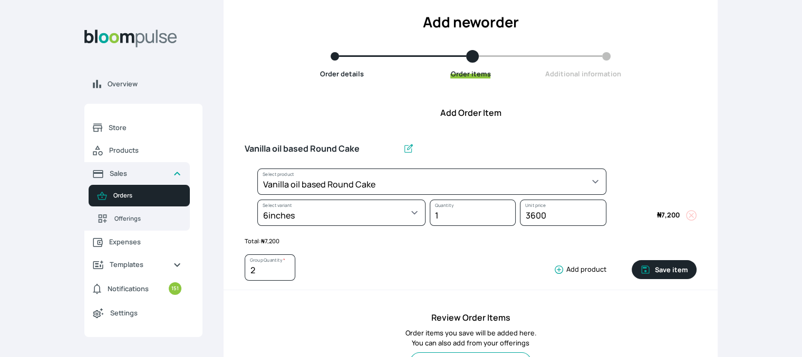
type input "1"
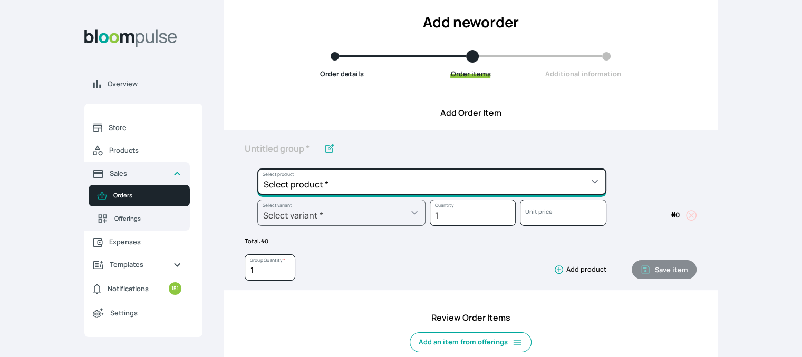
click at [466, 185] on select "Select product * Cake Decoration for 8inches High Chocolate oil based Round Cak…" at bounding box center [431, 182] width 349 height 26
select select "308ec9aa-9c9b-4c8b-9137-5de2303ab237"
click at [257, 169] on select "Select product * Cake Decoration for 8inches High Chocolate oil based Round Cak…" at bounding box center [431, 182] width 349 height 26
type input "Redvelvet oil based Round Cake"
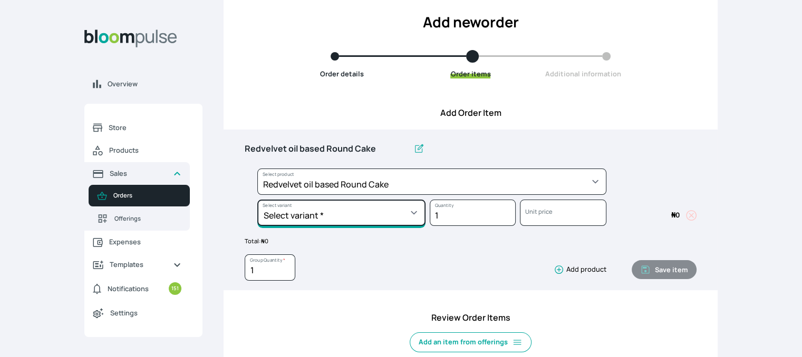
click at [339, 213] on select "Select variant * 10inches 11inches 12inches 6inches 7inches 8inches 9inches" at bounding box center [341, 213] width 168 height 26
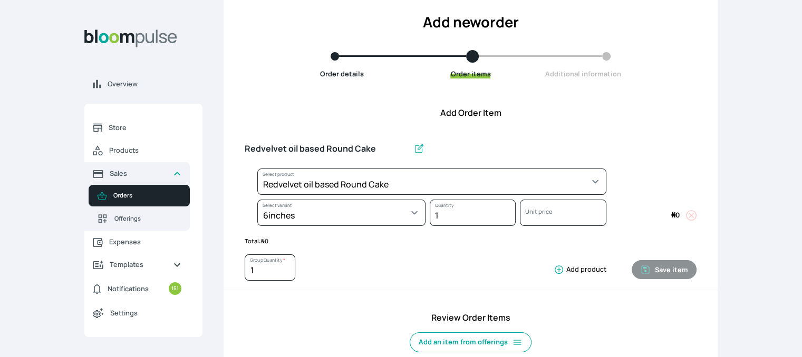
select select "308ec9aa-9c9b-4c8b-9137-5de2303ab237"
select select "539ea3f9-7b58-4ed5-a6fa-3c2a5292c254"
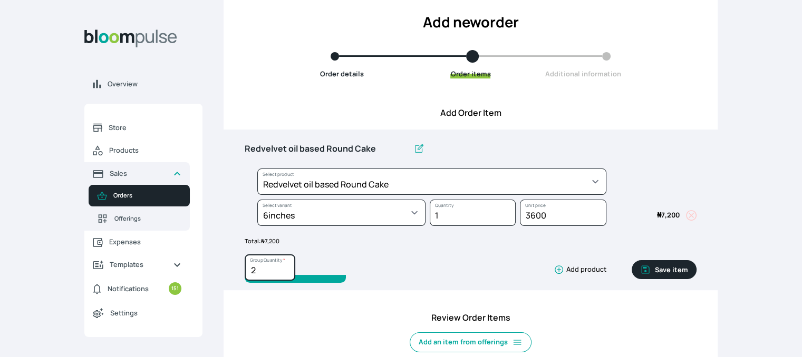
type input "2"
click at [285, 268] on input "2" at bounding box center [270, 268] width 51 height 26
click at [669, 275] on button "Save item" at bounding box center [663, 269] width 65 height 19
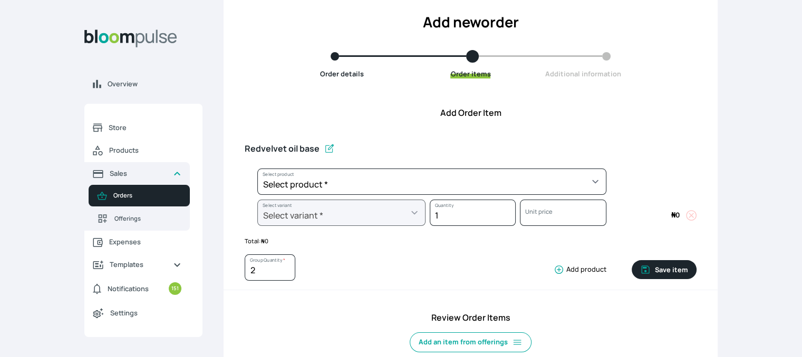
type input "1"
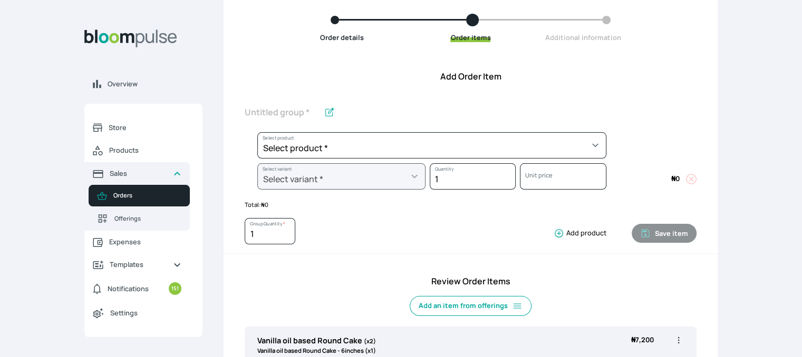
scroll to position [91, 0]
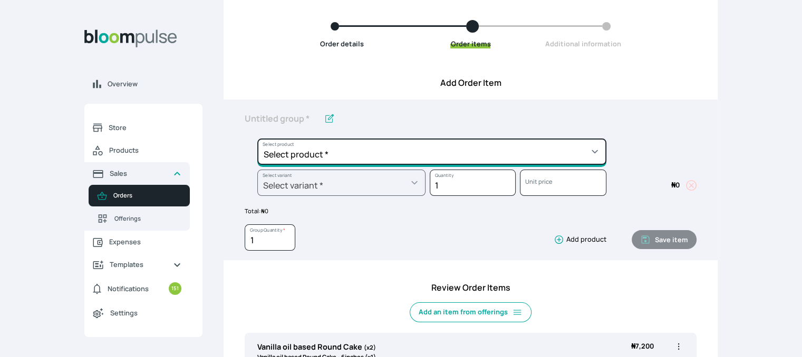
click at [571, 155] on select "Select product * Cake Decoration for 8inches High Chocolate oil based Round Cak…" at bounding box center [431, 152] width 349 height 26
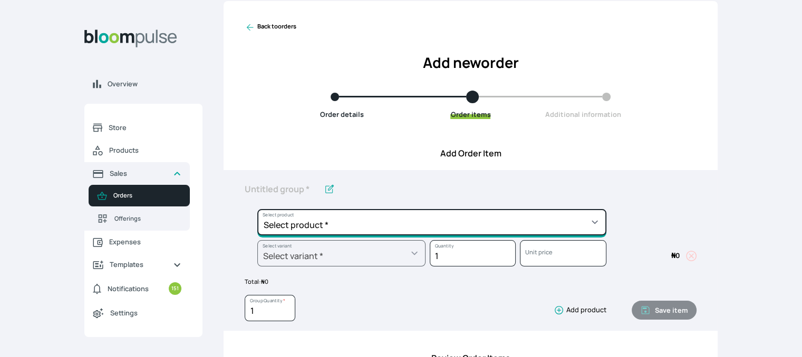
scroll to position [25, 0]
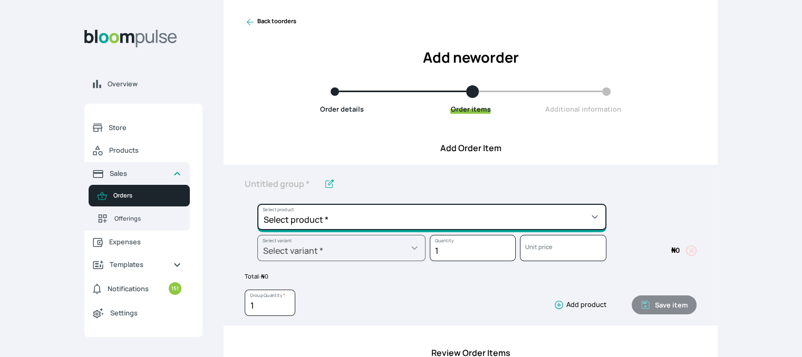
click at [492, 211] on select "Select product * Cake Decoration for 8inches High Chocolate oil based Round Cak…" at bounding box center [431, 217] width 349 height 26
select select "83f82b0c-44eb-4ac8-bd97-27faddcd7e30"
click at [257, 204] on select "Select product * Cake Decoration for 8inches High Chocolate oil based Round Cak…" at bounding box center [431, 217] width 349 height 26
type input "Whipped Cream Frosting"
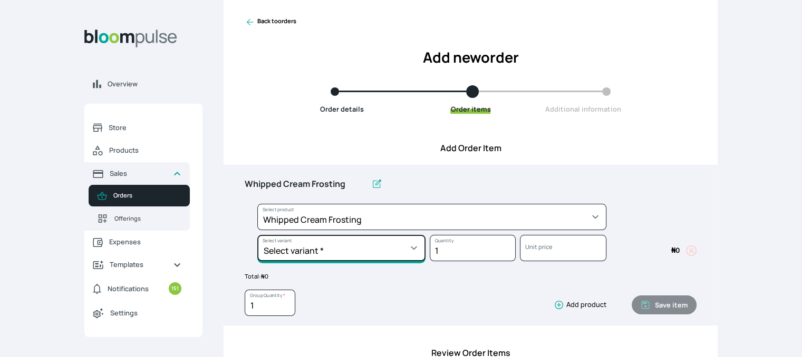
click at [388, 250] on select "Select variant * 1 cup 2 cups 3 cups 4 cups" at bounding box center [341, 248] width 168 height 26
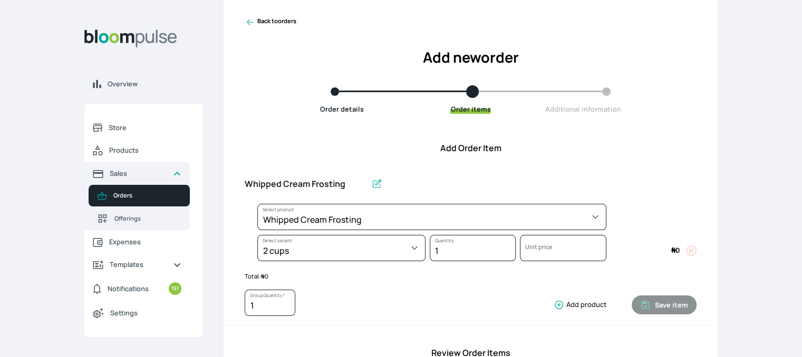
select select "83f82b0c-44eb-4ac8-bd97-27faddcd7e30"
select select "c32598fd-da48-43a0-ba15-76ca132400df"
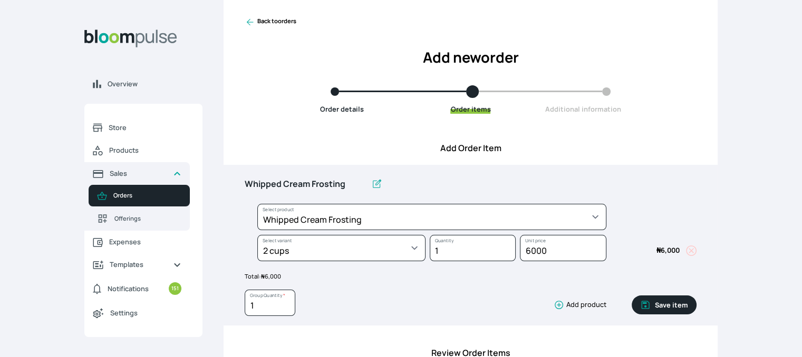
click at [657, 302] on button "Save item" at bounding box center [663, 305] width 65 height 19
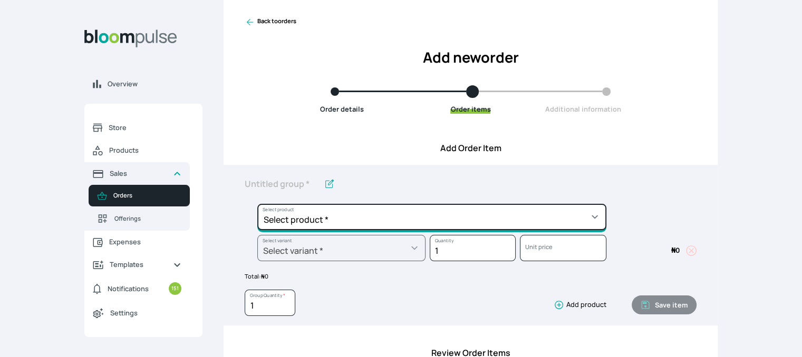
click at [544, 220] on select "Select product * Cake Decoration for 8inches High Chocolate oil based Round Cak…" at bounding box center [431, 217] width 349 height 26
select select "023b730d-bc46-477e-b7f7-d3522e7f455b"
click at [257, 204] on select "Select product * Cake Decoration for 8inches High Chocolate oil based Round Cak…" at bounding box center [431, 217] width 349 height 26
type input "Cake Decoration for 8inches High"
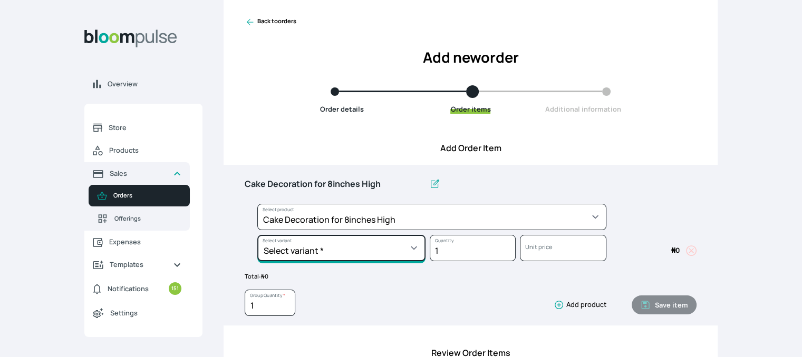
click at [369, 241] on select "Select variant * Basic Complex Regular" at bounding box center [341, 248] width 168 height 26
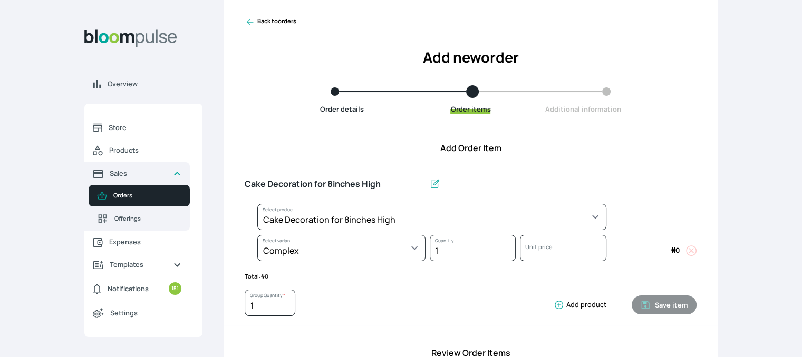
select select "023b730d-bc46-477e-b7f7-d3522e7f455b"
select select "dbb9cdde-0e9e-4f5c-891f-81d6220c5e38"
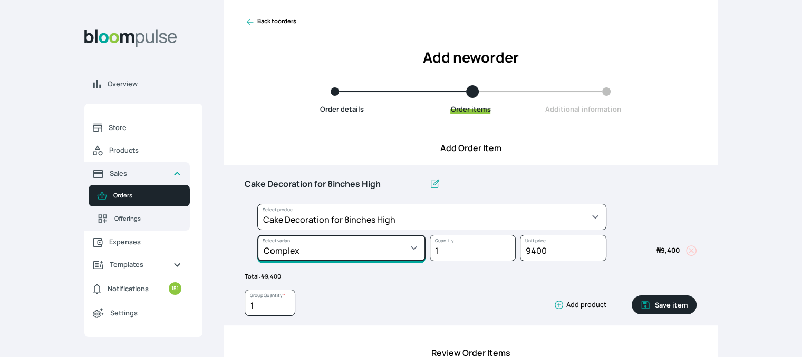
click at [314, 256] on select "Select variant * Basic Complex Regular" at bounding box center [341, 248] width 168 height 26
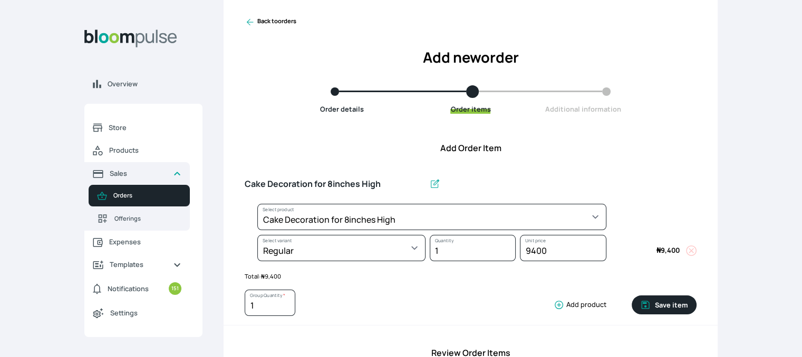
select select "023b730d-bc46-477e-b7f7-d3522e7f455b"
select select "13dbb06e-f851-45db-a0d6-3609ea7c0f11"
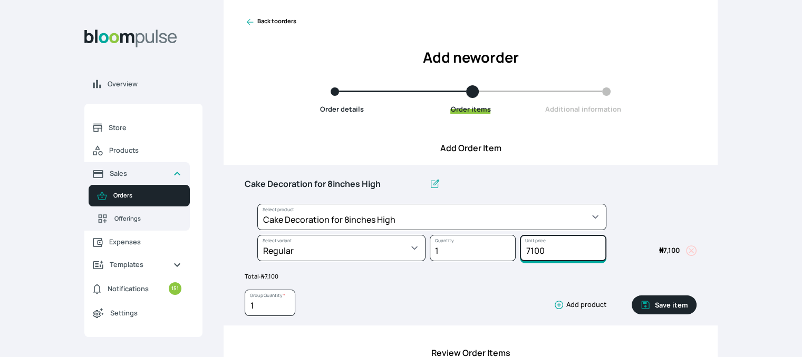
drag, startPoint x: 553, startPoint y: 251, endPoint x: 480, endPoint y: 259, distance: 73.1
click at [480, 259] on div "Select product * Cake Decoration for 8inches High Chocolate oil based Round Cak…" at bounding box center [471, 235] width 452 height 62
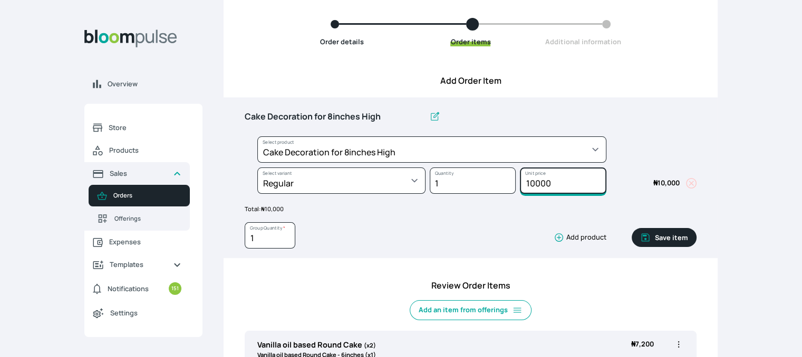
scroll to position [88, 0]
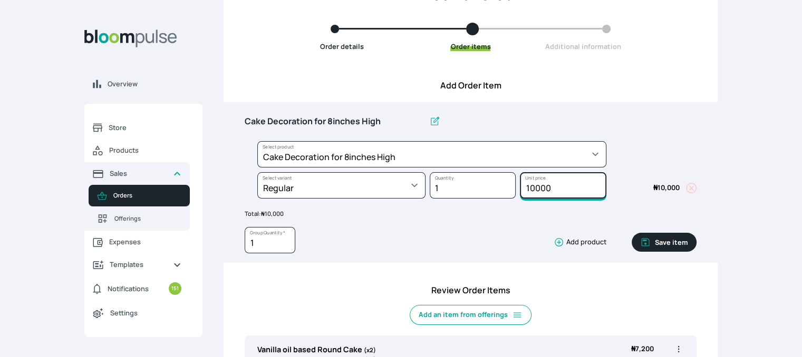
type input "10000"
click at [664, 243] on button "Save item" at bounding box center [663, 242] width 65 height 19
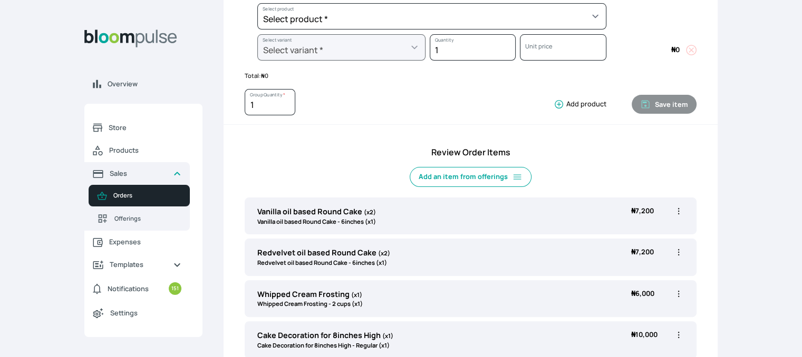
scroll to position [227, 0]
click at [677, 212] on icon "button" at bounding box center [678, 210] width 11 height 11
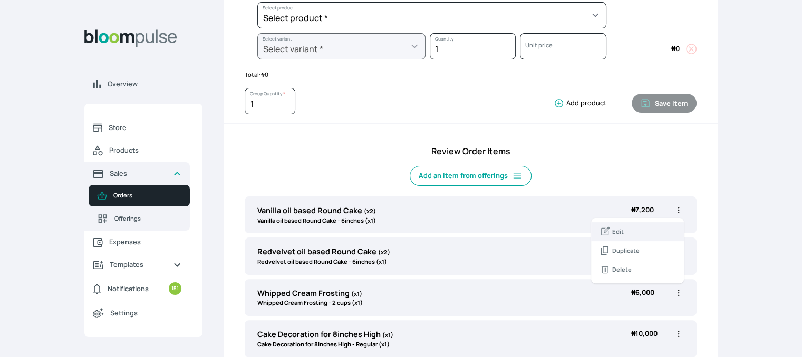
click at [628, 239] on li "Edit" at bounding box center [637, 231] width 93 height 19
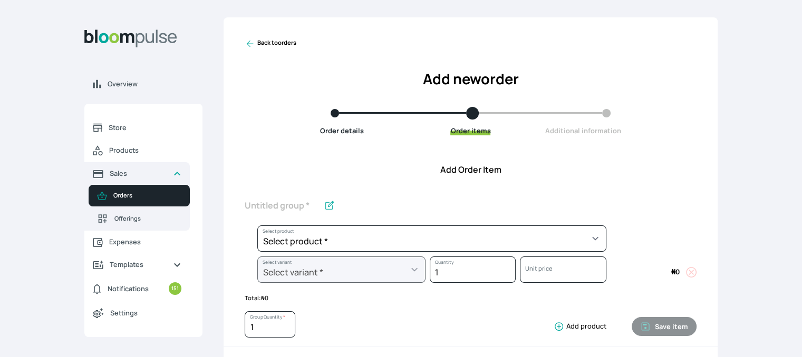
scroll to position [0, 0]
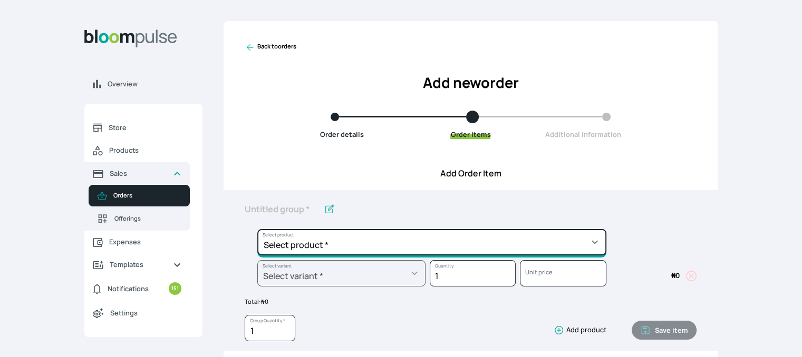
click at [503, 241] on select "Select product * Cake Decoration for 8inches High Chocolate oil based Round Cak…" at bounding box center [431, 242] width 349 height 26
select select "b24192d5-2956-4cb8-b200-2f46c78a7fcf"
click at [257, 229] on select "Select product * Cake Decoration for 8inches High Chocolate oil based Round Cak…" at bounding box center [431, 242] width 349 height 26
type input "Geneose Sponge Round Cake"
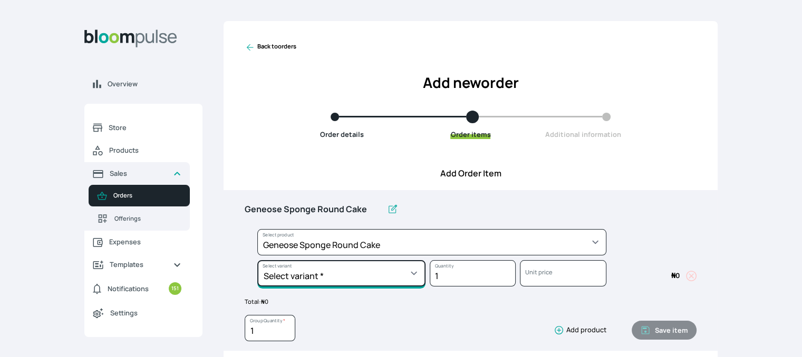
click at [407, 272] on select "Select variant * 10inches 11inches 12inches 13inches 14inches 6inches 7inches 8…" at bounding box center [341, 273] width 168 height 26
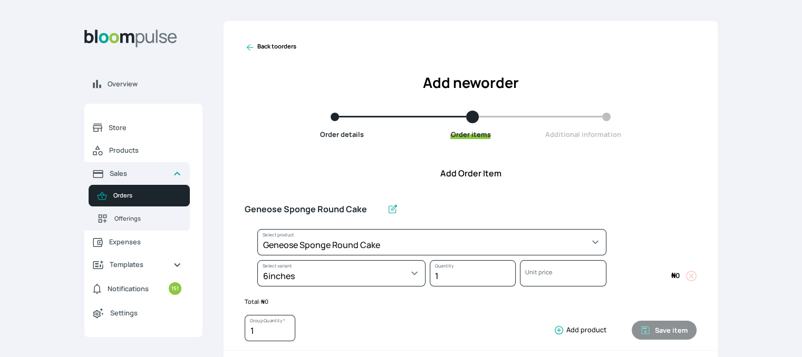
select select "b24192d5-2956-4cb8-b200-2f46c78a7fcf"
select select "dff09f4b-6155-4080-9c19-6d3d2bc80077"
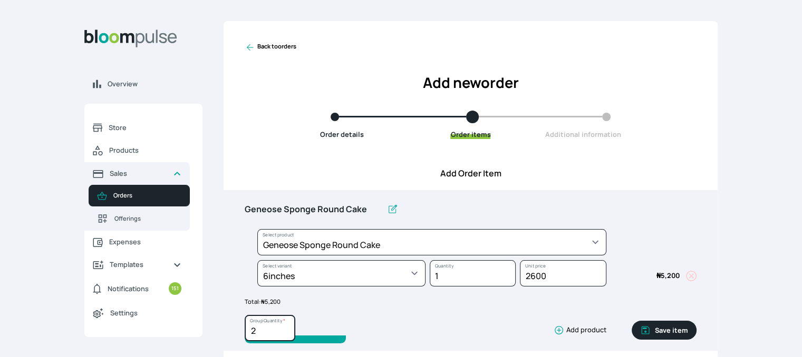
type input "2"
click at [286, 327] on input "2" at bounding box center [270, 328] width 51 height 26
click at [656, 325] on button "Save item" at bounding box center [663, 330] width 65 height 19
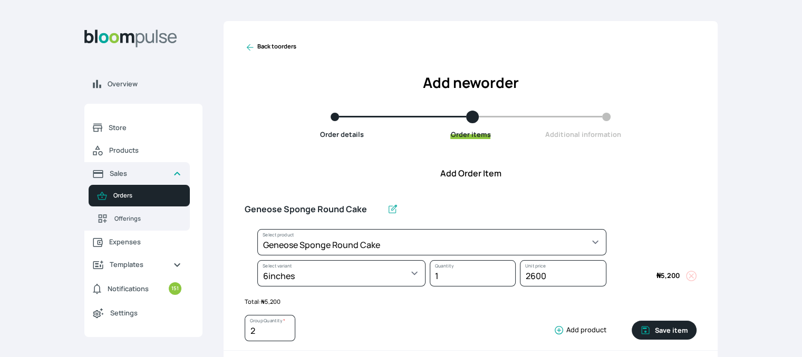
type input "1"
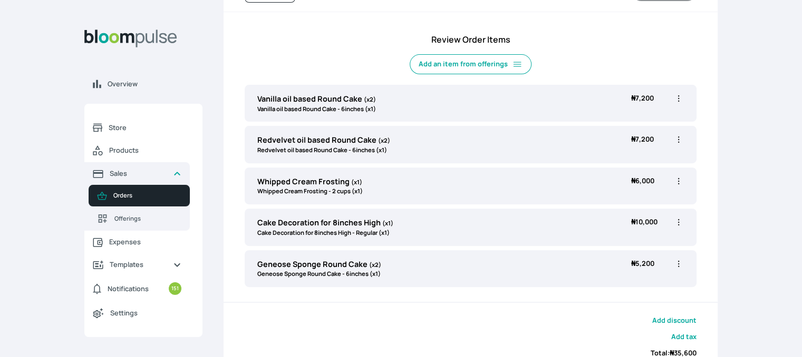
scroll to position [337, 0]
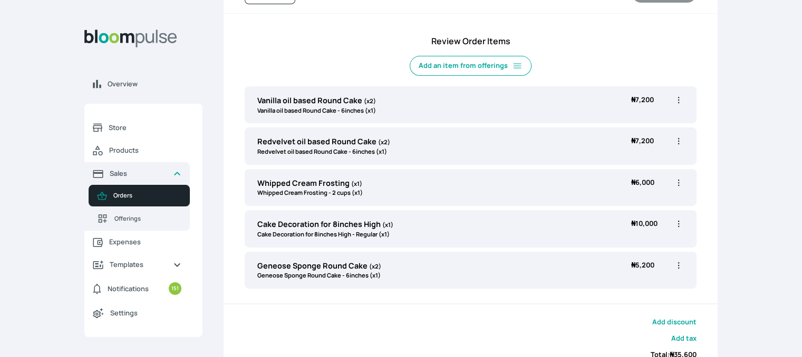
click at [678, 101] on icon "button" at bounding box center [678, 100] width 11 height 11
click at [620, 158] on span "Delete" at bounding box center [622, 159] width 20 height 9
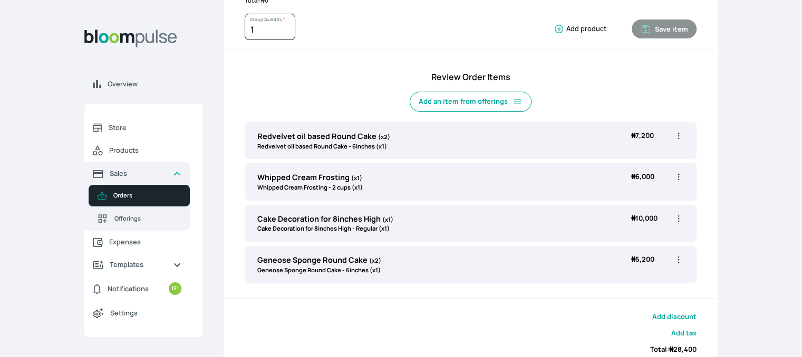
scroll to position [298, 0]
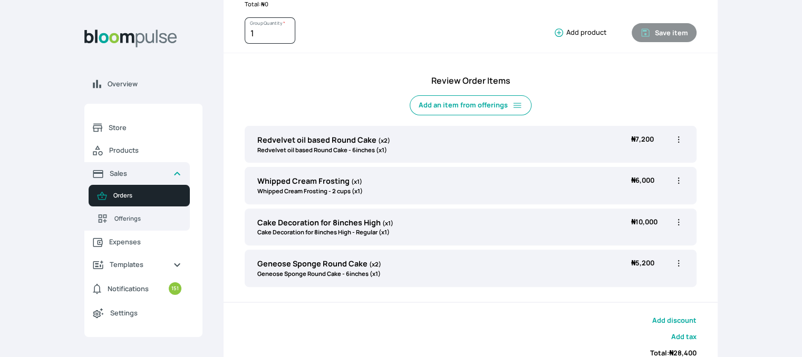
click at [679, 138] on icon "button" at bounding box center [678, 139] width 11 height 11
click at [641, 165] on li "Edit" at bounding box center [637, 161] width 93 height 19
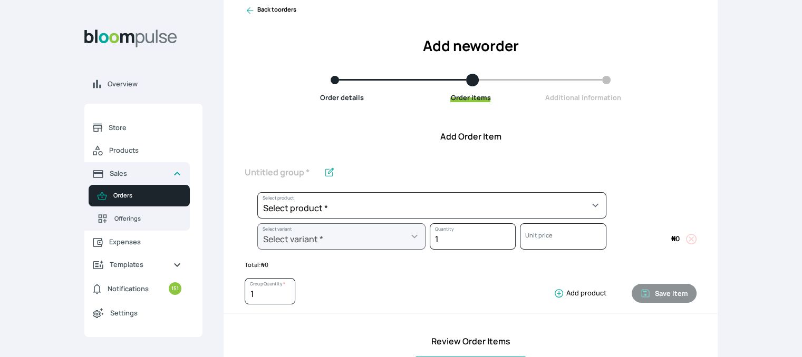
scroll to position [35, 0]
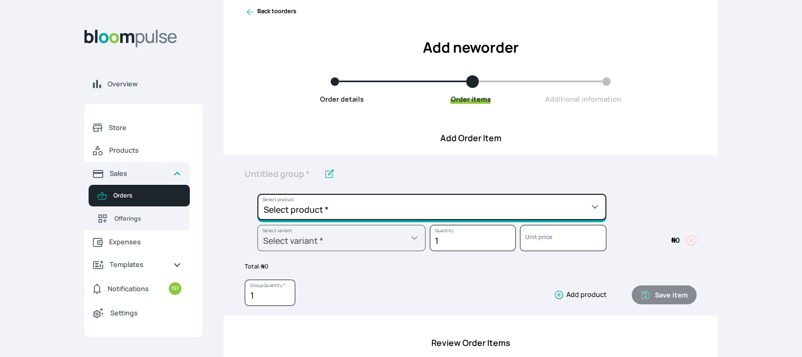
click at [414, 199] on select "Select product * Cake Decoration for 8inches High Chocolate oil based Round Cak…" at bounding box center [431, 207] width 349 height 26
select select "b24192d5-2956-4cb8-b200-2f46c78a7fcf"
click at [257, 194] on select "Select product * Cake Decoration for 8inches High Chocolate oil based Round Cak…" at bounding box center [431, 207] width 349 height 26
type input "Geneose Sponge Round Cake"
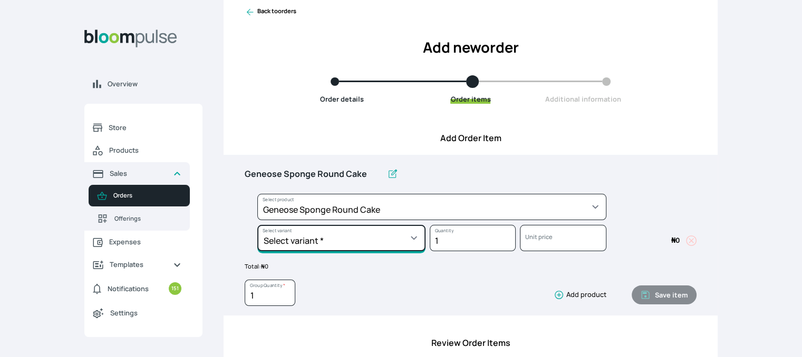
click at [388, 244] on select "Select variant * 10inches 11inches 12inches 13inches 14inches 6inches 7inches 8…" at bounding box center [341, 238] width 168 height 26
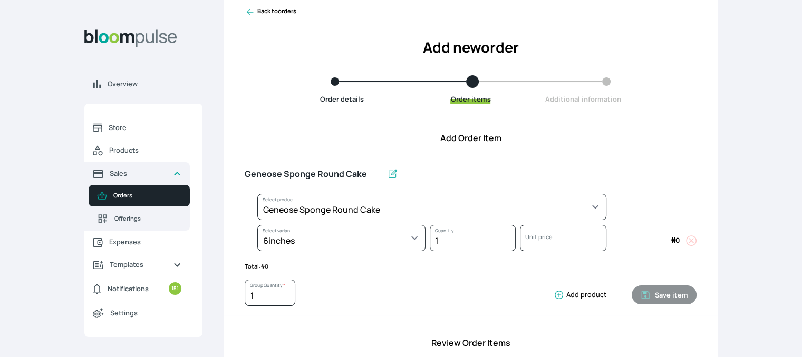
select select "b24192d5-2956-4cb8-b200-2f46c78a7fcf"
select select "dff09f4b-6155-4080-9c19-6d3d2bc80077"
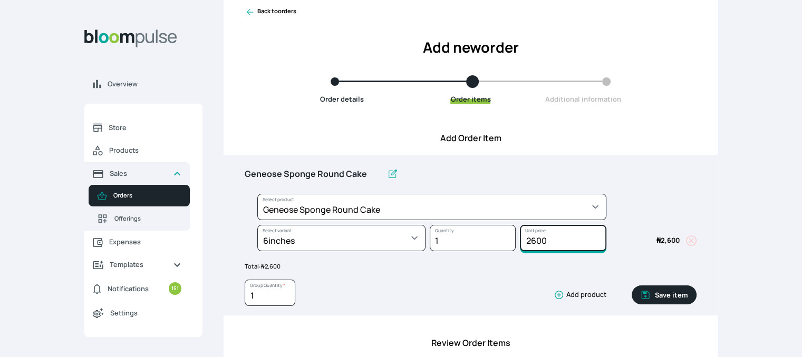
drag, startPoint x: 547, startPoint y: 235, endPoint x: 511, endPoint y: 235, distance: 35.8
click at [511, 235] on div "Select product * Cake Decoration for 8inches High Chocolate oil based Round Cak…" at bounding box center [471, 225] width 452 height 62
type input "3500"
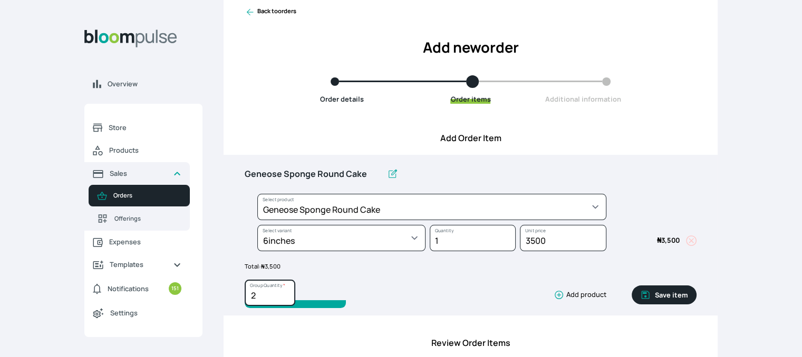
type input "2"
click at [285, 294] on input "2" at bounding box center [270, 293] width 51 height 26
click at [659, 290] on button "Save item" at bounding box center [663, 295] width 65 height 19
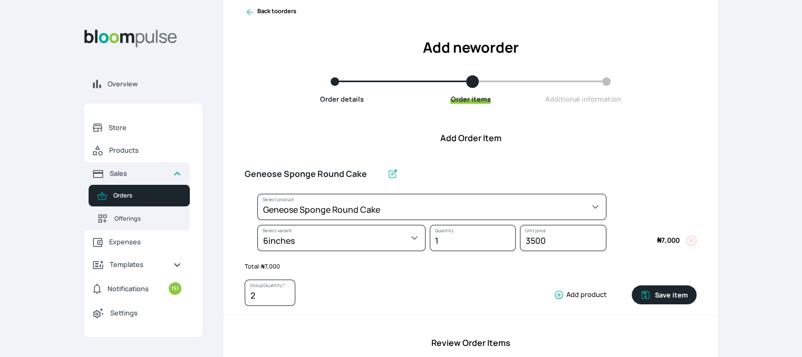
type input "1"
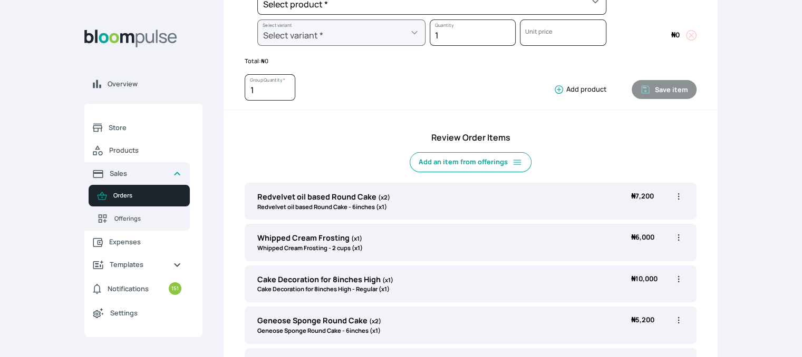
scroll to position [315, 0]
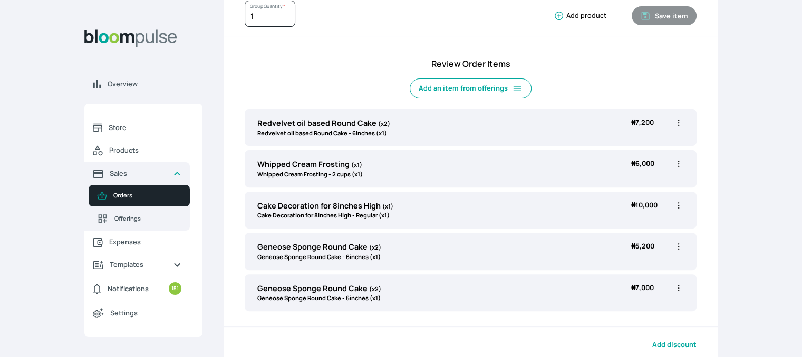
click at [679, 123] on icon "button" at bounding box center [678, 123] width 11 height 11
click at [629, 180] on span "Delete" at bounding box center [622, 182] width 20 height 9
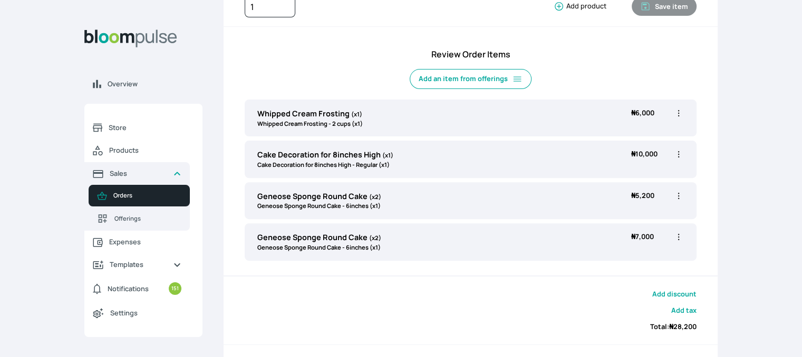
scroll to position [329, 0]
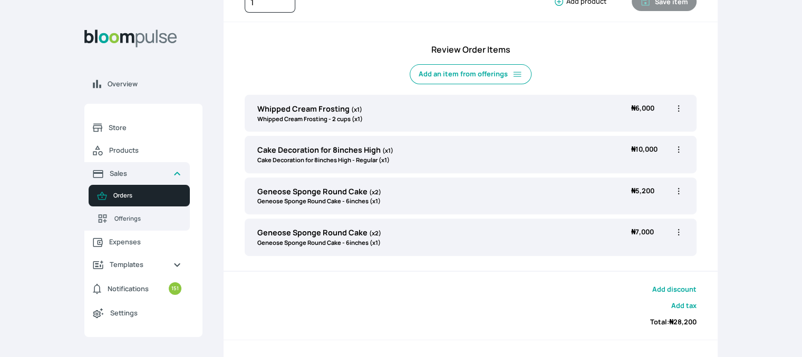
click at [680, 232] on icon "button" at bounding box center [678, 232] width 11 height 11
click at [679, 150] on icon "button" at bounding box center [678, 149] width 11 height 11
click at [639, 167] on span "Edit" at bounding box center [637, 172] width 76 height 11
type input "Cake Decoration for 8inches High"
select select "023b730d-bc46-477e-b7f7-d3522e7f455b"
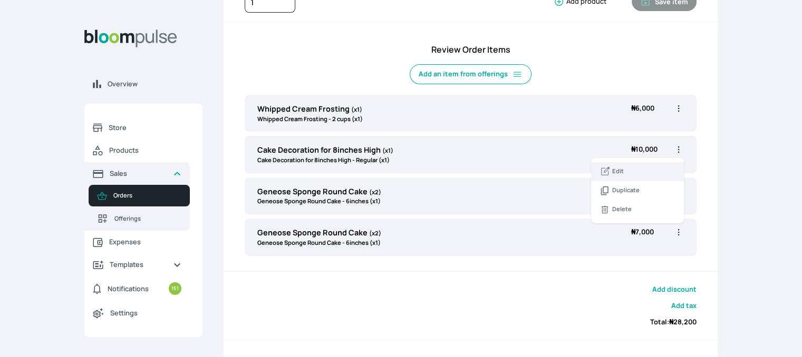
select select "13dbb06e-f851-45db-a0d6-3609ea7c0f11"
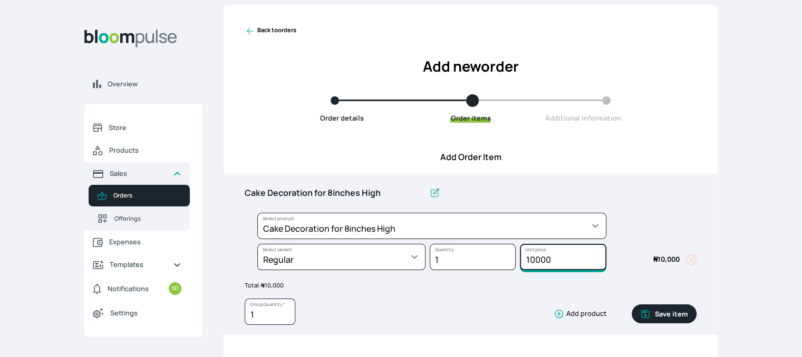
drag, startPoint x: 551, startPoint y: 255, endPoint x: 507, endPoint y: 258, distance: 43.9
click at [507, 258] on div "Select product * Cake Decoration for 8inches High Chocolate oil based Round Cak…" at bounding box center [471, 244] width 452 height 62
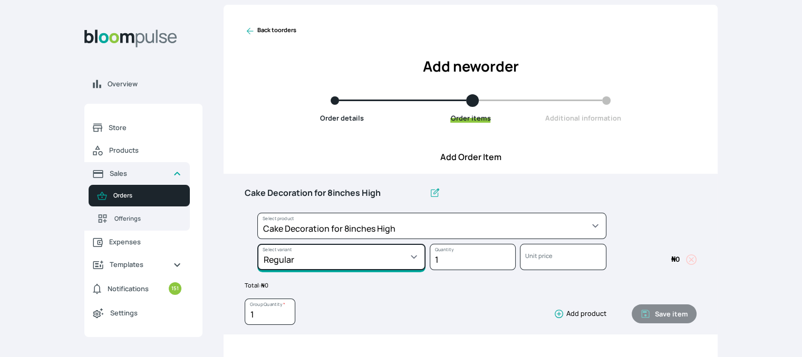
type input "0"
click at [398, 255] on select "Select variant * Basic Complex Regular" at bounding box center [341, 257] width 168 height 26
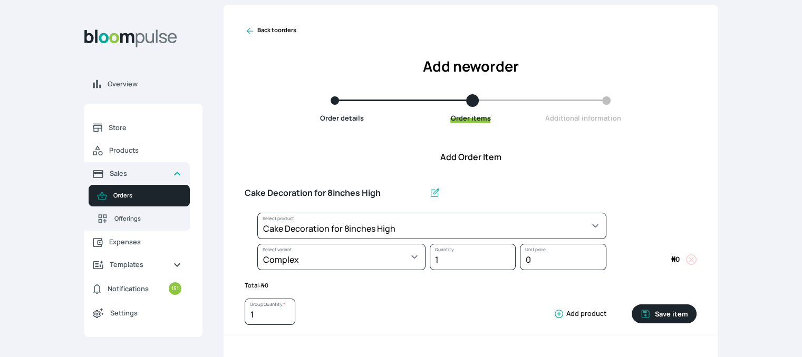
select select "023b730d-bc46-477e-b7f7-d3522e7f455b"
select select "dbb9cdde-0e9e-4f5c-891f-81d6220c5e38"
click at [332, 310] on div "1 Group Quantity *" at bounding box center [295, 312] width 101 height 27
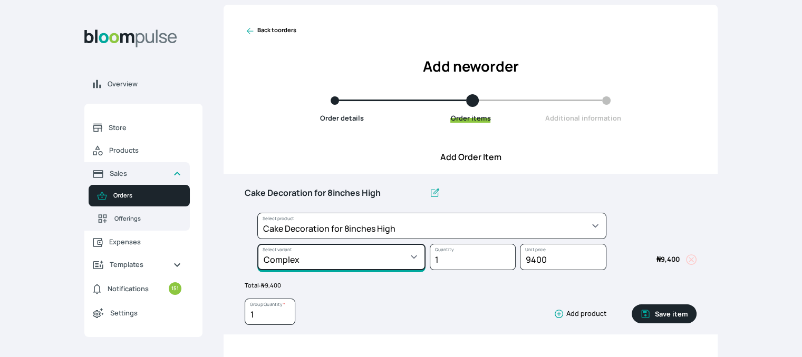
click at [367, 259] on select "Select variant * Basic Complex Regular" at bounding box center [341, 257] width 168 height 26
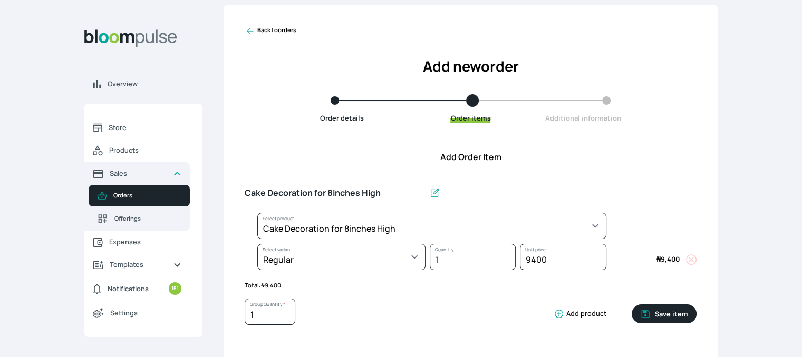
select select "023b730d-bc46-477e-b7f7-d3522e7f455b"
select select "13dbb06e-f851-45db-a0d6-3609ea7c0f11"
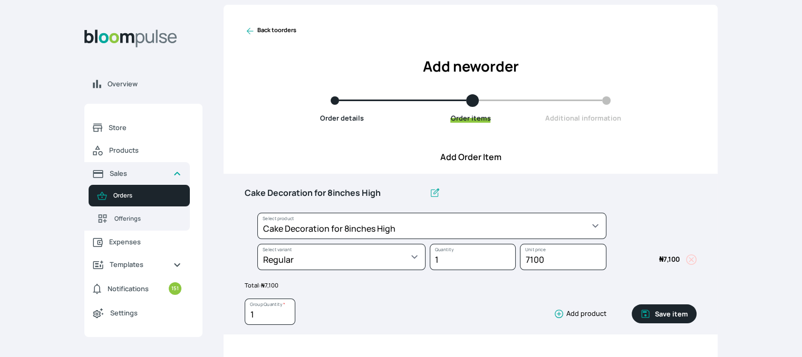
click at [668, 314] on button "Save item" at bounding box center [663, 314] width 65 height 19
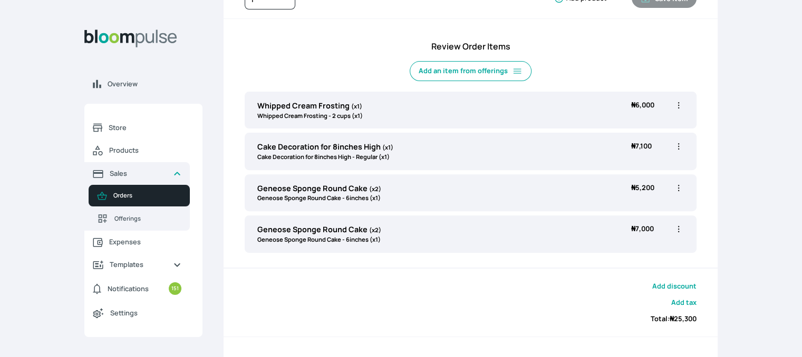
scroll to position [347, 0]
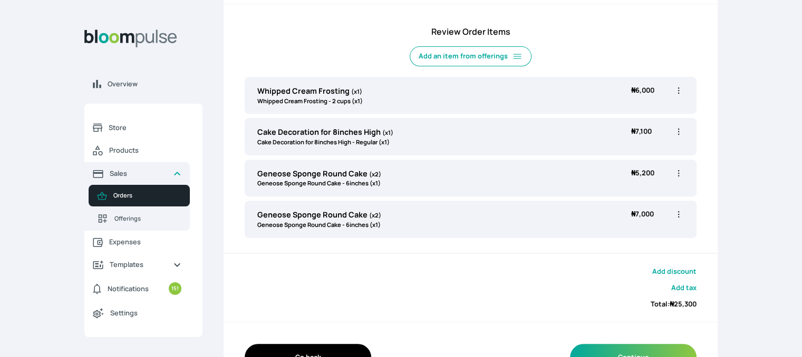
click at [677, 209] on icon "button" at bounding box center [678, 214] width 11 height 11
click at [616, 272] on span "Delete" at bounding box center [622, 274] width 20 height 9
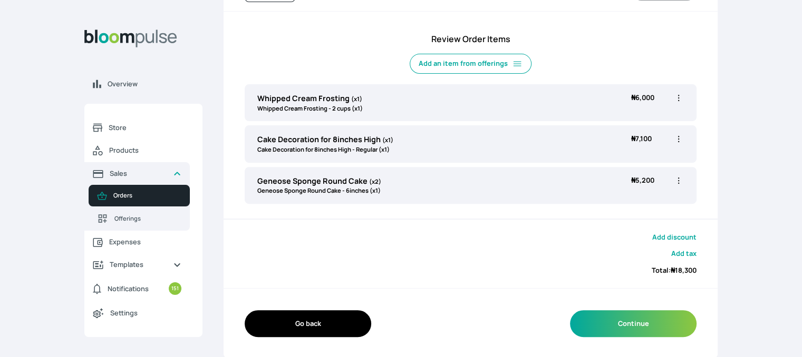
click at [676, 184] on icon "button" at bounding box center [678, 181] width 11 height 11
click at [628, 240] on span "Delete" at bounding box center [622, 240] width 20 height 9
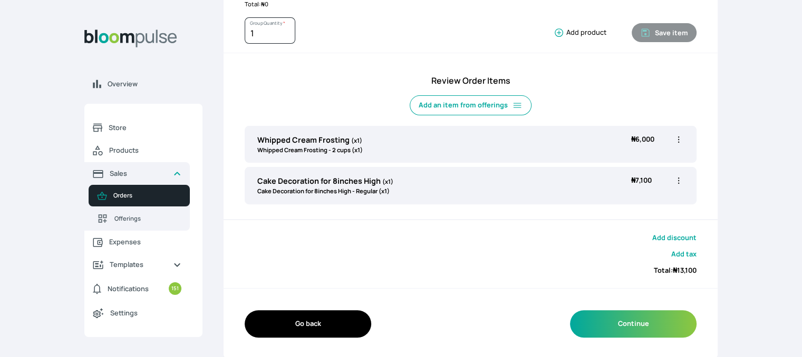
scroll to position [0, 0]
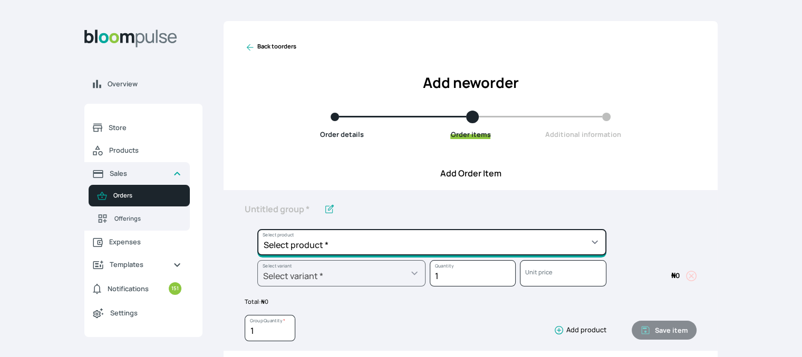
click at [564, 239] on select "Select product * Cake Decoration for 8inches High Chocolate oil based Round Cak…" at bounding box center [431, 242] width 349 height 26
select select "49426e7e-6d78-4aff-80b2-0dfc408de078"
click at [257, 229] on select "Select product * Cake Decoration for 8inches High Chocolate oil based Round Cak…" at bounding box center [431, 242] width 349 height 26
type input "Vanilla oil based Round Cake"
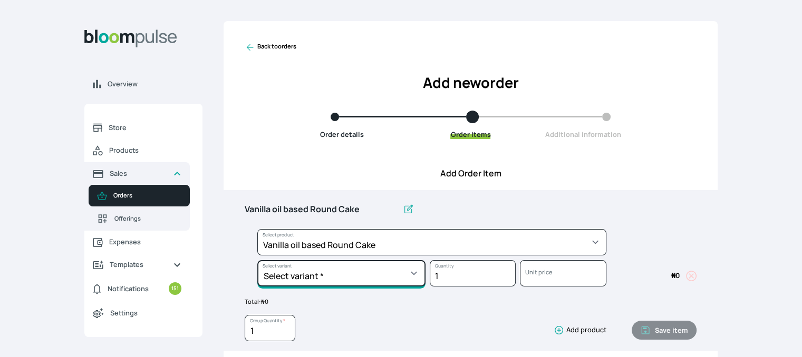
click at [386, 271] on select "Select variant * 10inches 11inches 12inches 6inches 7inches 8inches 9inches" at bounding box center [341, 273] width 168 height 26
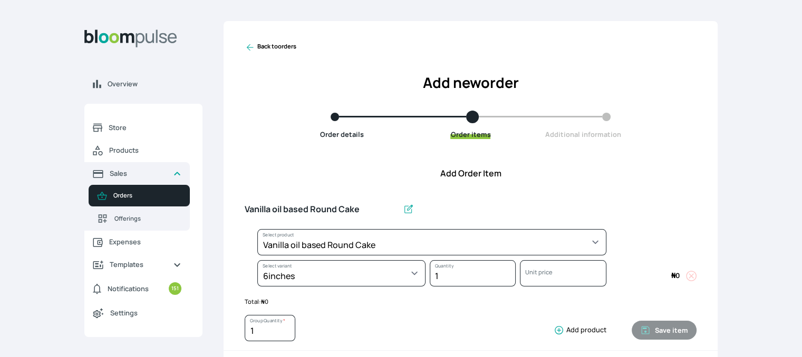
select select "49426e7e-6d78-4aff-80b2-0dfc408de078"
select select "99749d96-3b79-40b0-9bc8-fa882aa5ad00"
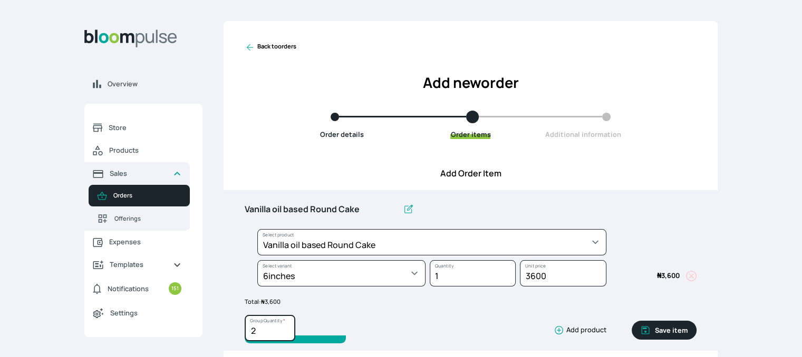
click at [285, 328] on input "2" at bounding box center [270, 328] width 51 height 26
type input "3"
click at [285, 328] on input "3" at bounding box center [270, 328] width 51 height 26
click at [648, 327] on icon "button" at bounding box center [645, 331] width 8 height 8
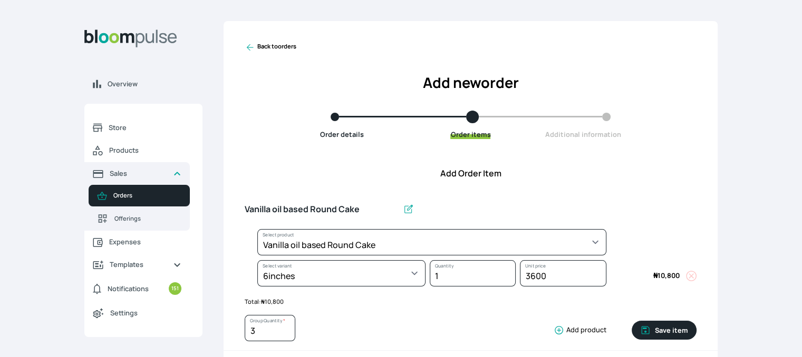
type input "1"
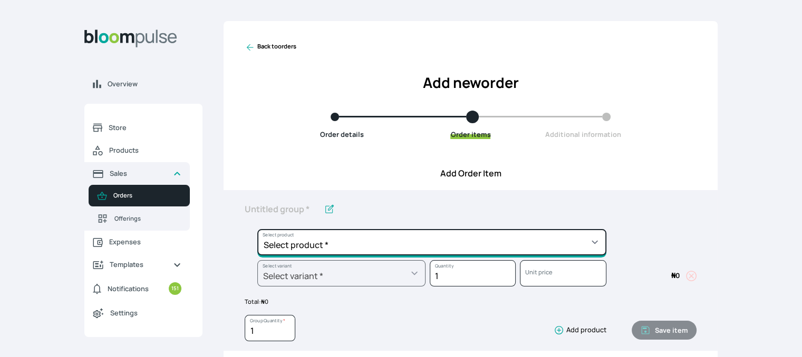
click at [559, 250] on select "Select product * Cake Decoration for 8inches High Chocolate oil based Round Cak…" at bounding box center [431, 242] width 349 height 26
select select "bfb7d6db-344f-4487-89d8-a9c512087187"
click at [257, 229] on select "Select product * Cake Decoration for 8inches High Chocolate oil based Round Cak…" at bounding box center [431, 242] width 349 height 26
type input "Redvelvet oil based Batter"
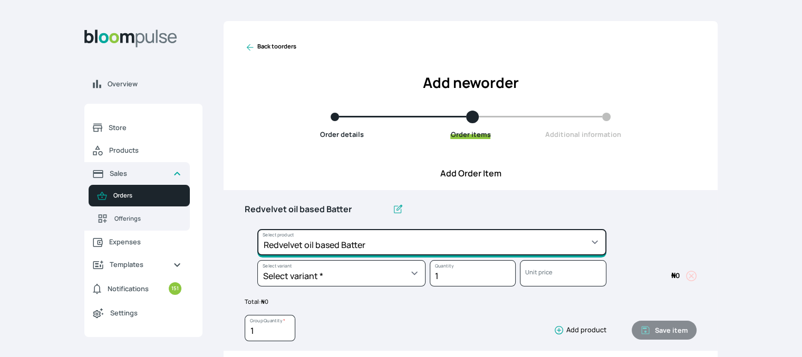
click at [424, 239] on select "Select product * Cake Decoration for 8inches High Chocolate oil based Round Cak…" at bounding box center [431, 242] width 349 height 26
select select "308ec9aa-9c9b-4c8b-9137-5de2303ab237"
click at [257, 229] on select "Select product * Cake Decoration for 8inches High Chocolate oil based Round Cak…" at bounding box center [431, 242] width 349 height 26
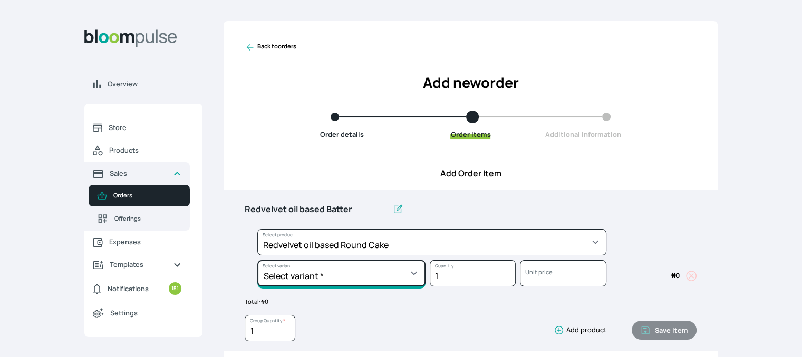
click at [333, 270] on select "Select variant * 10inches 11inches 12inches 6inches 7inches 8inches 9inches" at bounding box center [341, 273] width 168 height 26
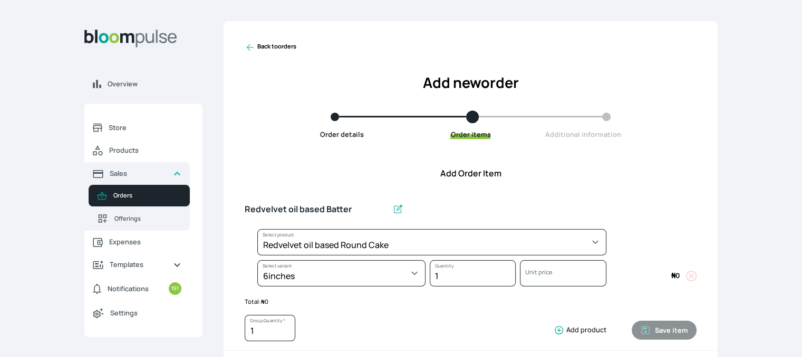
select select "308ec9aa-9c9b-4c8b-9137-5de2303ab237"
select select "539ea3f9-7b58-4ed5-a6fa-3c2a5292c254"
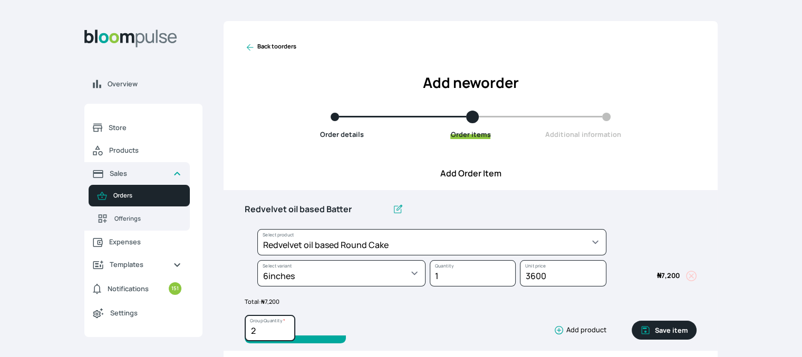
click at [284, 327] on input "2" at bounding box center [270, 328] width 51 height 26
type input "3"
click at [284, 327] on input "3" at bounding box center [270, 328] width 51 height 26
click at [681, 332] on button "Save item" at bounding box center [663, 330] width 65 height 19
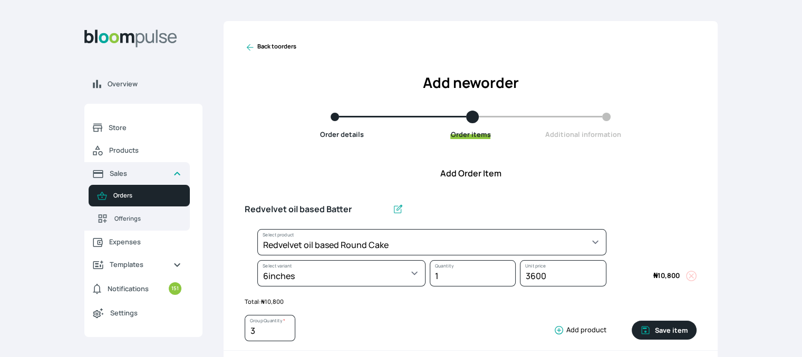
type input "1"
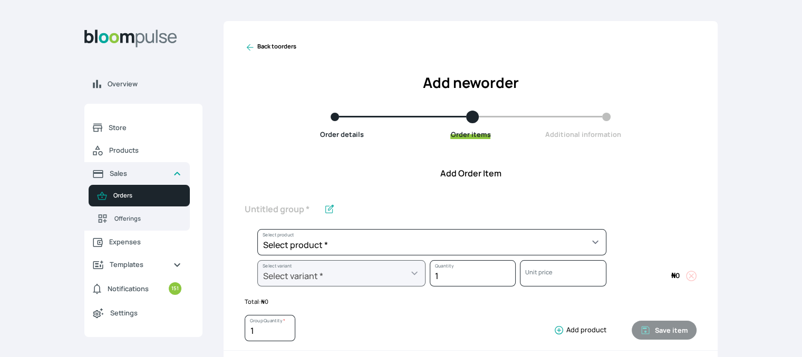
scroll to position [312, 0]
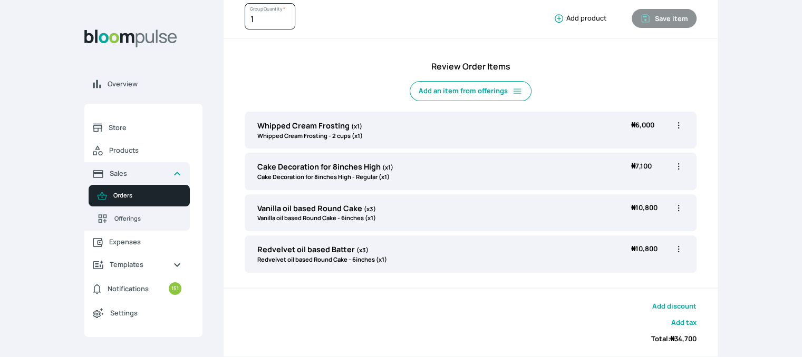
click at [679, 167] on icon "button" at bounding box center [678, 166] width 11 height 11
click at [627, 192] on li "Edit" at bounding box center [637, 188] width 93 height 19
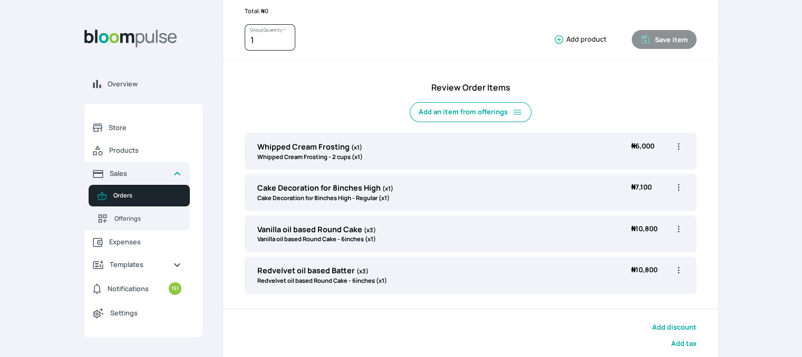
scroll to position [0, 0]
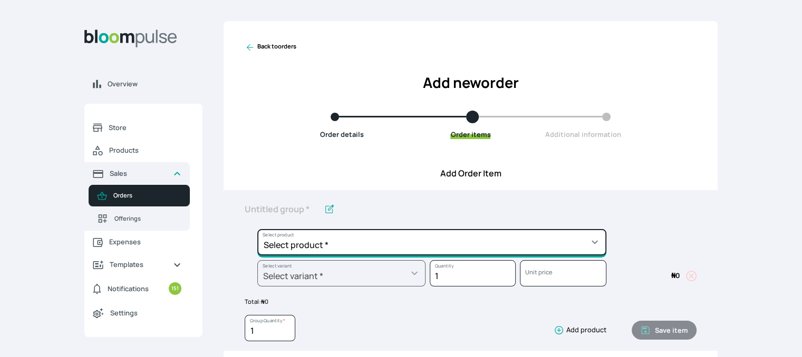
click at [524, 246] on select "Select product * Cake Decoration for 8inches High Chocolate oil based Round Cak…" at bounding box center [431, 242] width 349 height 26
select select "023b730d-bc46-477e-b7f7-d3522e7f455b"
click at [257, 229] on select "Select product * Cake Decoration for 8inches High Chocolate oil based Round Cak…" at bounding box center [431, 242] width 349 height 26
type input "Cake Decoration for 8inches High"
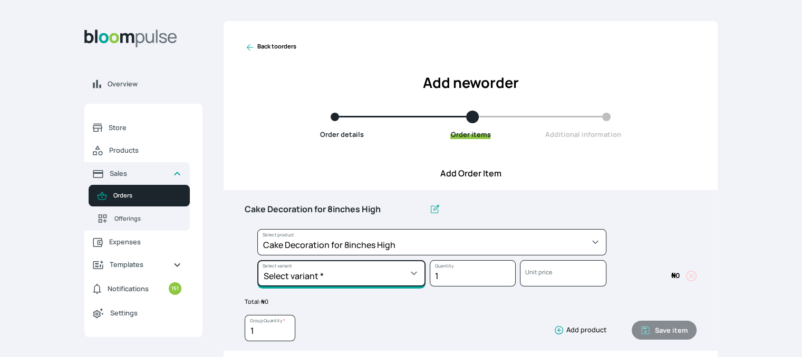
click at [377, 265] on select "Select variant * Basic Complex Regular" at bounding box center [341, 273] width 168 height 26
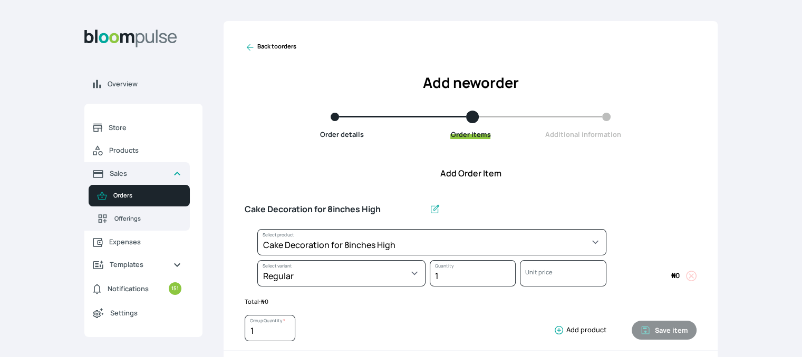
select select "023b730d-bc46-477e-b7f7-d3522e7f455b"
select select "13dbb06e-f851-45db-a0d6-3609ea7c0f11"
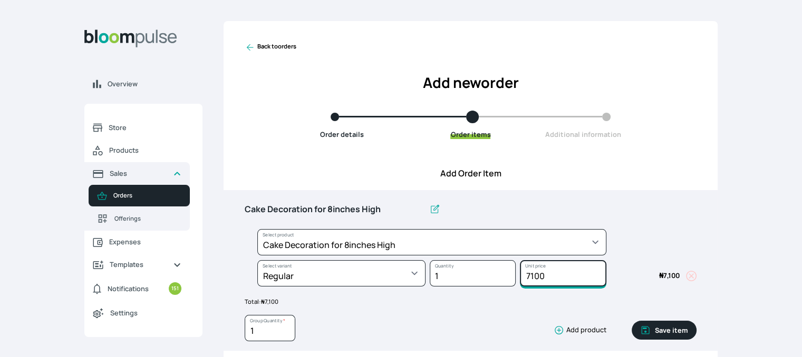
drag, startPoint x: 564, startPoint y: 268, endPoint x: 475, endPoint y: 264, distance: 88.7
click at [475, 264] on div "Select product * Cake Decoration for 8inches High Chocolate oil based Round Cak…" at bounding box center [471, 260] width 452 height 62
type input "12000"
click at [662, 329] on button "Save item" at bounding box center [663, 330] width 65 height 19
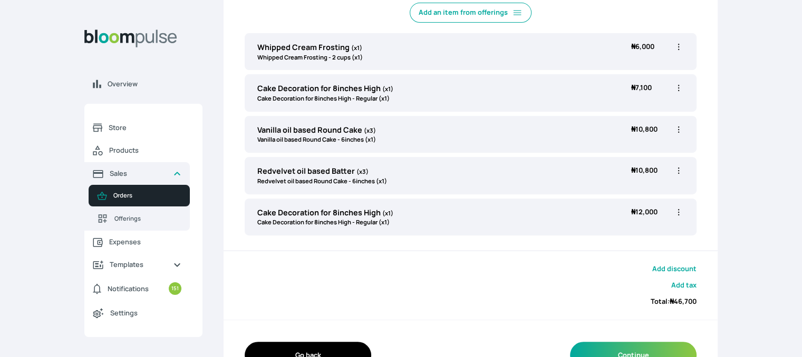
scroll to position [386, 0]
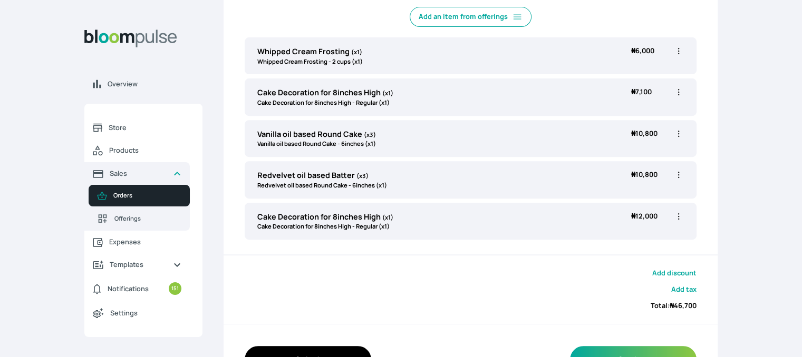
click at [679, 91] on icon "button" at bounding box center [678, 92] width 11 height 11
click at [613, 152] on span "Delete" at bounding box center [622, 152] width 20 height 9
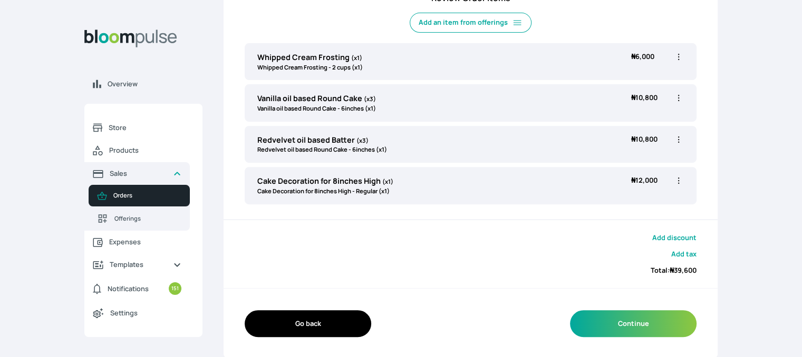
click at [677, 180] on icon "button" at bounding box center [678, 181] width 11 height 11
click at [635, 200] on span "Edit" at bounding box center [637, 202] width 76 height 11
type input "Cake Decoration for 8inches High"
select select "023b730d-bc46-477e-b7f7-d3522e7f455b"
select select "13dbb06e-f851-45db-a0d6-3609ea7c0f11"
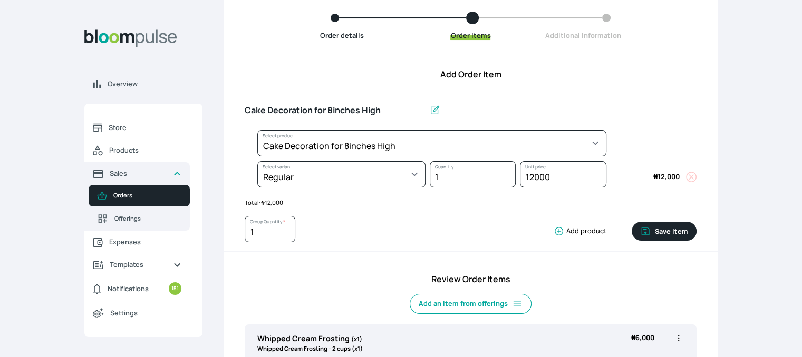
scroll to position [40, 0]
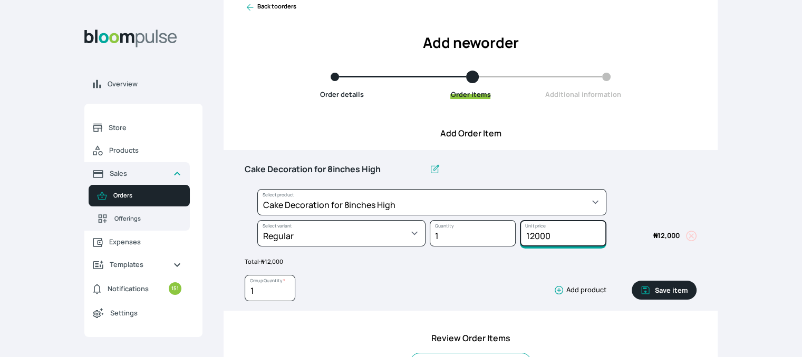
drag, startPoint x: 532, startPoint y: 236, endPoint x: 526, endPoint y: 232, distance: 7.3
click at [526, 232] on input "12000" at bounding box center [563, 233] width 86 height 26
drag, startPoint x: 554, startPoint y: 237, endPoint x: 530, endPoint y: 237, distance: 23.7
click at [530, 237] on input "12000" at bounding box center [563, 233] width 86 height 26
type input "13500"
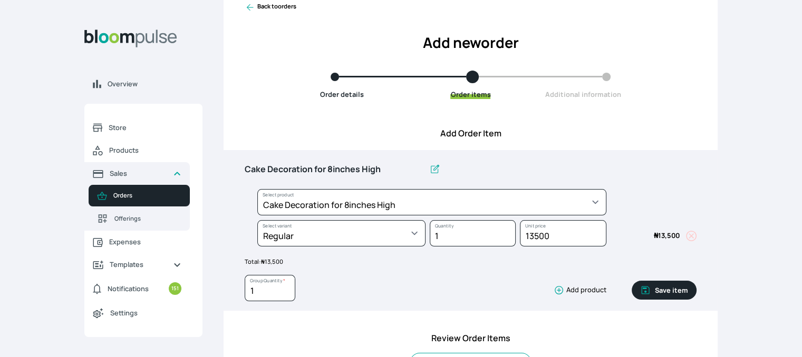
click at [657, 288] on button "Save item" at bounding box center [663, 290] width 65 height 19
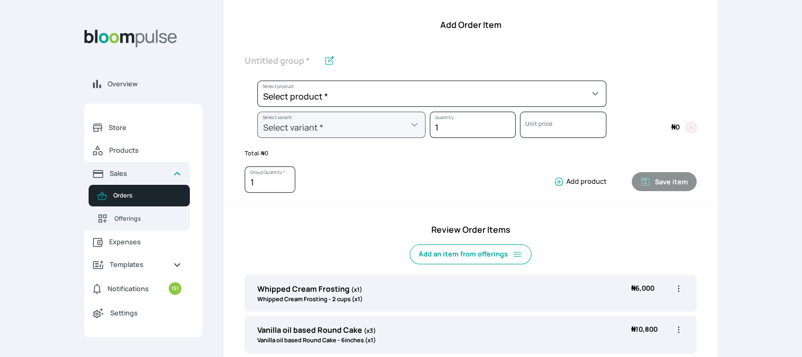
scroll to position [375, 0]
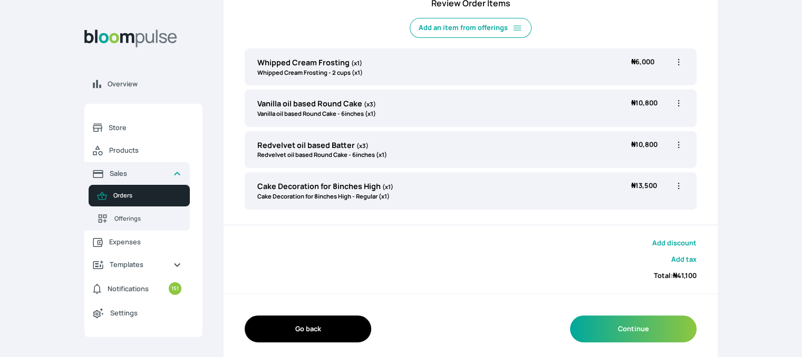
click at [679, 144] on icon "button" at bounding box center [678, 145] width 11 height 11
click at [642, 163] on span "Edit" at bounding box center [637, 166] width 76 height 11
type input "Redvelvet oil based Batter"
type input "3"
select select "308ec9aa-9c9b-4c8b-9137-5de2303ab237"
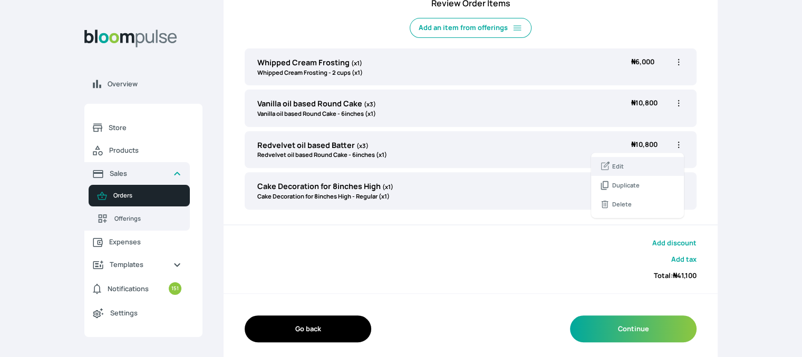
select select "539ea3f9-7b58-4ed5-a6fa-3c2a5292c254"
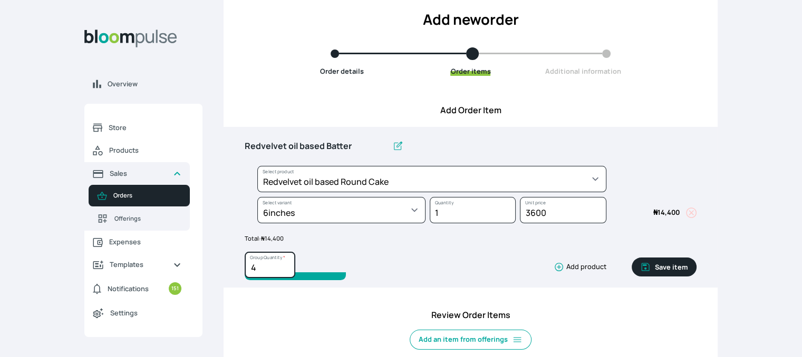
click at [286, 266] on input "4" at bounding box center [270, 265] width 51 height 26
click at [285, 272] on input "3" at bounding box center [270, 265] width 51 height 26
type input "2"
click at [285, 272] on input "2" at bounding box center [270, 265] width 51 height 26
click at [649, 265] on icon "button" at bounding box center [645, 268] width 8 height 8
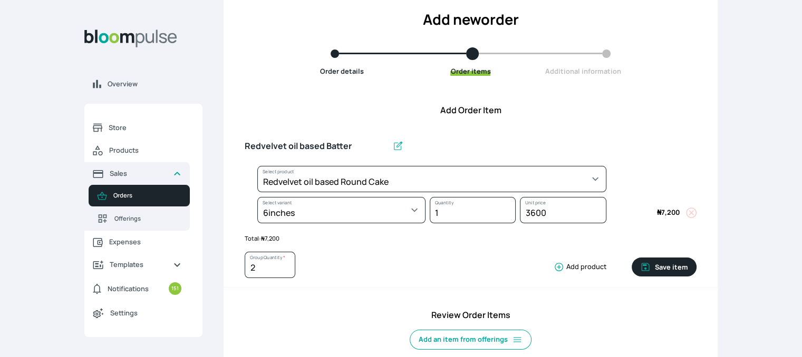
type input "1"
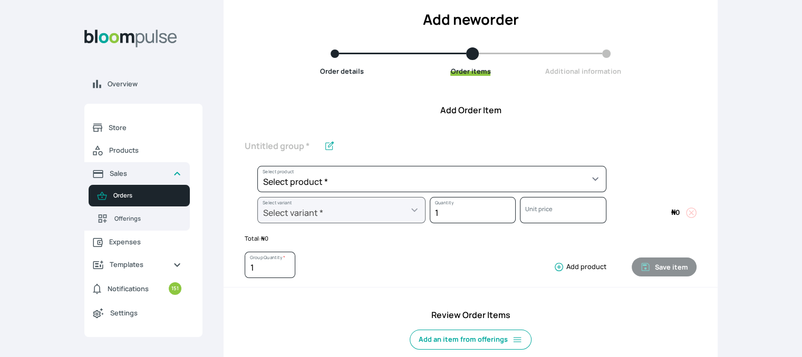
scroll to position [381, 0]
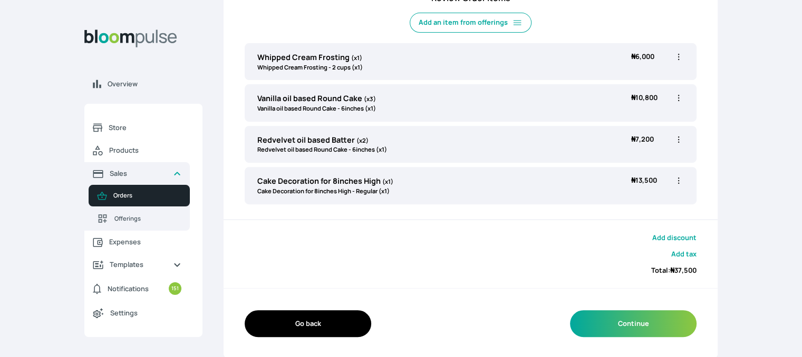
click at [681, 99] on icon "button" at bounding box center [678, 98] width 11 height 11
click at [627, 122] on span "Edit" at bounding box center [637, 120] width 76 height 11
type input "Vanilla oil based Round Cake"
type input "3"
select select "49426e7e-6d78-4aff-80b2-0dfc408de078"
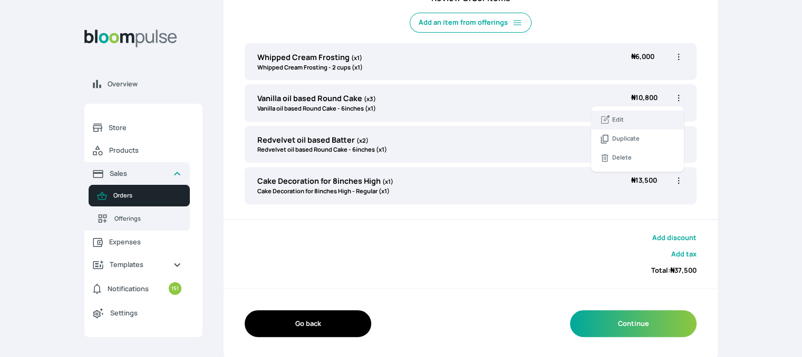
select select "99749d96-3b79-40b0-9bc8-fa882aa5ad00"
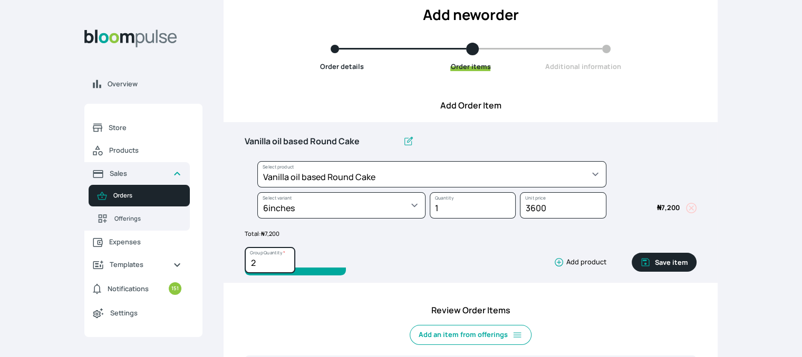
type input "2"
click at [287, 267] on input "2" at bounding box center [270, 260] width 51 height 26
click at [672, 267] on button "Save item" at bounding box center [663, 262] width 65 height 19
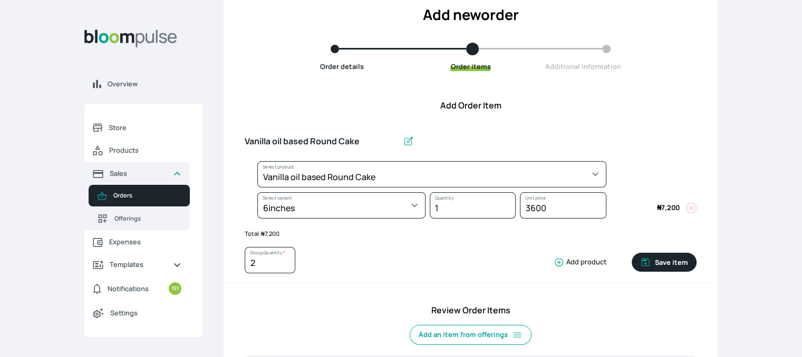
type input "1"
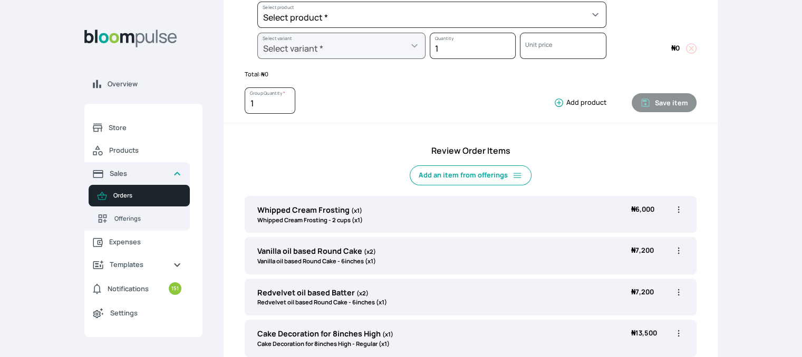
scroll to position [129, 0]
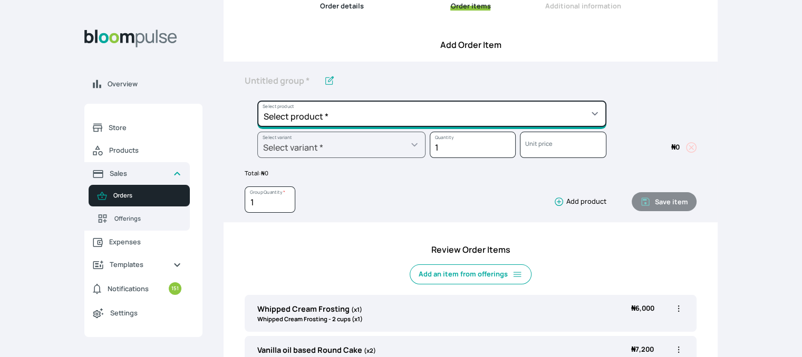
click at [490, 105] on select "Select product * Cake Decoration for 8inches High Chocolate oil based Round Cak…" at bounding box center [431, 114] width 349 height 26
select select "0a3636f1-4902-403d-89c1-f5465b9229a0"
click at [257, 101] on select "Select product * Cake Decoration for 8inches High Chocolate oil based Round Cak…" at bounding box center [431, 114] width 349 height 26
type input "Chocolate oil based Round Cake"
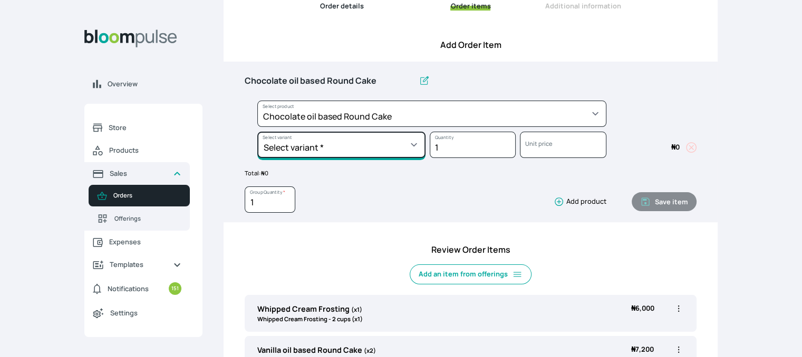
click at [359, 149] on select "Select variant * 10inches 11inches 12inches 6inches 7inches 8inches 9inches" at bounding box center [341, 145] width 168 height 26
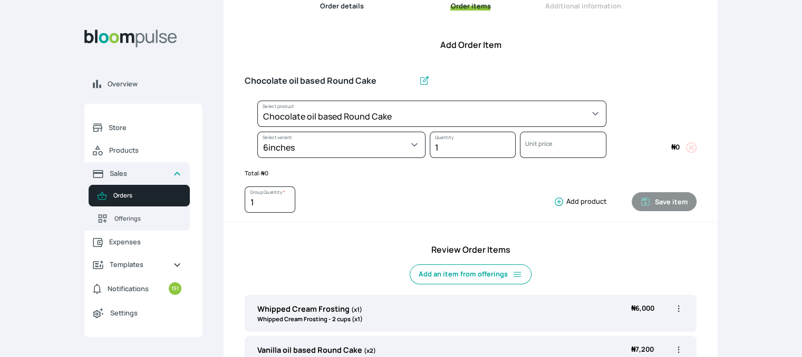
select select "0a3636f1-4902-403d-89c1-f5465b9229a0"
select select "430dc832-116b-4f0b-ac5d-bc426ed0a68c"
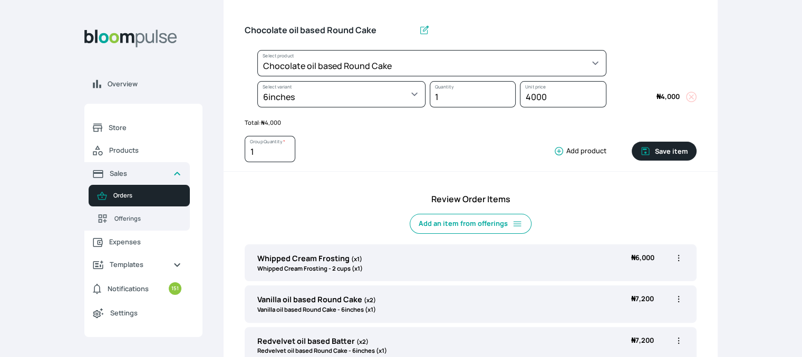
scroll to position [181, 0]
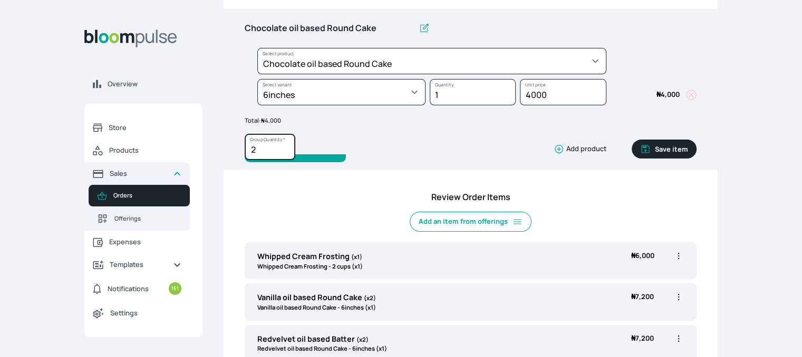
type input "2"
click at [286, 148] on input "2" at bounding box center [270, 147] width 51 height 26
click at [666, 151] on button "Save item" at bounding box center [663, 149] width 65 height 19
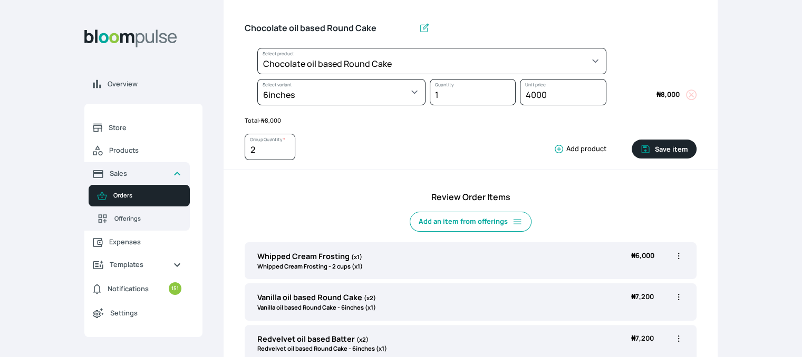
type input "1"
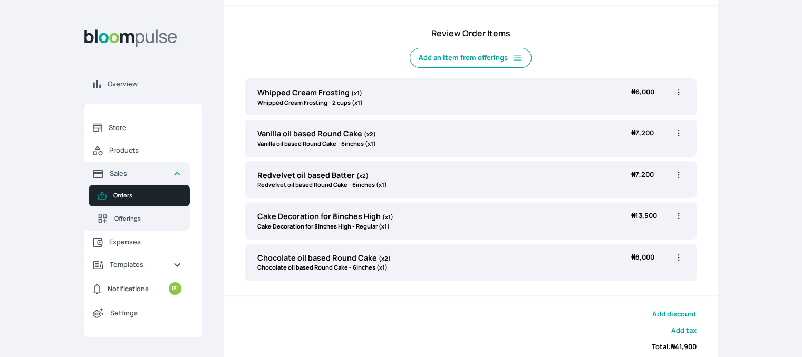
scroll to position [422, 0]
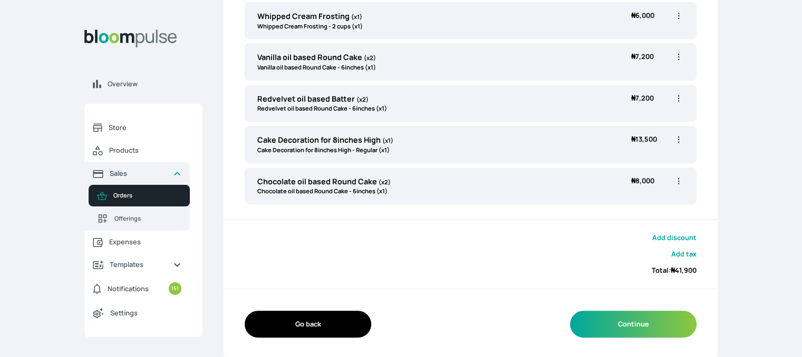
click at [679, 141] on icon "button" at bounding box center [678, 139] width 11 height 11
click at [641, 156] on span "Edit" at bounding box center [637, 161] width 76 height 11
type input "Cake Decoration for 8inches High"
select select "023b730d-bc46-477e-b7f7-d3522e7f455b"
select select "13dbb06e-f851-45db-a0d6-3609ea7c0f11"
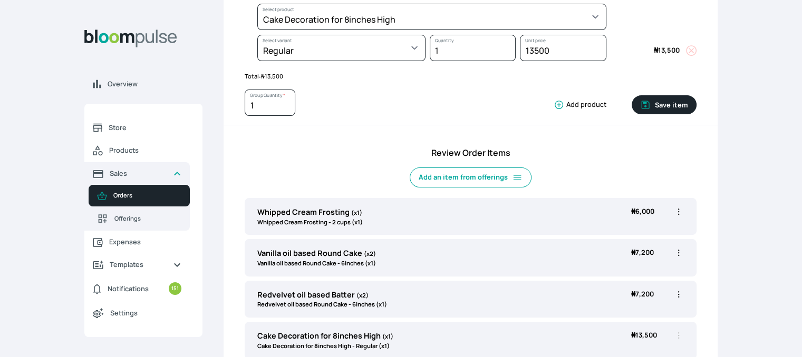
scroll to position [0, 0]
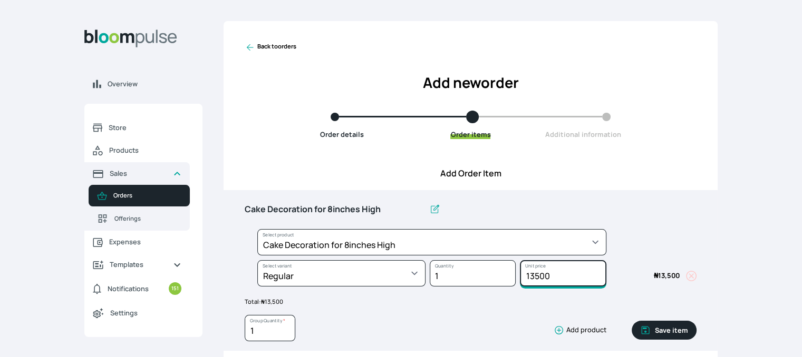
drag, startPoint x: 558, startPoint y: 277, endPoint x: 528, endPoint y: 274, distance: 29.7
click at [528, 274] on input "13500" at bounding box center [563, 273] width 86 height 26
type input "17000"
click at [670, 330] on button "Save item" at bounding box center [663, 330] width 65 height 19
